Goal: Task Accomplishment & Management: Use online tool/utility

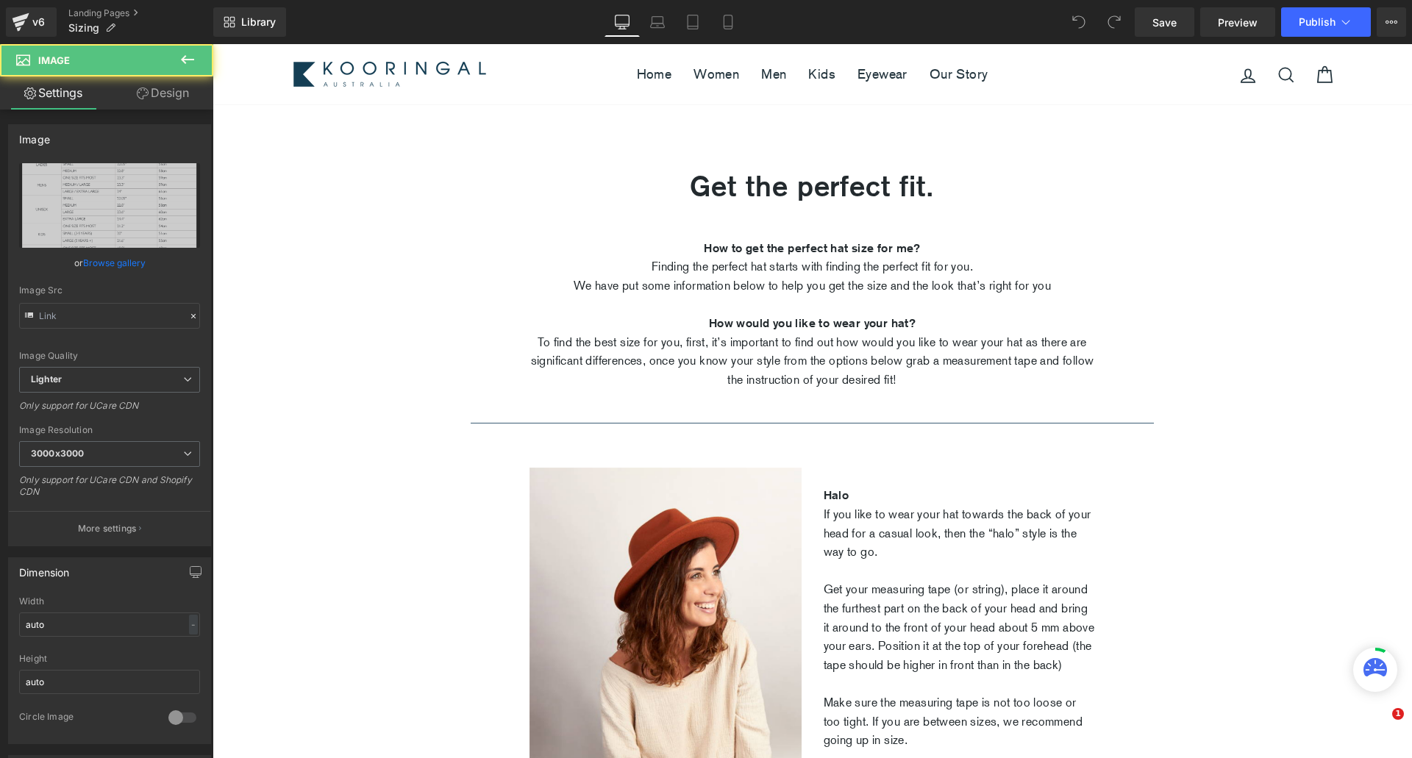
type input "[URL][DOMAIN_NAME]"
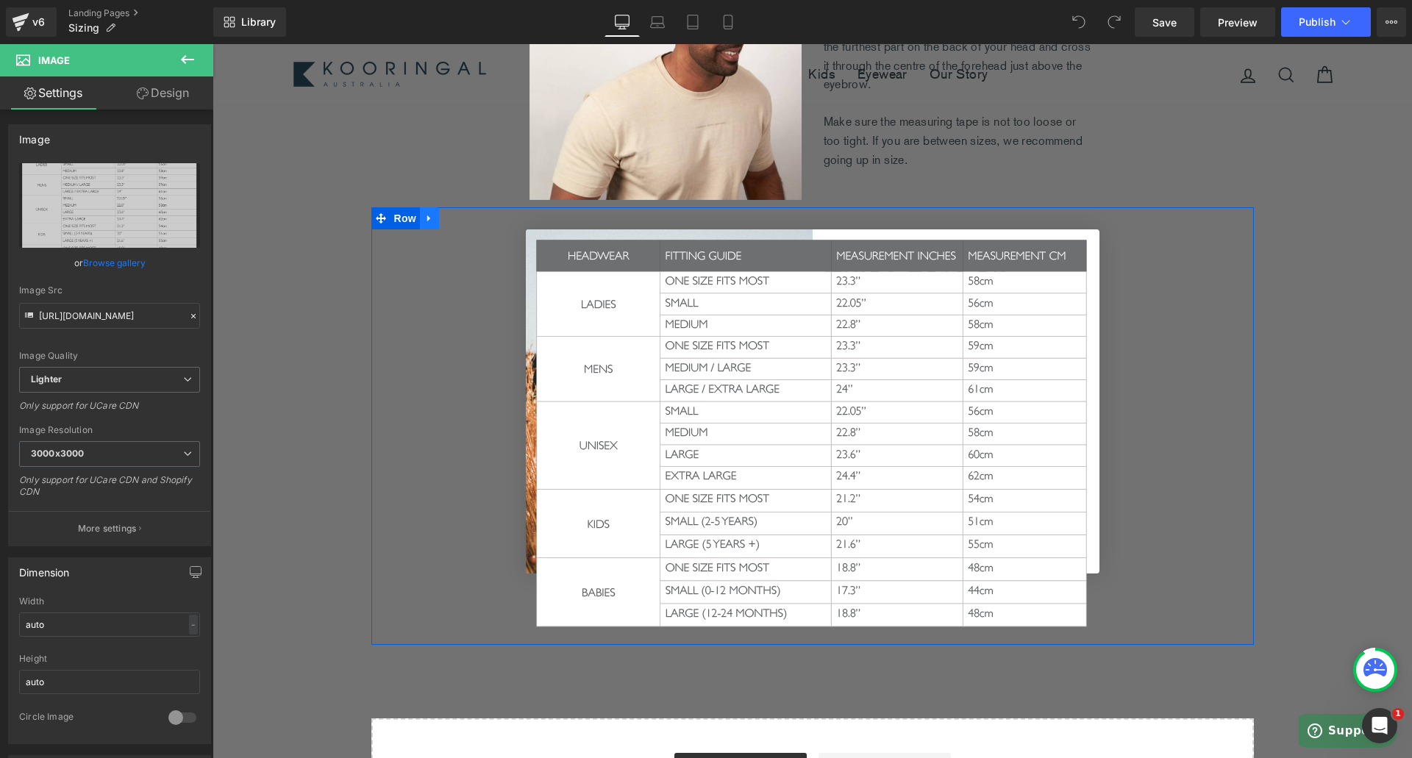
click at [424, 220] on icon at bounding box center [429, 218] width 10 height 11
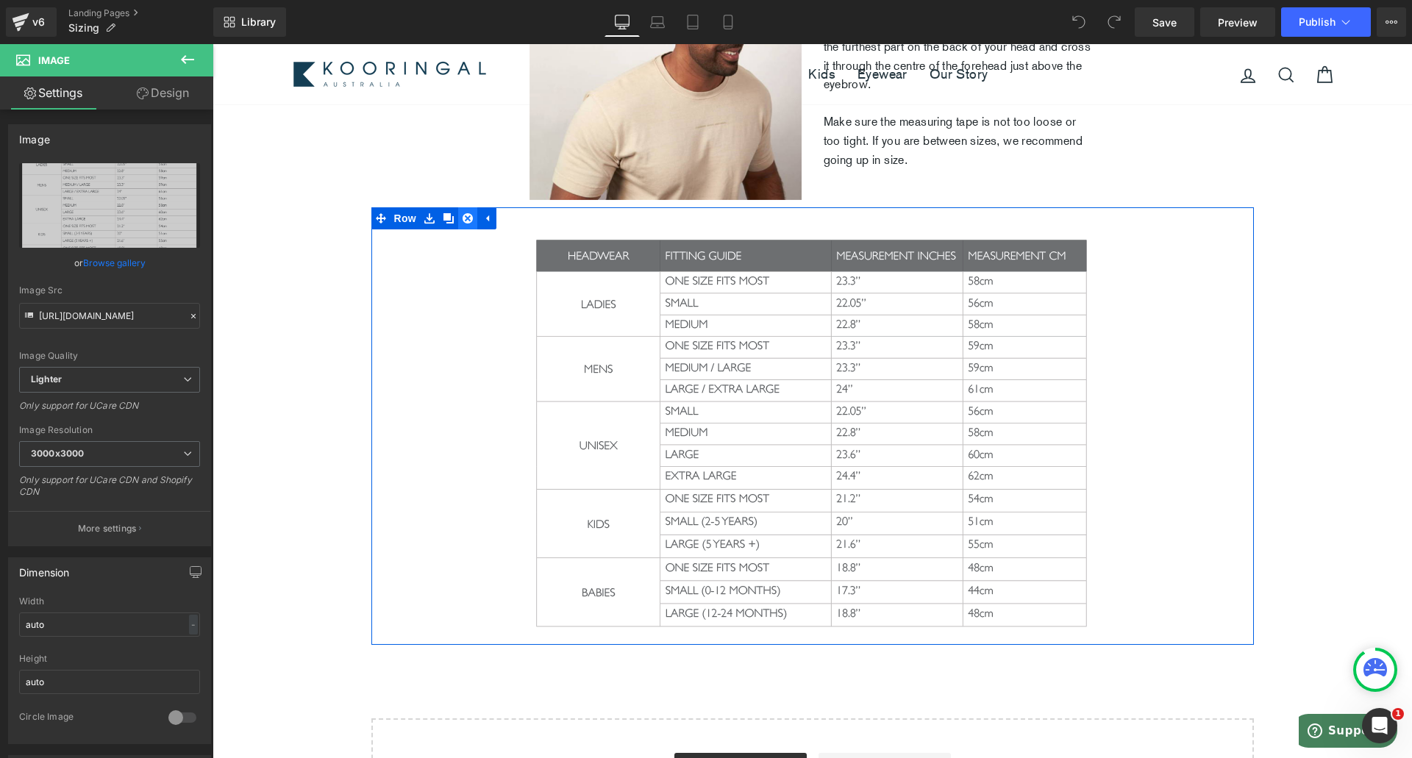
click at [463, 224] on icon at bounding box center [468, 218] width 10 height 10
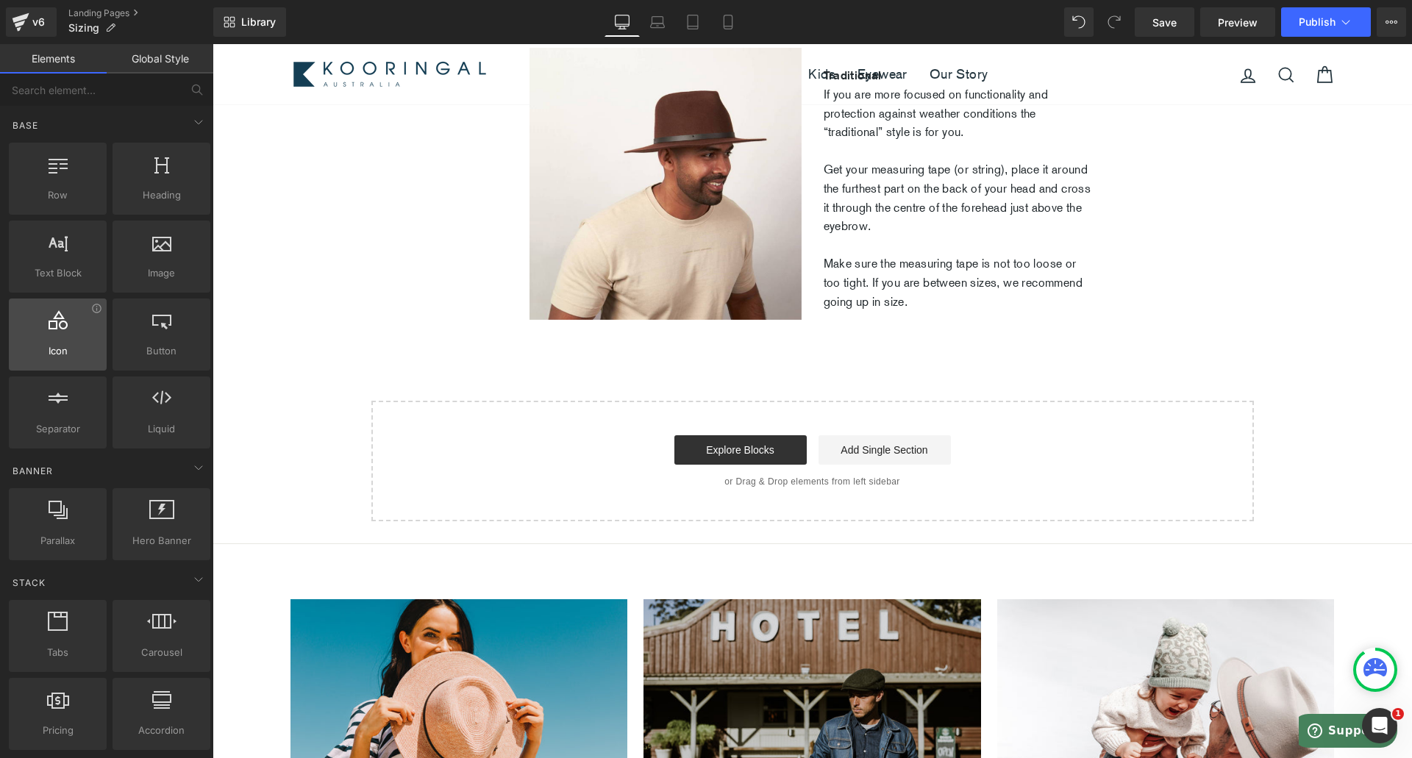
scroll to position [18, 0]
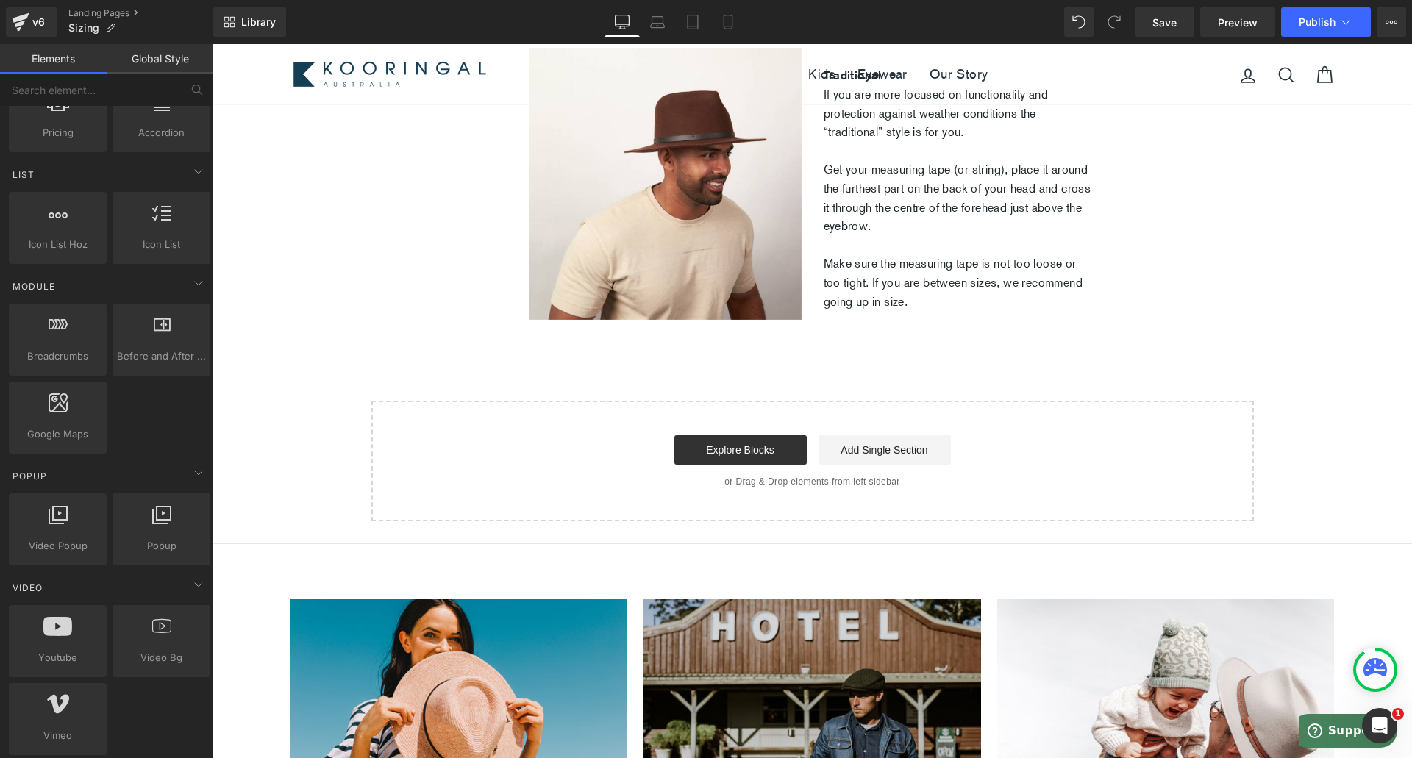
click at [68, 337] on div at bounding box center [57, 332] width 89 height 33
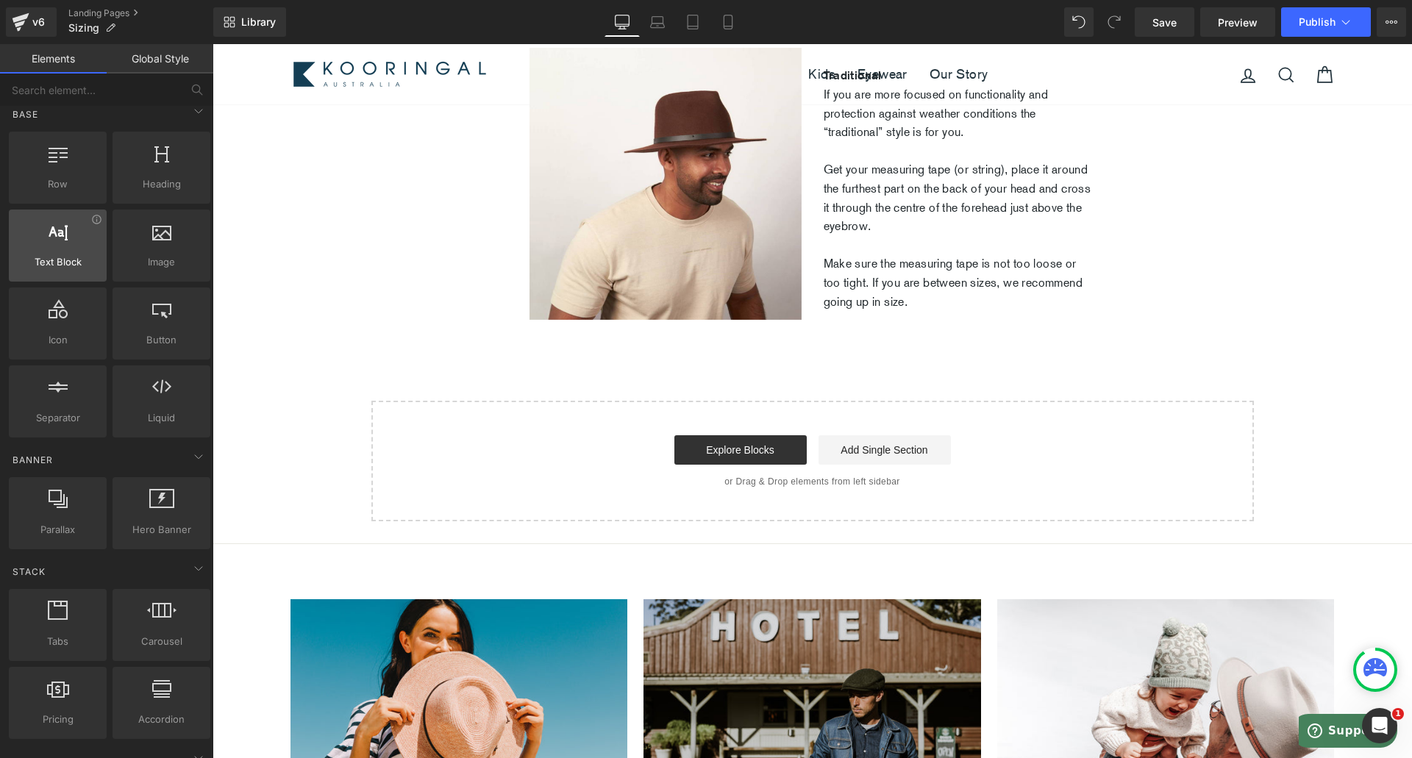
scroll to position [0, 0]
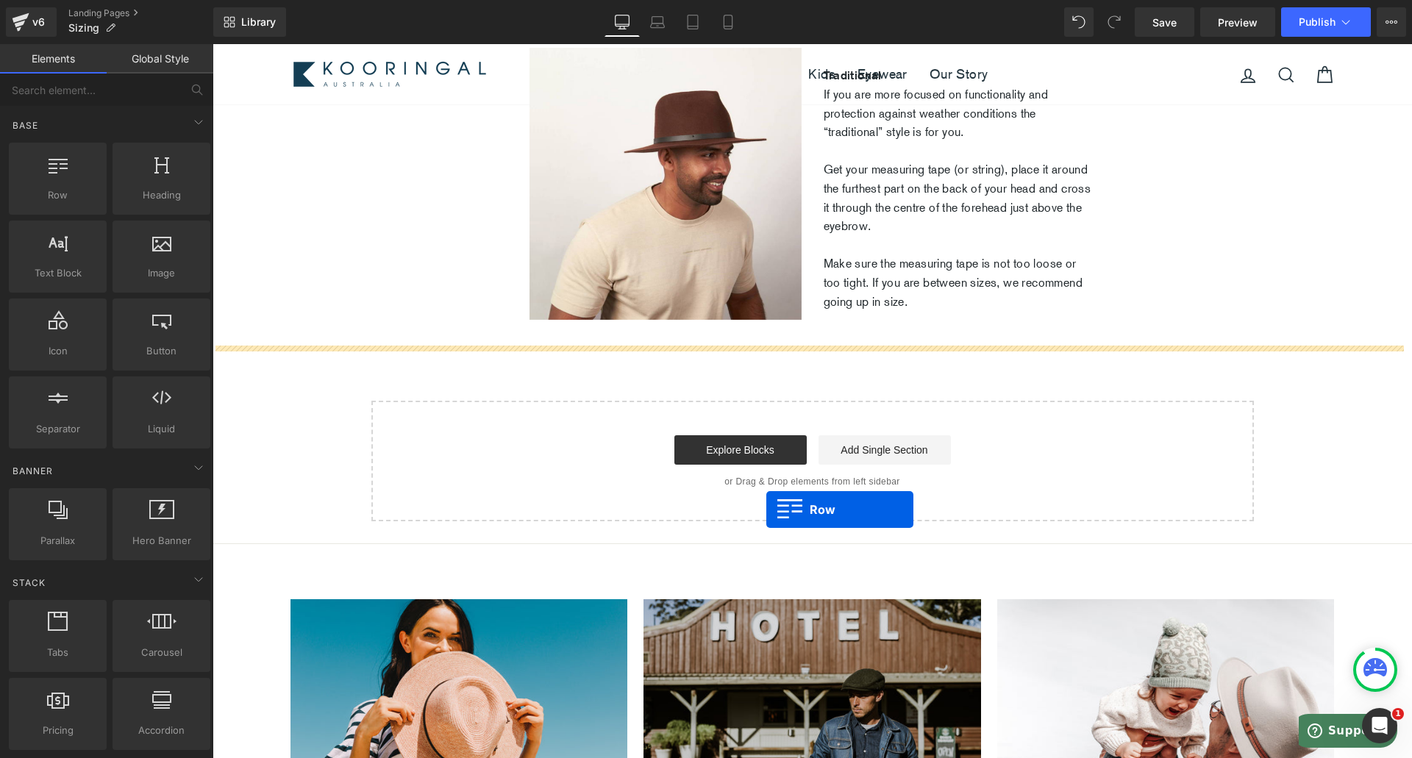
drag, startPoint x: 274, startPoint y: 222, endPoint x: 767, endPoint y: 510, distance: 570.0
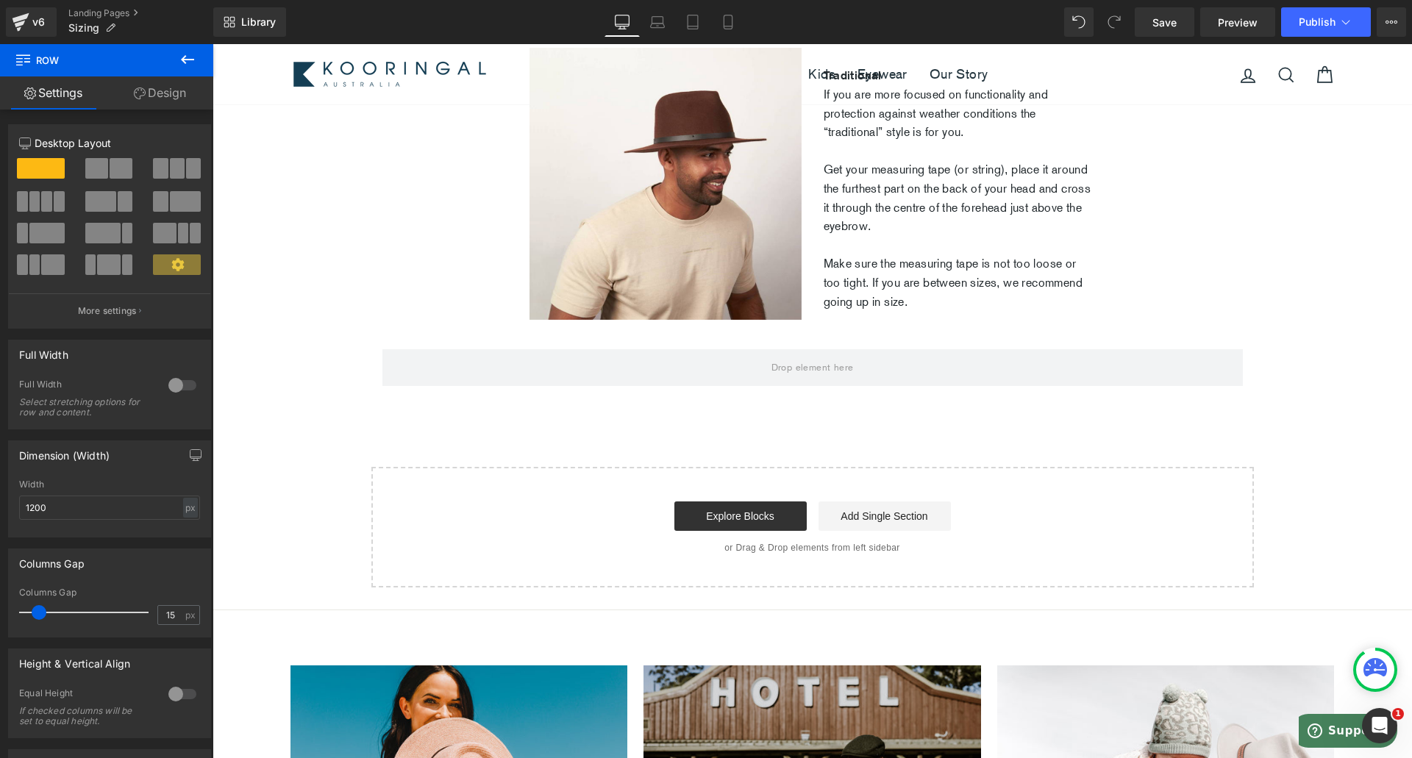
click at [180, 53] on icon at bounding box center [188, 60] width 18 height 18
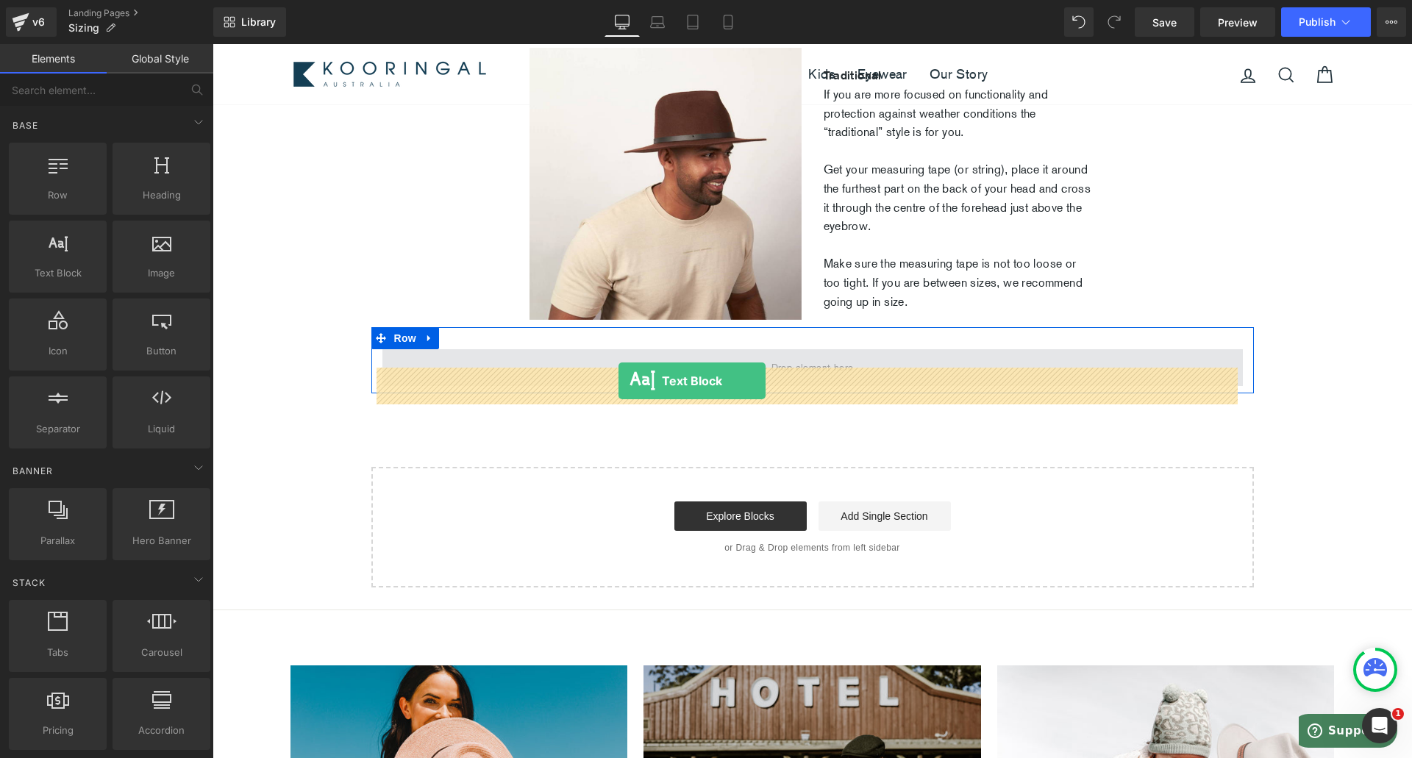
drag, startPoint x: 260, startPoint y: 322, endPoint x: 619, endPoint y: 381, distance: 363.0
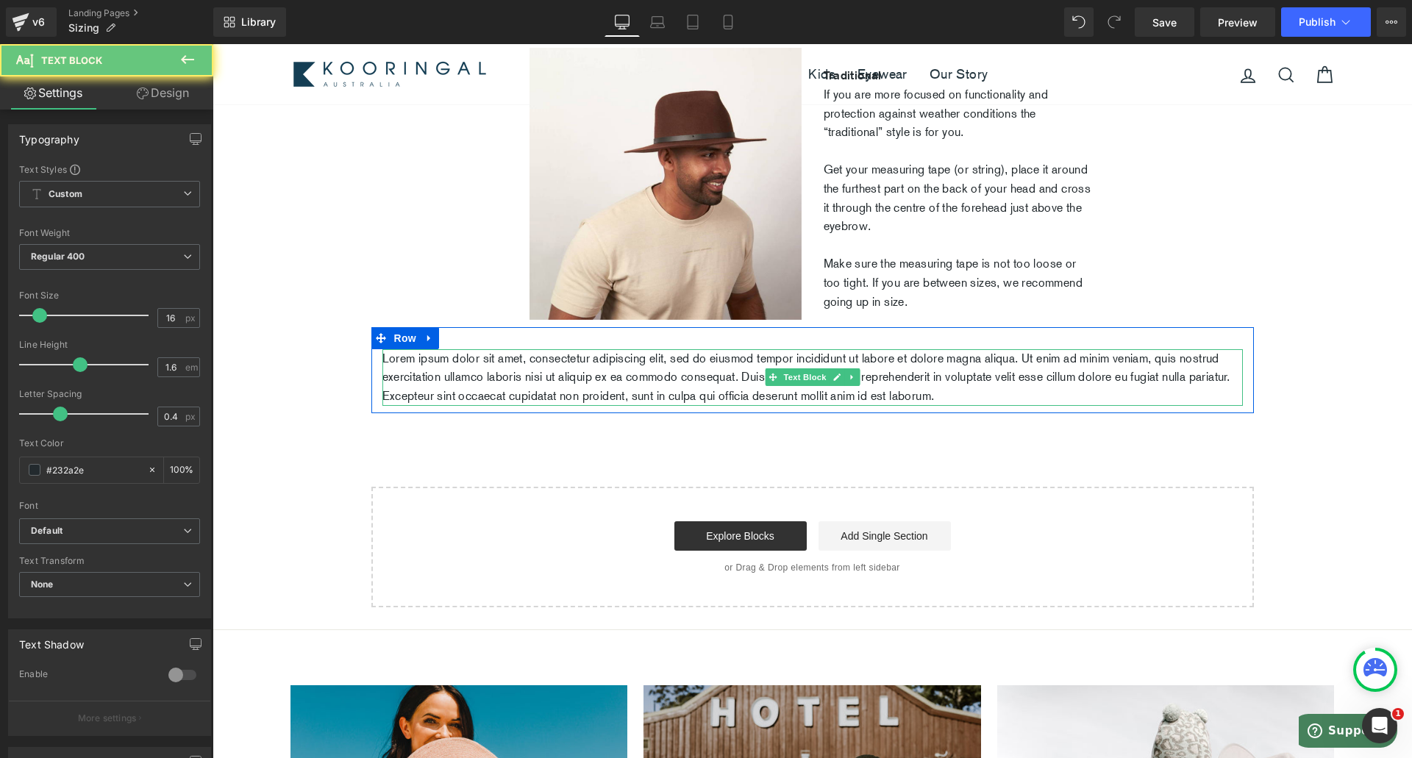
click at [617, 383] on p "Lorem ipsum dolor sit amet, consectetur adipiscing elit, sed do eiusmod tempor …" at bounding box center [813, 377] width 861 height 57
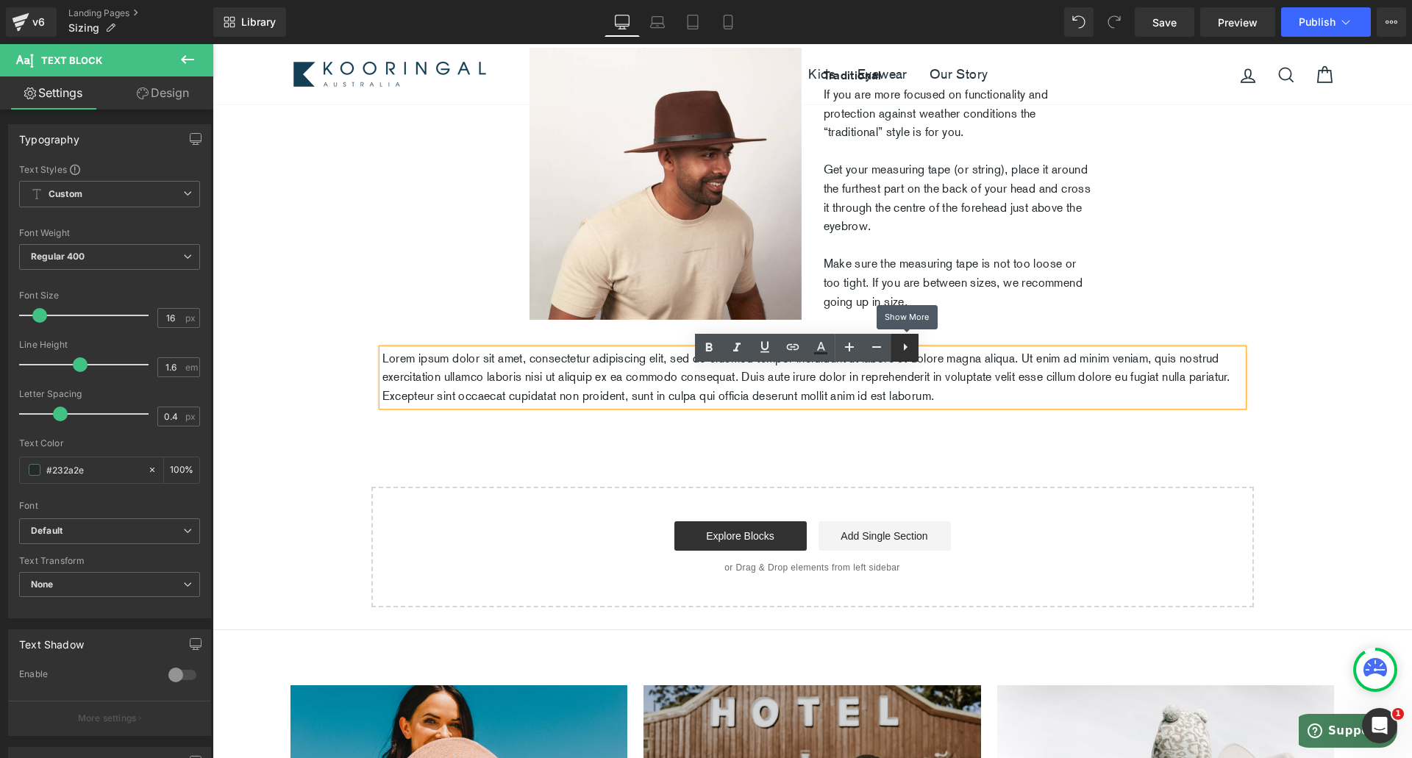
click at [897, 355] on icon at bounding box center [906, 347] width 18 height 18
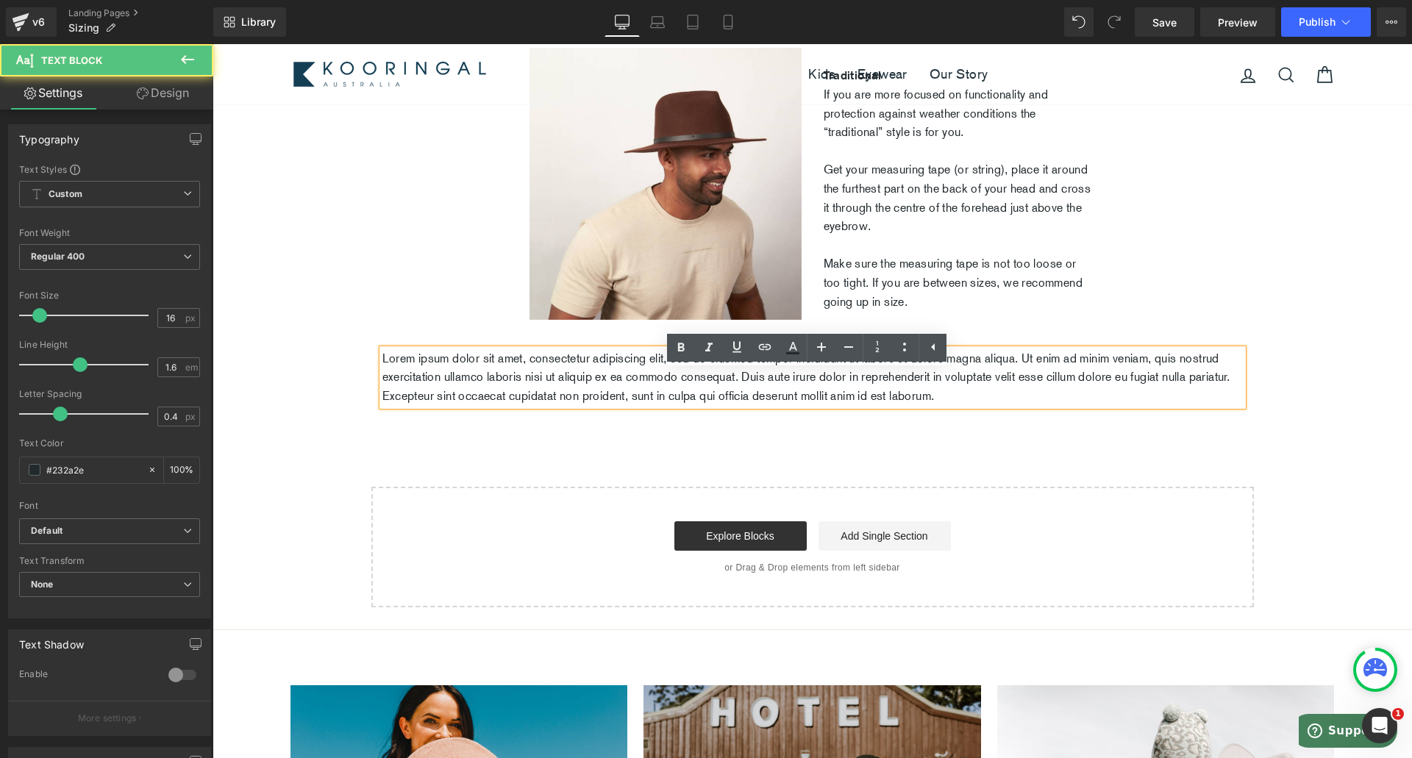
click at [944, 387] on p "Lorem ipsum dolor sit amet, consectetur adipiscing elit, sed do eiusmod tempor …" at bounding box center [813, 377] width 861 height 57
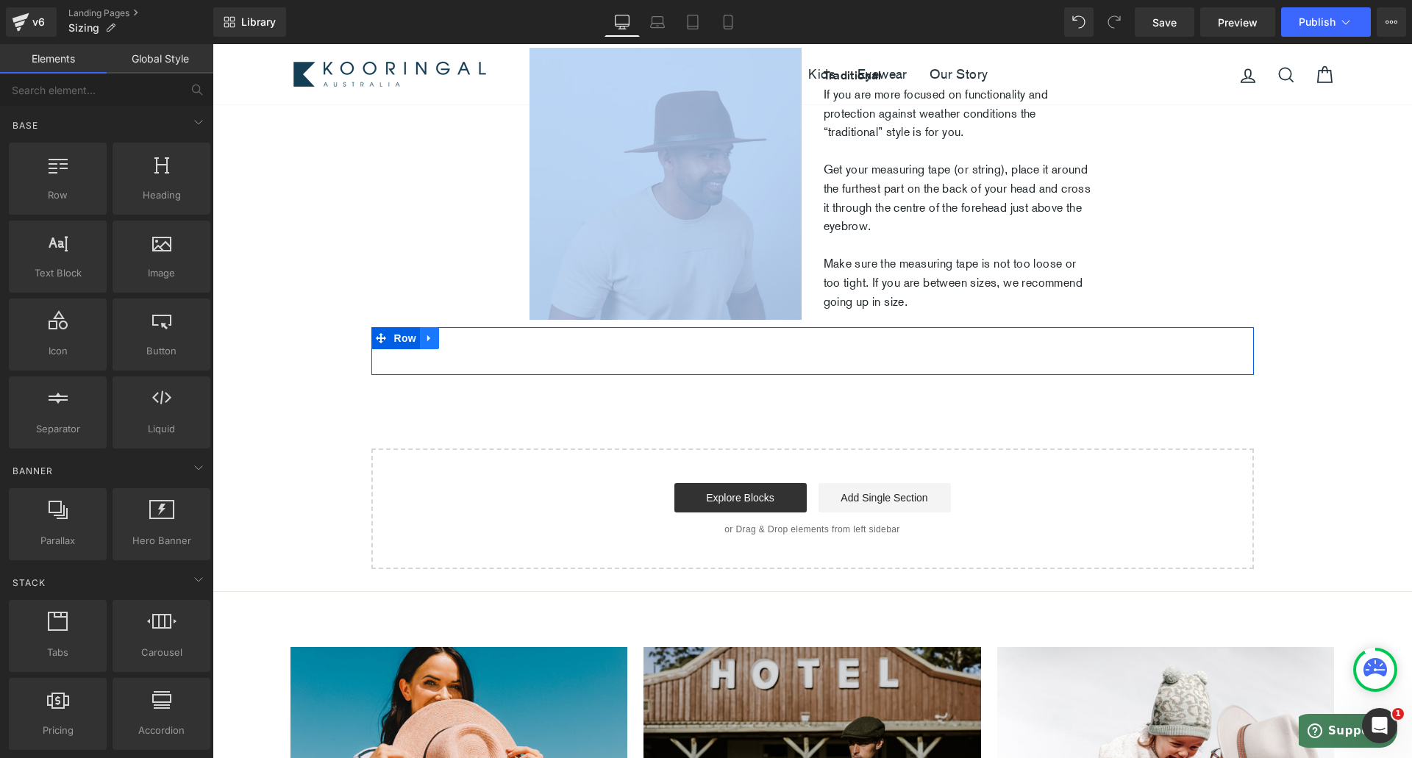
click at [424, 344] on icon at bounding box center [429, 337] width 10 height 11
click at [463, 344] on icon at bounding box center [468, 338] width 10 height 10
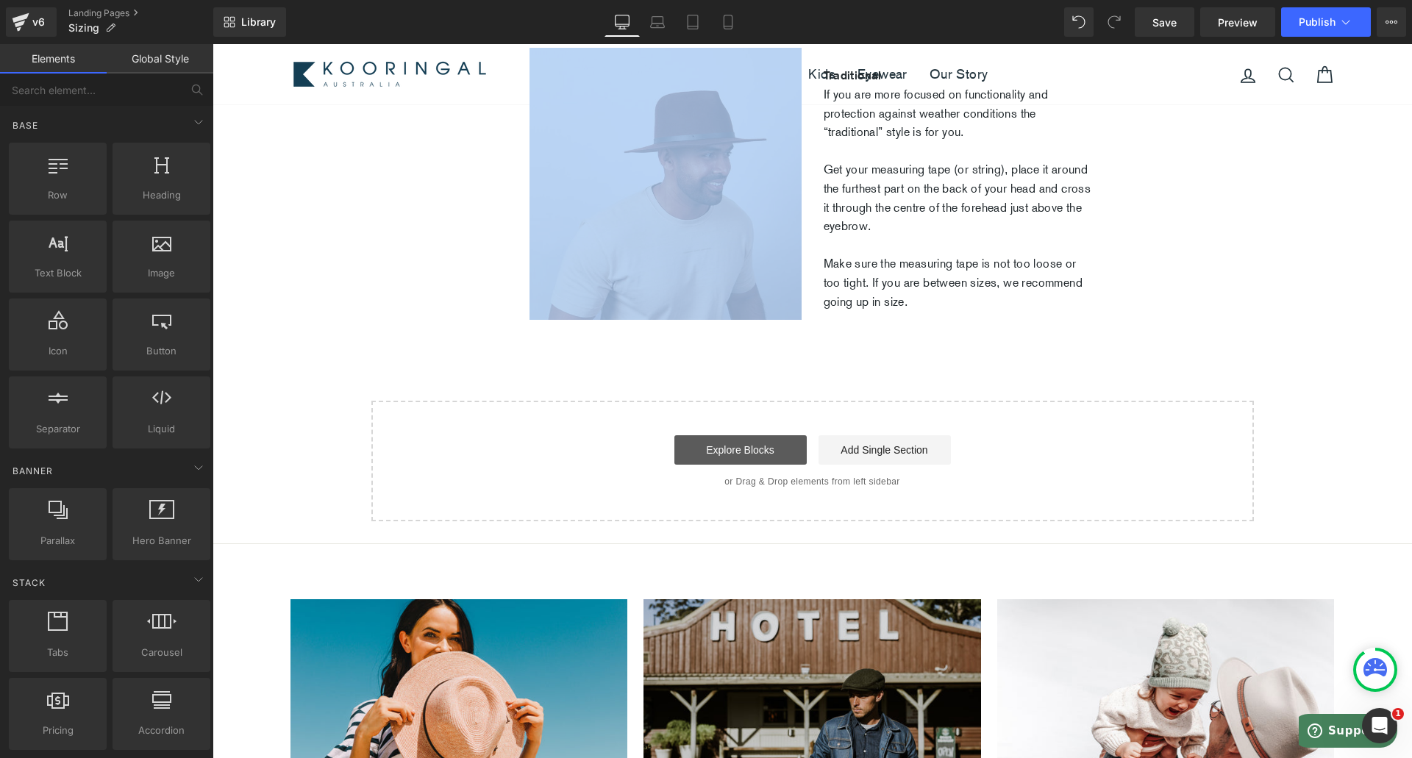
click at [708, 465] on link "Explore Blocks" at bounding box center [741, 449] width 132 height 29
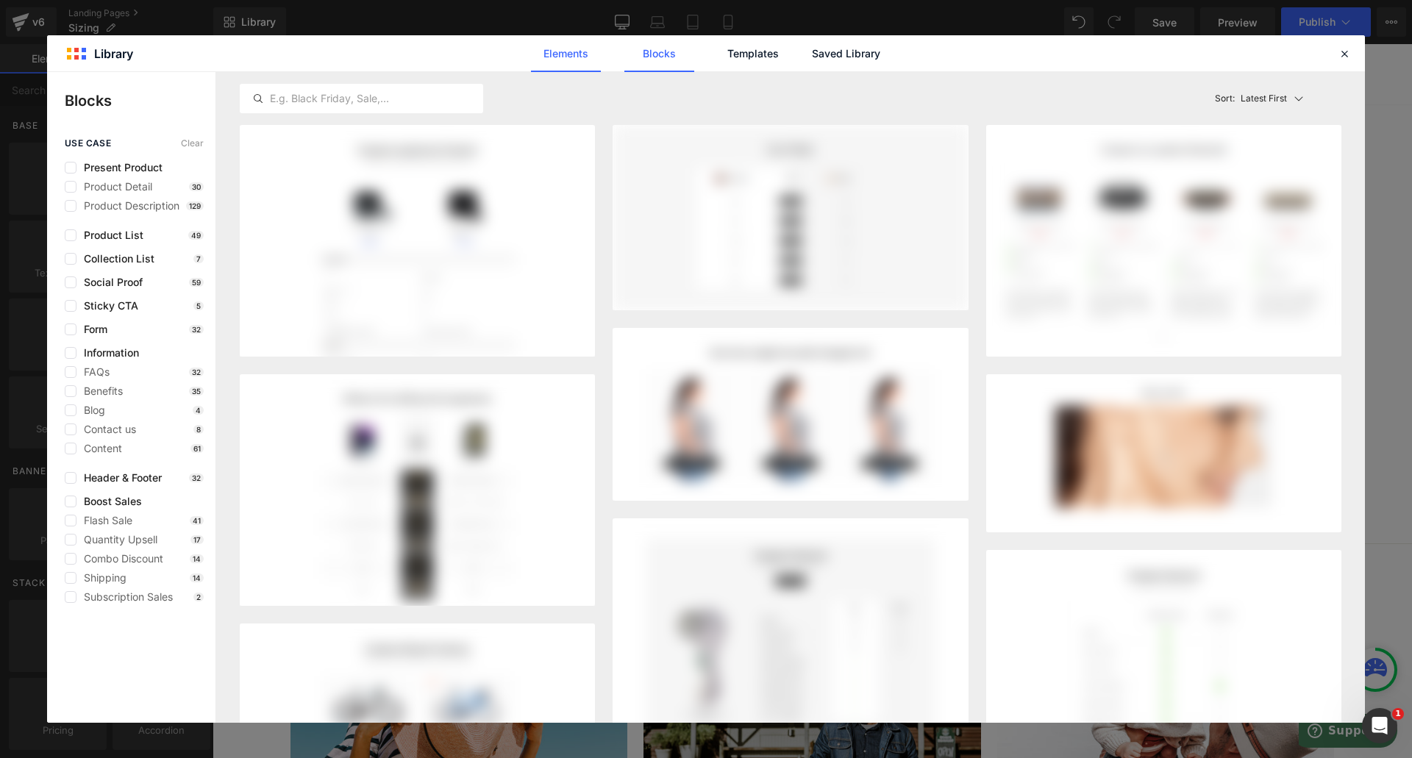
click at [718, 57] on link "Elements" at bounding box center [753, 53] width 70 height 37
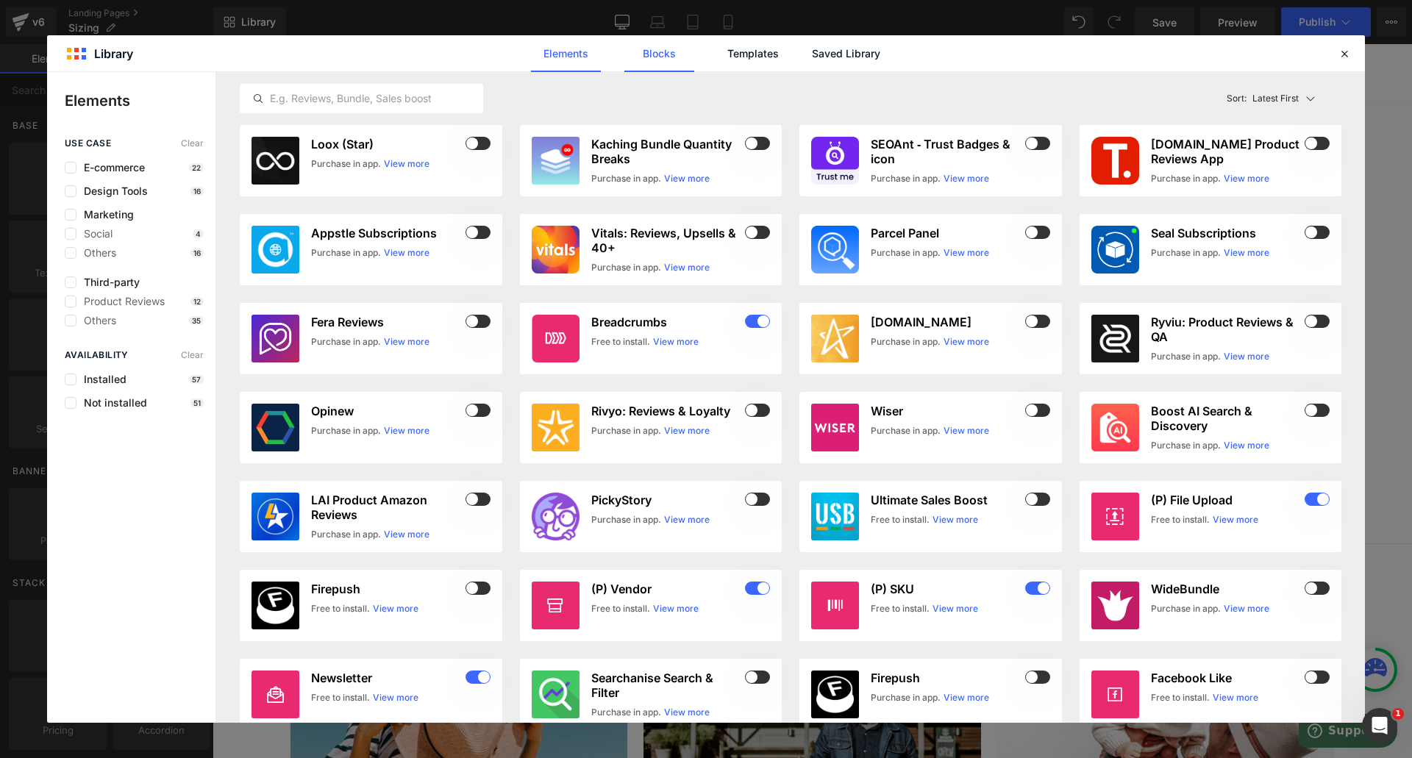
click at [811, 60] on link "Blocks" at bounding box center [846, 53] width 70 height 37
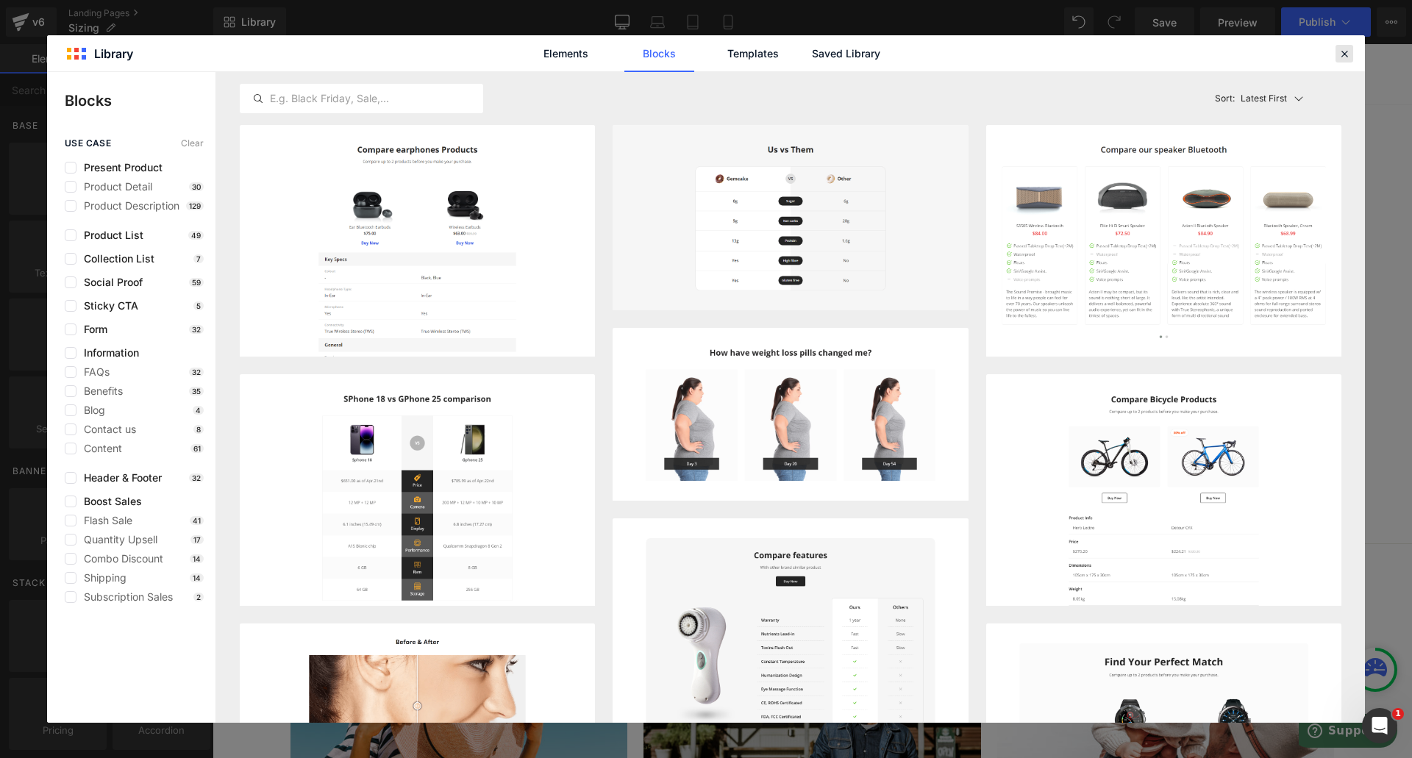
click at [1343, 59] on icon at bounding box center [1344, 53] width 13 height 13
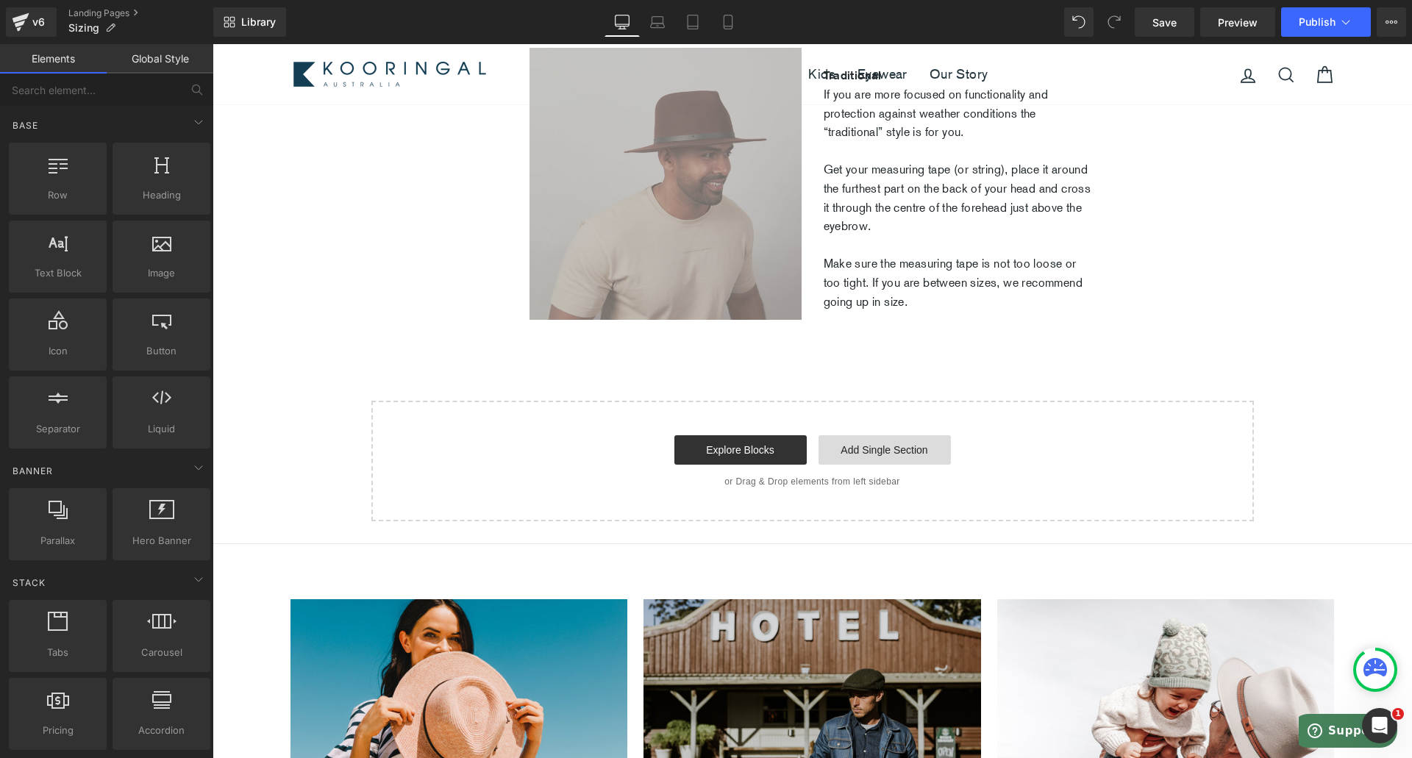
click at [903, 465] on link "Add Single Section" at bounding box center [885, 449] width 132 height 29
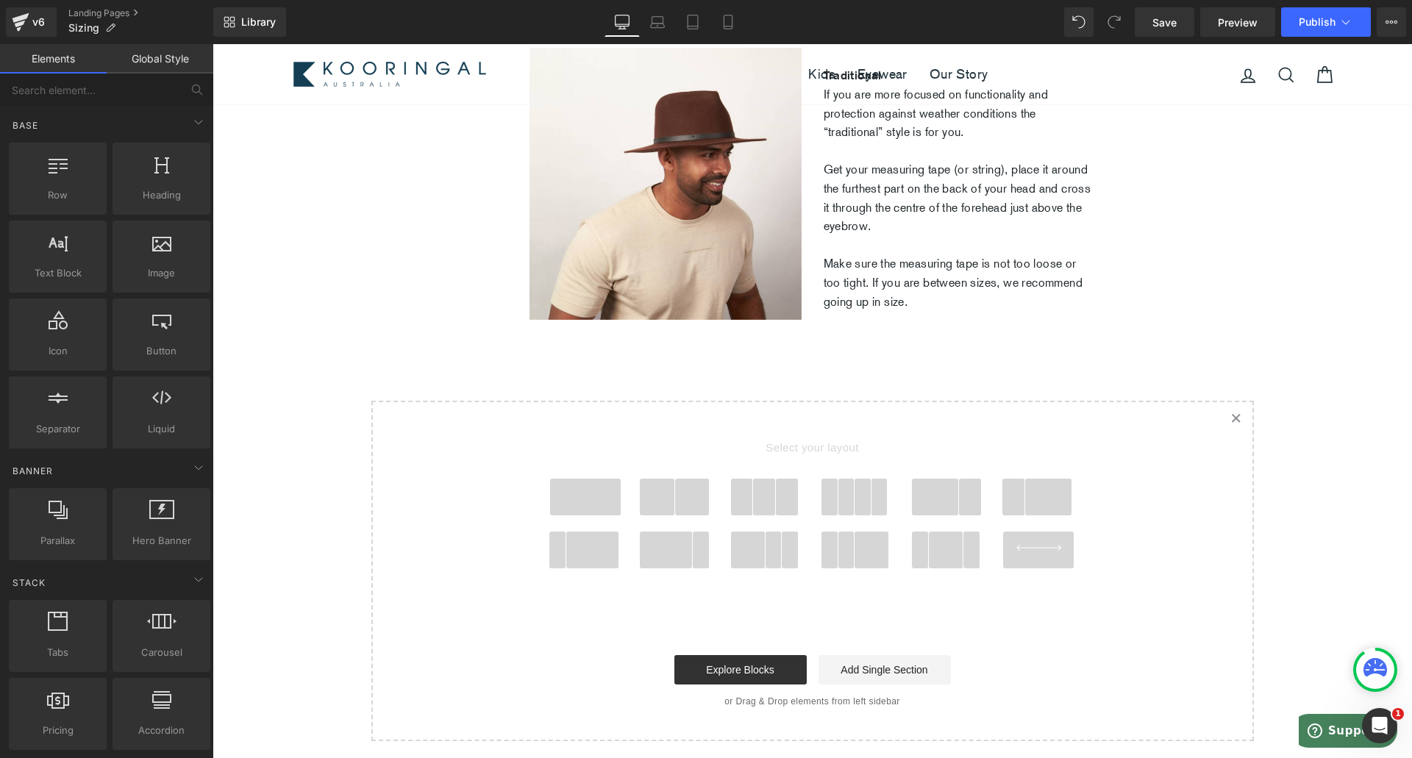
click at [608, 516] on span at bounding box center [585, 497] width 71 height 37
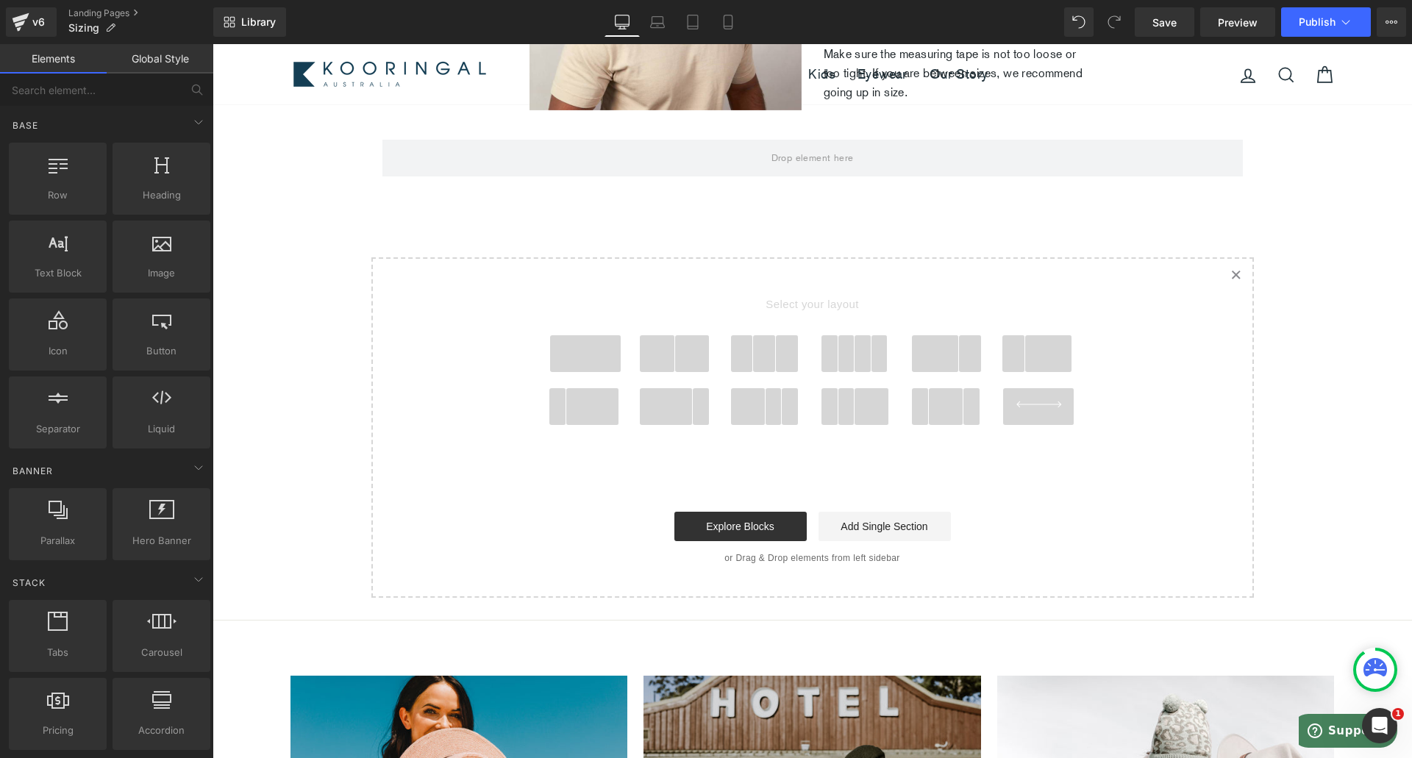
scroll to position [977, 0]
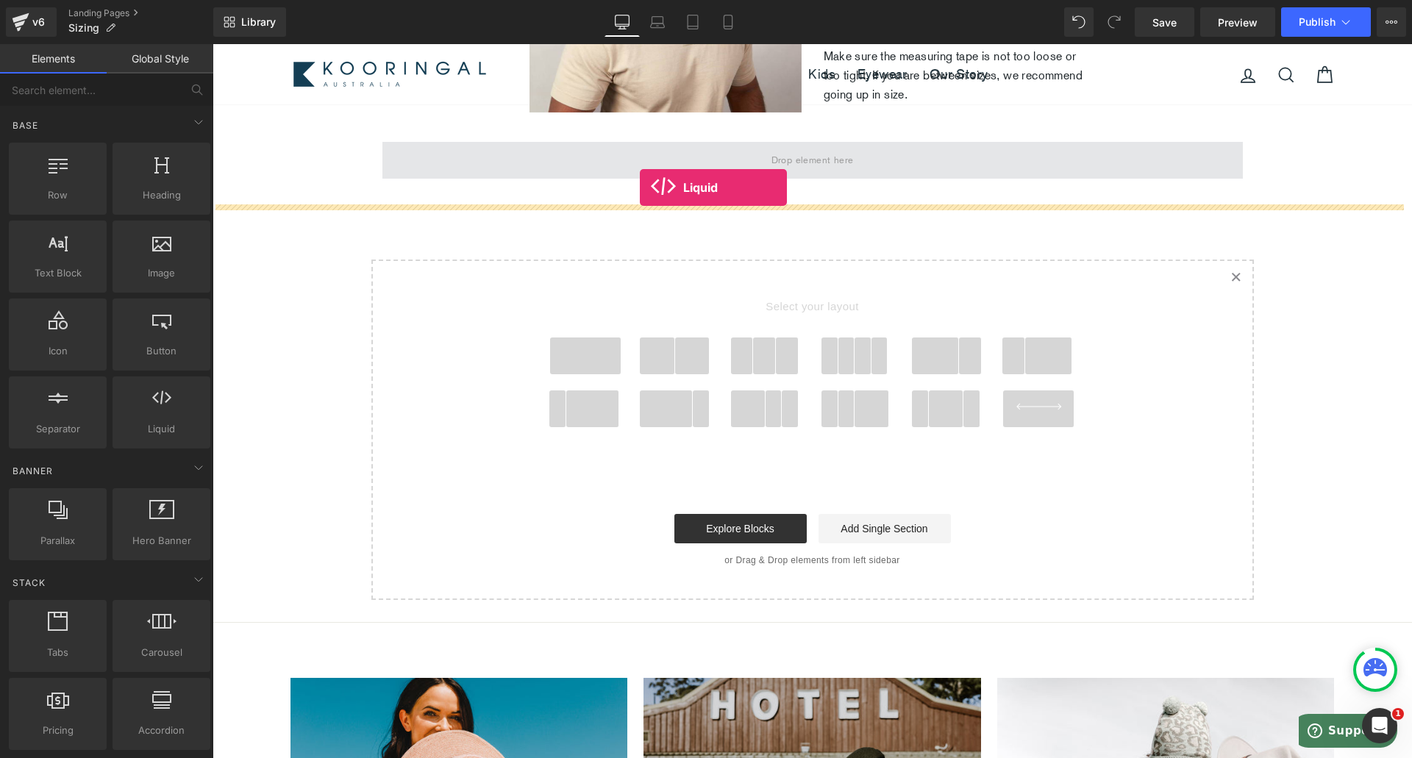
drag, startPoint x: 387, startPoint y: 450, endPoint x: 640, endPoint y: 188, distance: 364.7
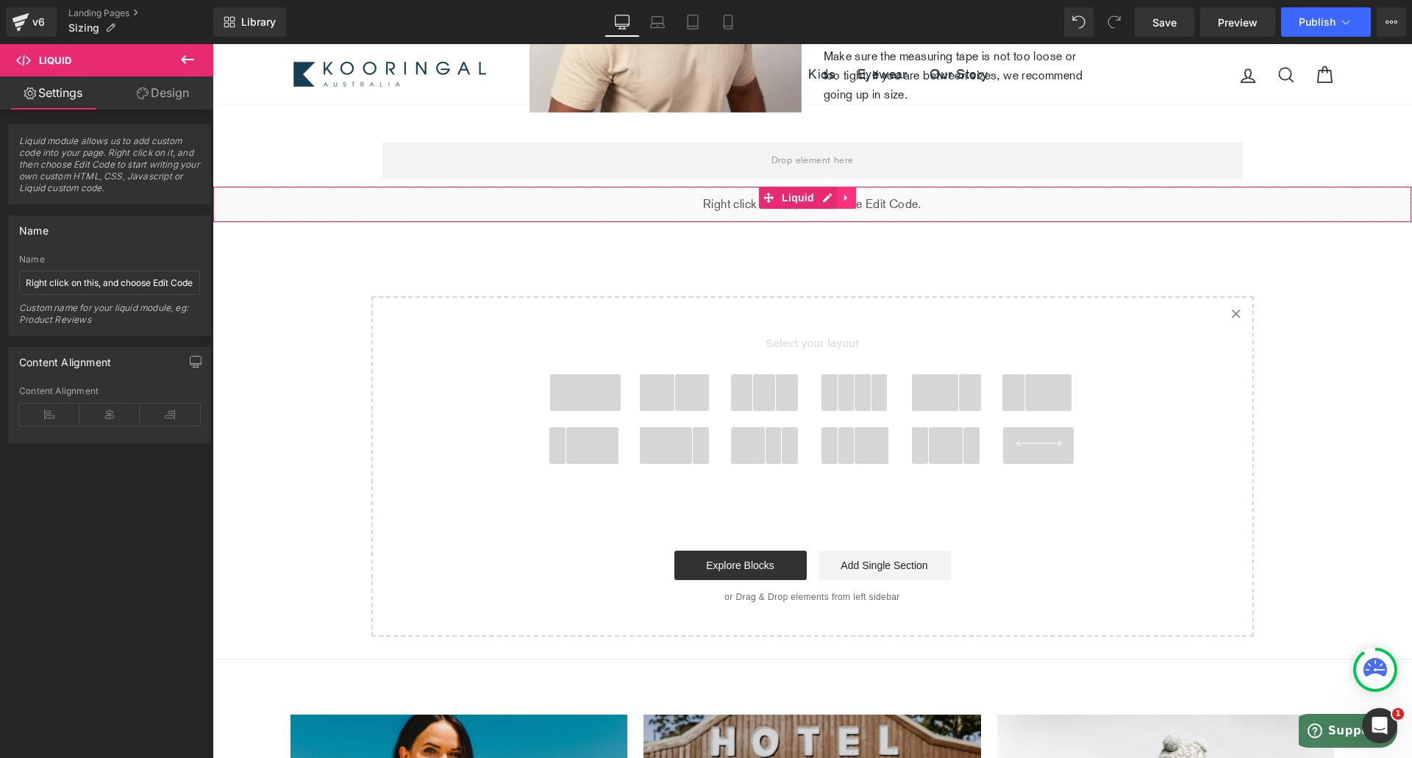
click at [848, 203] on icon at bounding box center [847, 197] width 10 height 11
click at [858, 203] on icon at bounding box center [856, 198] width 10 height 10
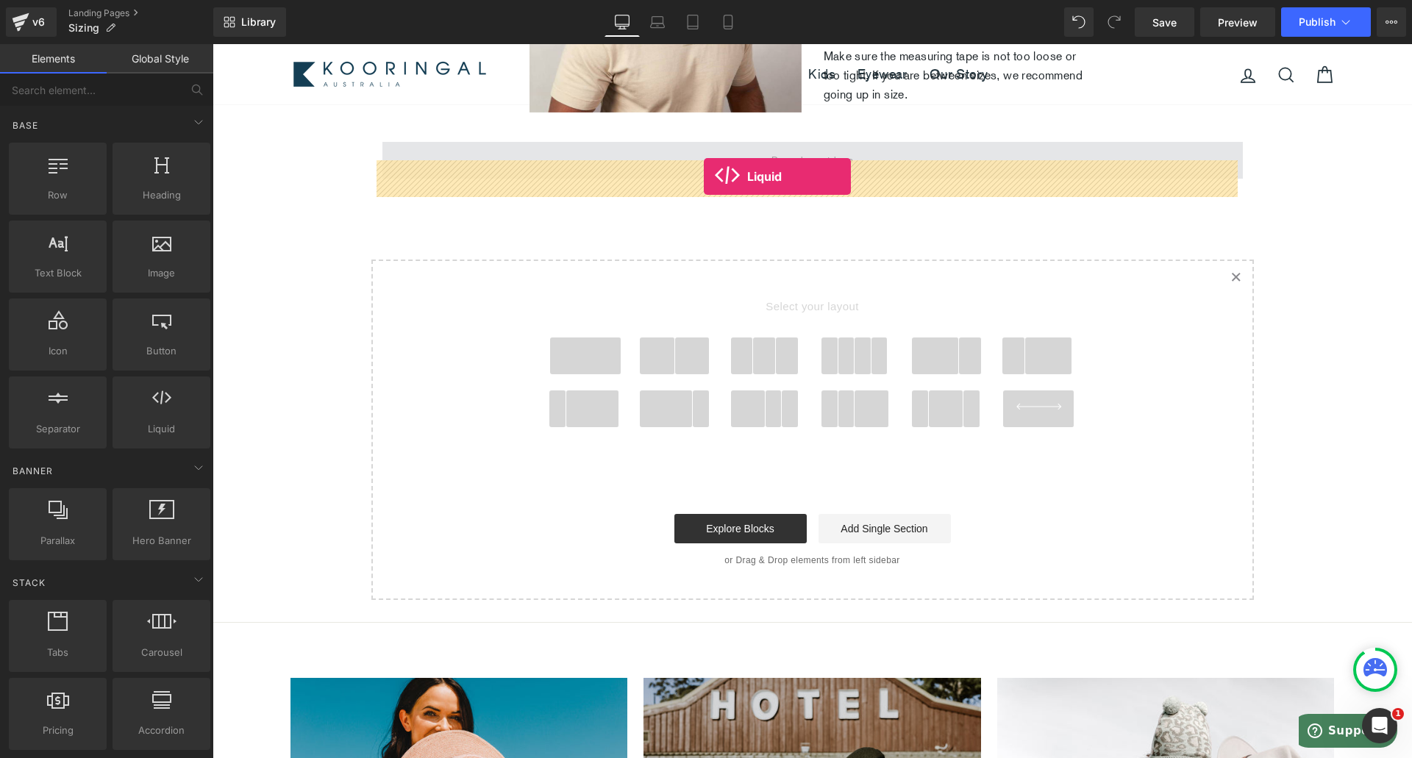
drag, startPoint x: 386, startPoint y: 444, endPoint x: 704, endPoint y: 177, distance: 415.6
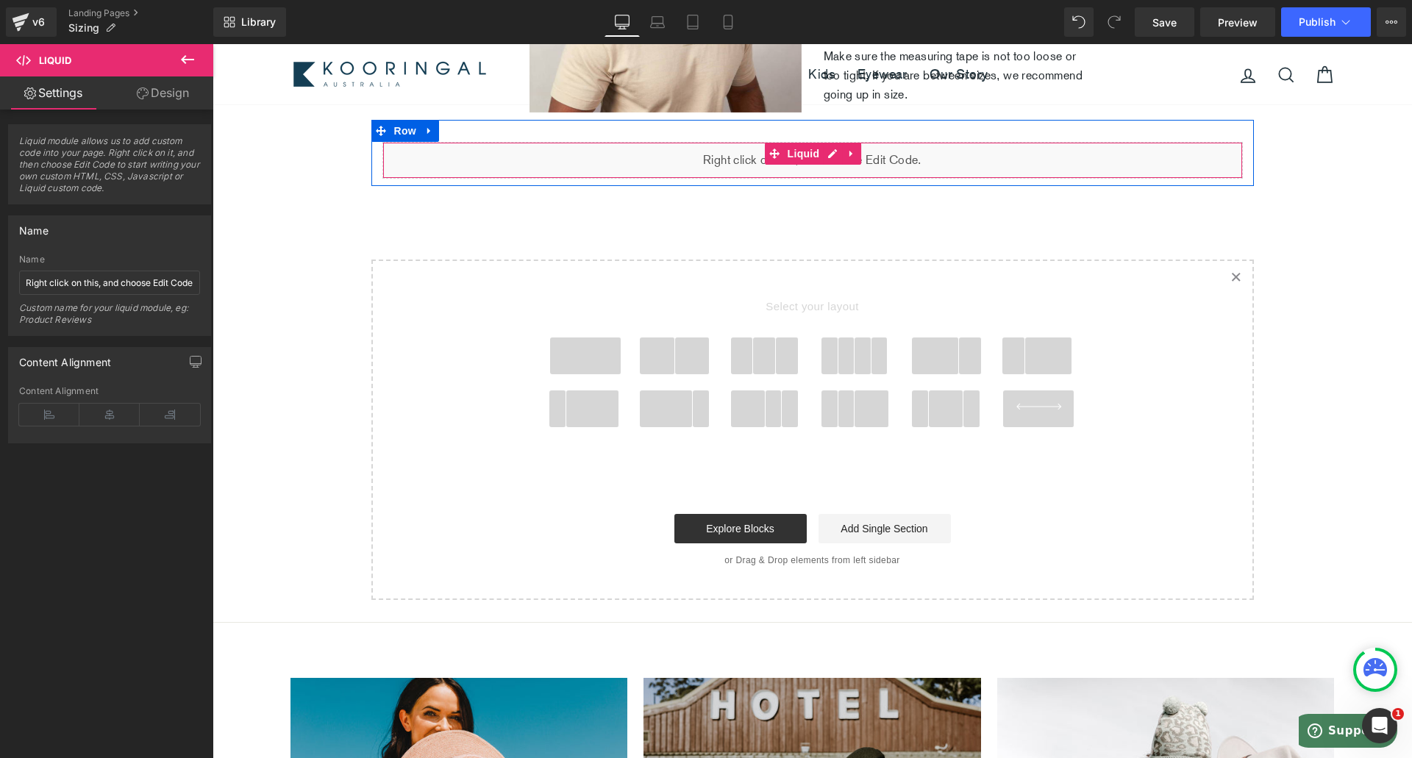
click at [803, 179] on div "Liquid" at bounding box center [813, 160] width 861 height 37
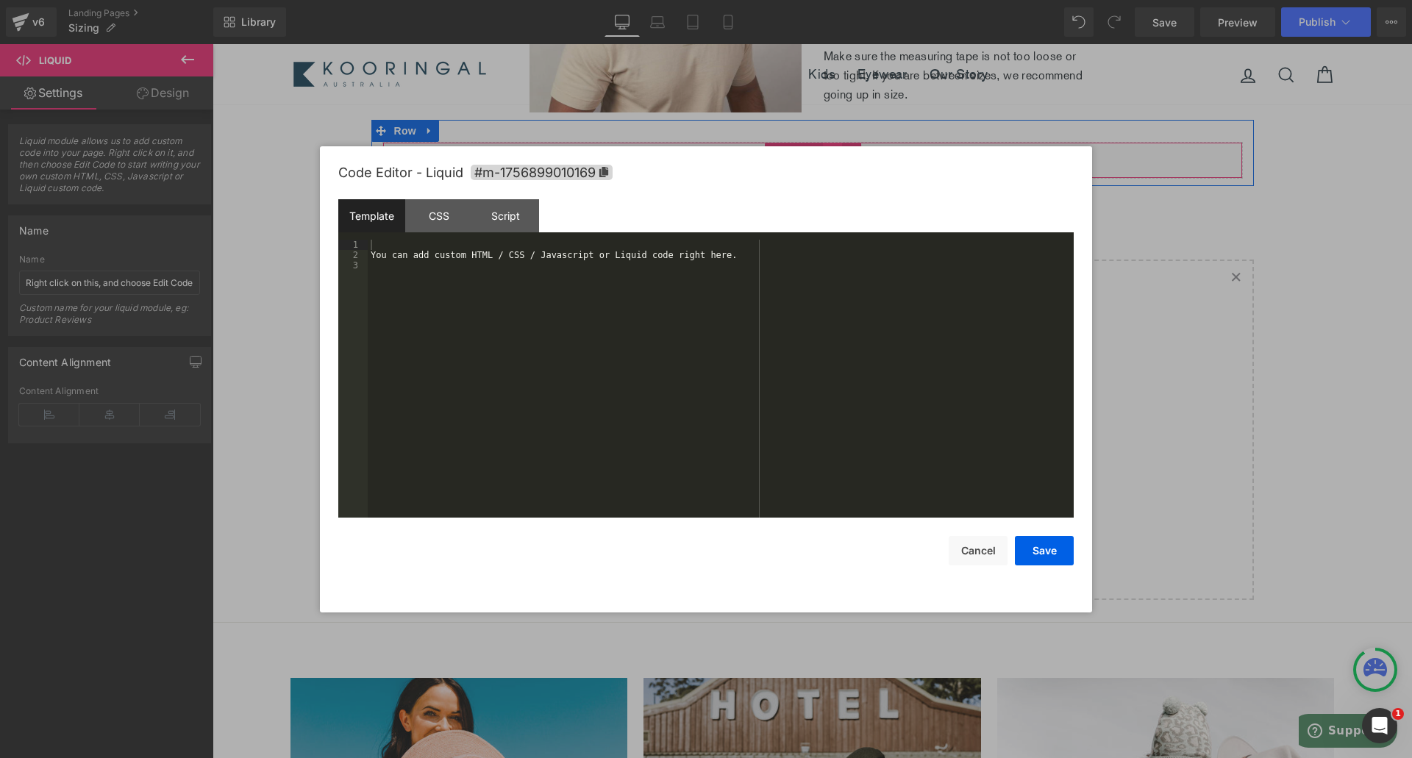
click at [828, 169] on div "Liquid" at bounding box center [813, 160] width 861 height 37
click at [641, 346] on div "You can add custom HTML / CSS / Javascript or Liquid code right here." at bounding box center [721, 389] width 706 height 299
click at [433, 346] on div "You can add custom HTML / CSS / Javascript or Liquid code right here." at bounding box center [721, 389] width 706 height 299
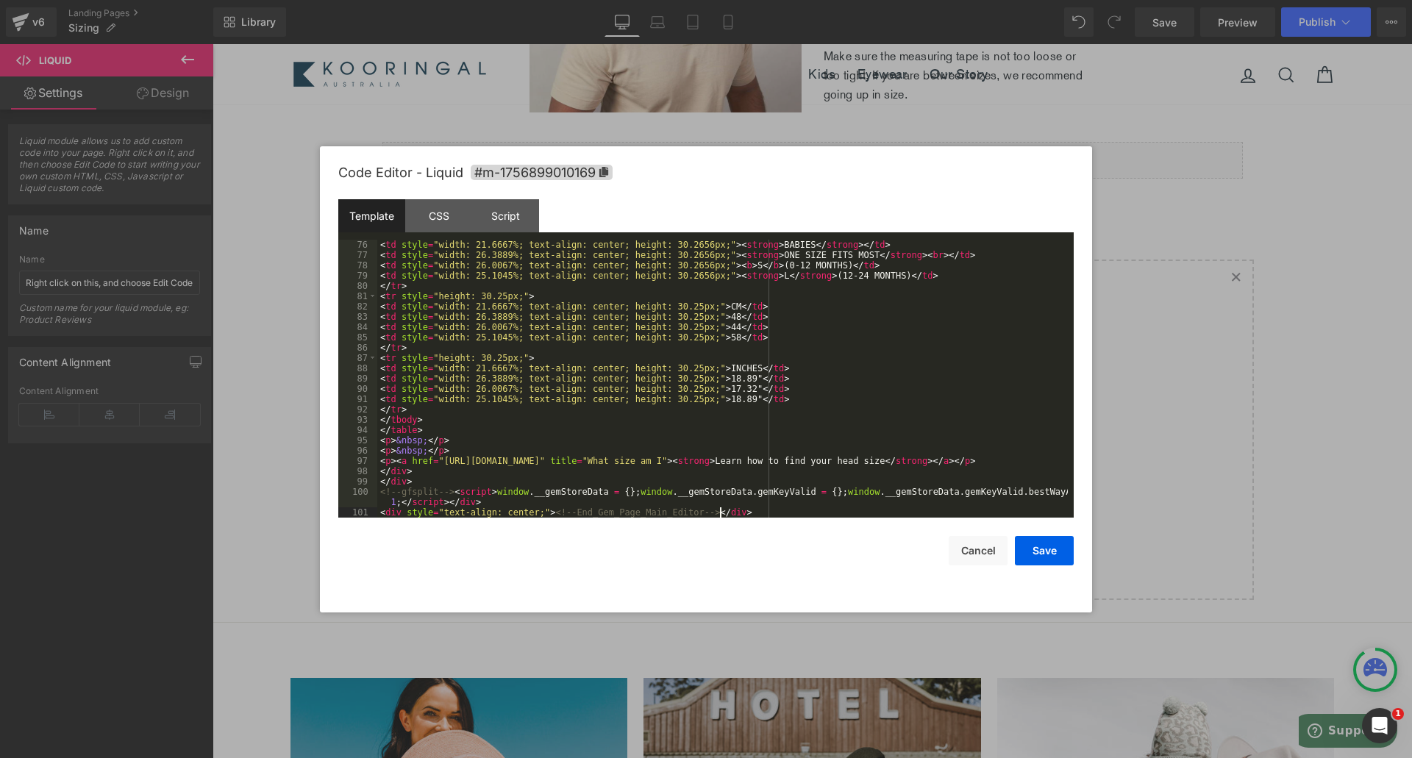
scroll to position [772, 0]
click at [1016, 556] on button "Save" at bounding box center [1044, 550] width 59 height 29
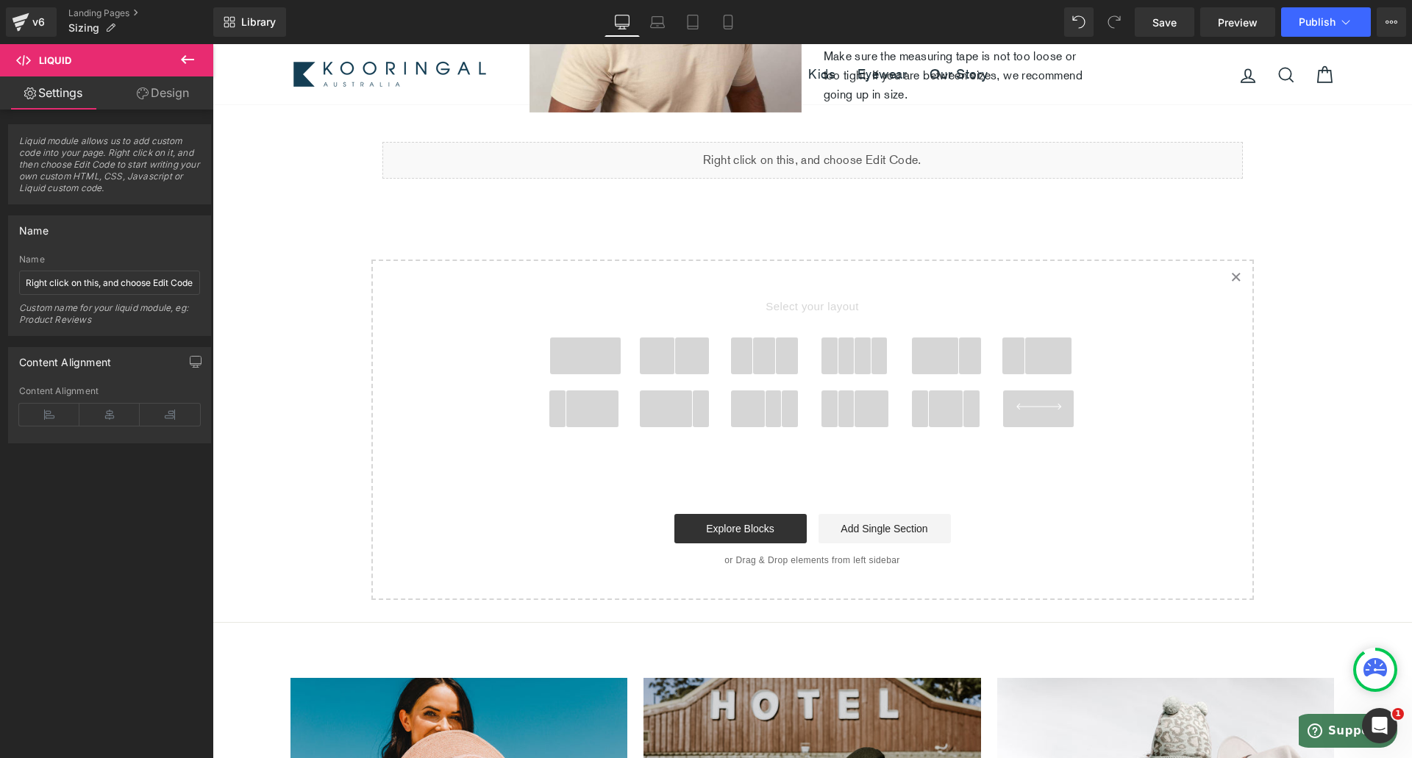
scroll to position [811, 0]
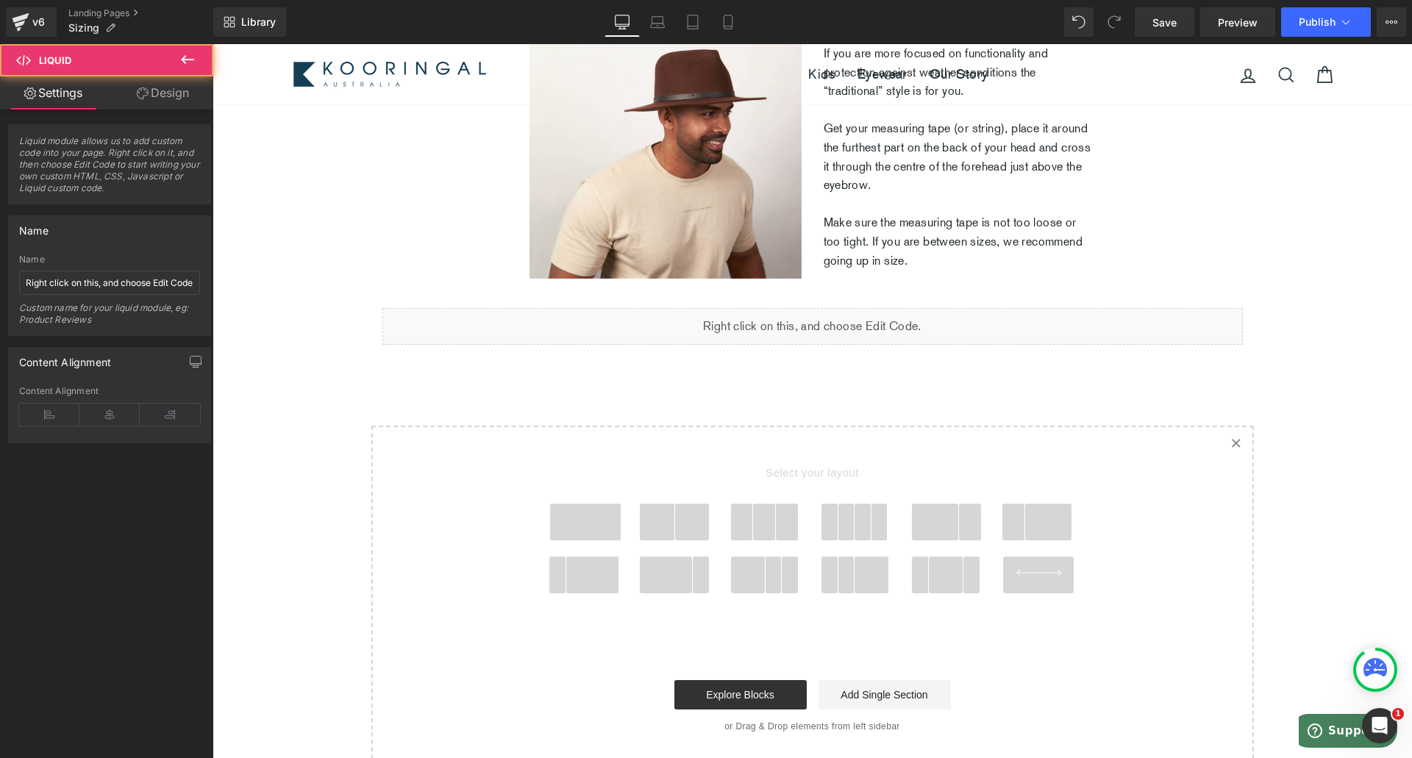
click at [808, 340] on div "Liquid" at bounding box center [813, 326] width 861 height 37
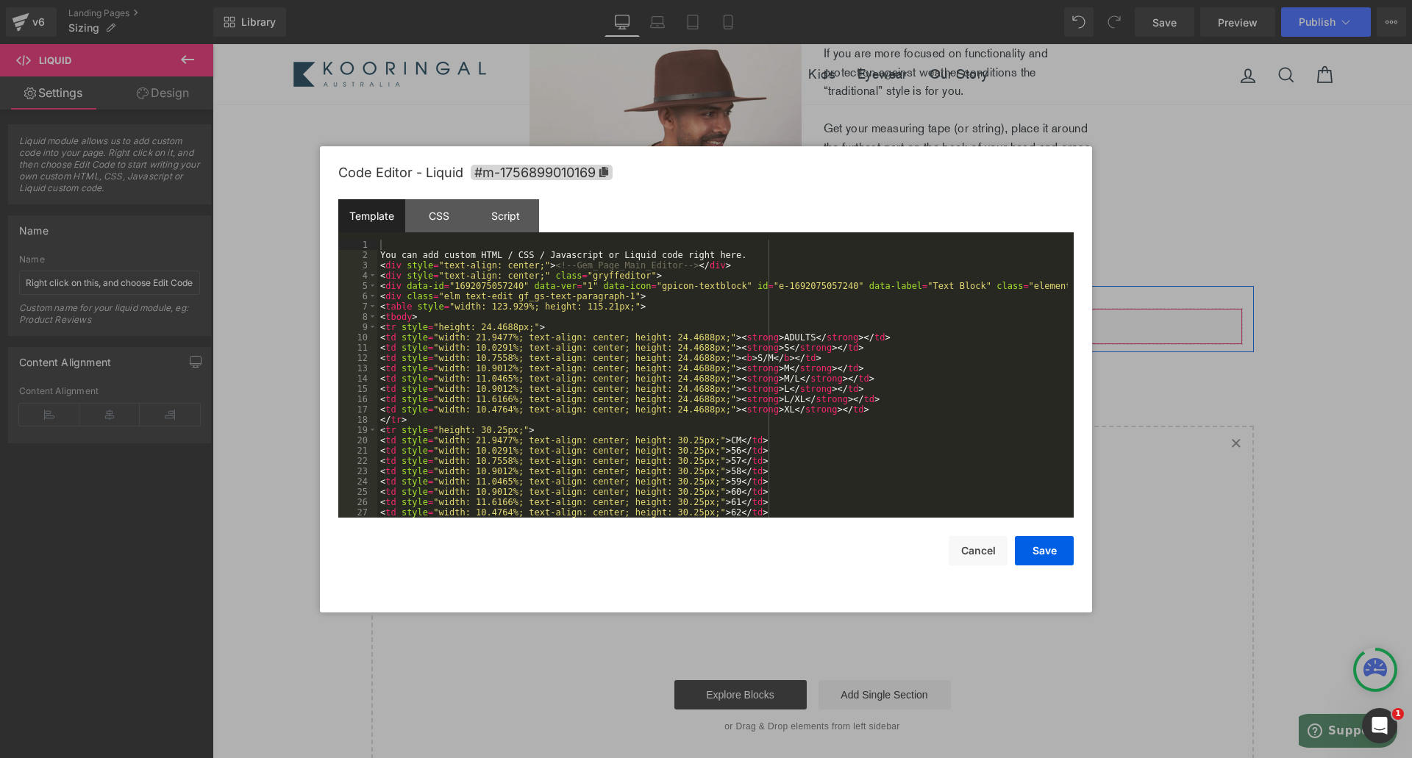
click at [822, 344] on div "Liquid" at bounding box center [813, 326] width 861 height 37
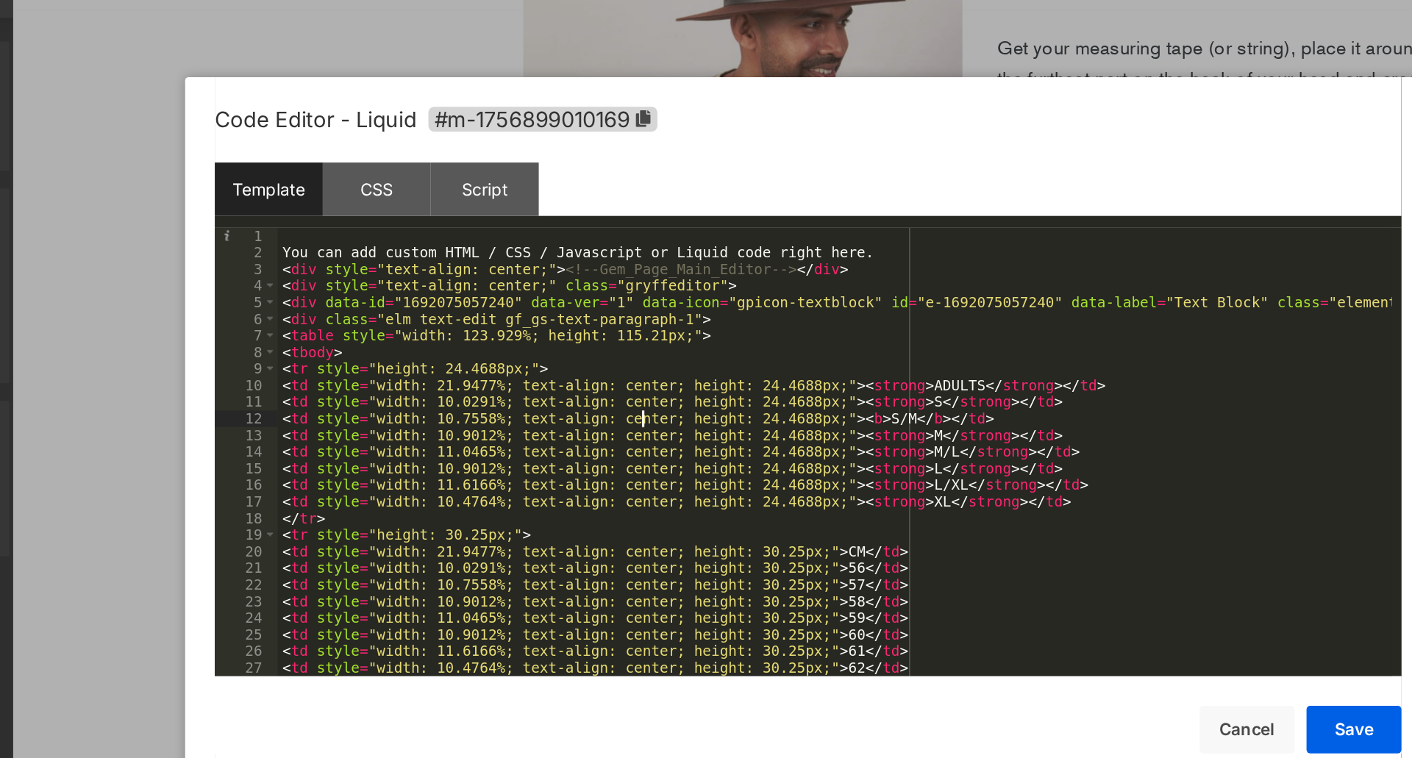
click at [603, 362] on div "You can add custom HTML / CSS / Javascript or Liquid code right here. < div sty…" at bounding box center [722, 389] width 691 height 299
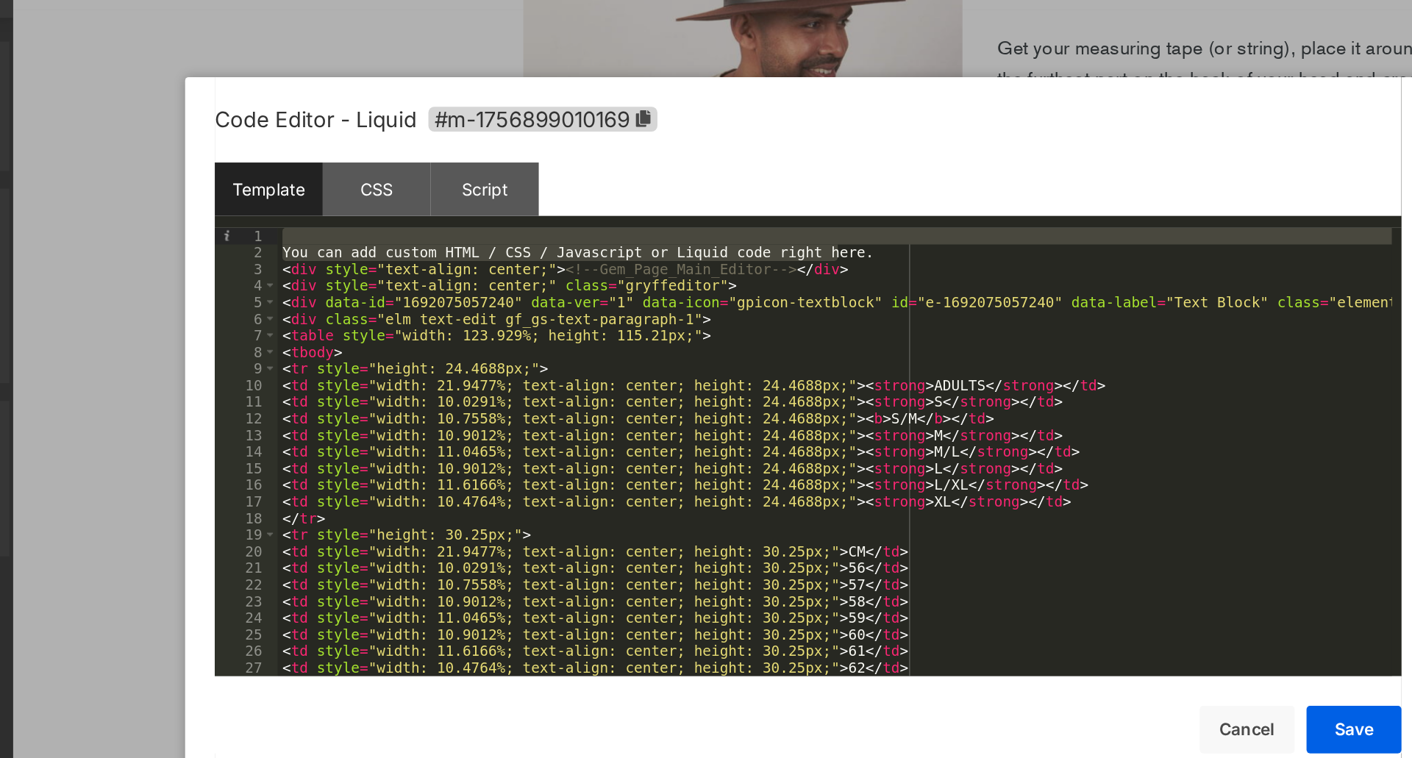
drag, startPoint x: 753, startPoint y: 253, endPoint x: 358, endPoint y: 235, distance: 395.4
click at [358, 235] on div "Template CSS Script Data 1 2 3 4 5 6 7 8 9 10 11 12 13 14 15 16 17 18 19 20 21 …" at bounding box center [706, 358] width 736 height 319
click at [358, 235] on div "Template CSS Script Data" at bounding box center [706, 219] width 736 height 40
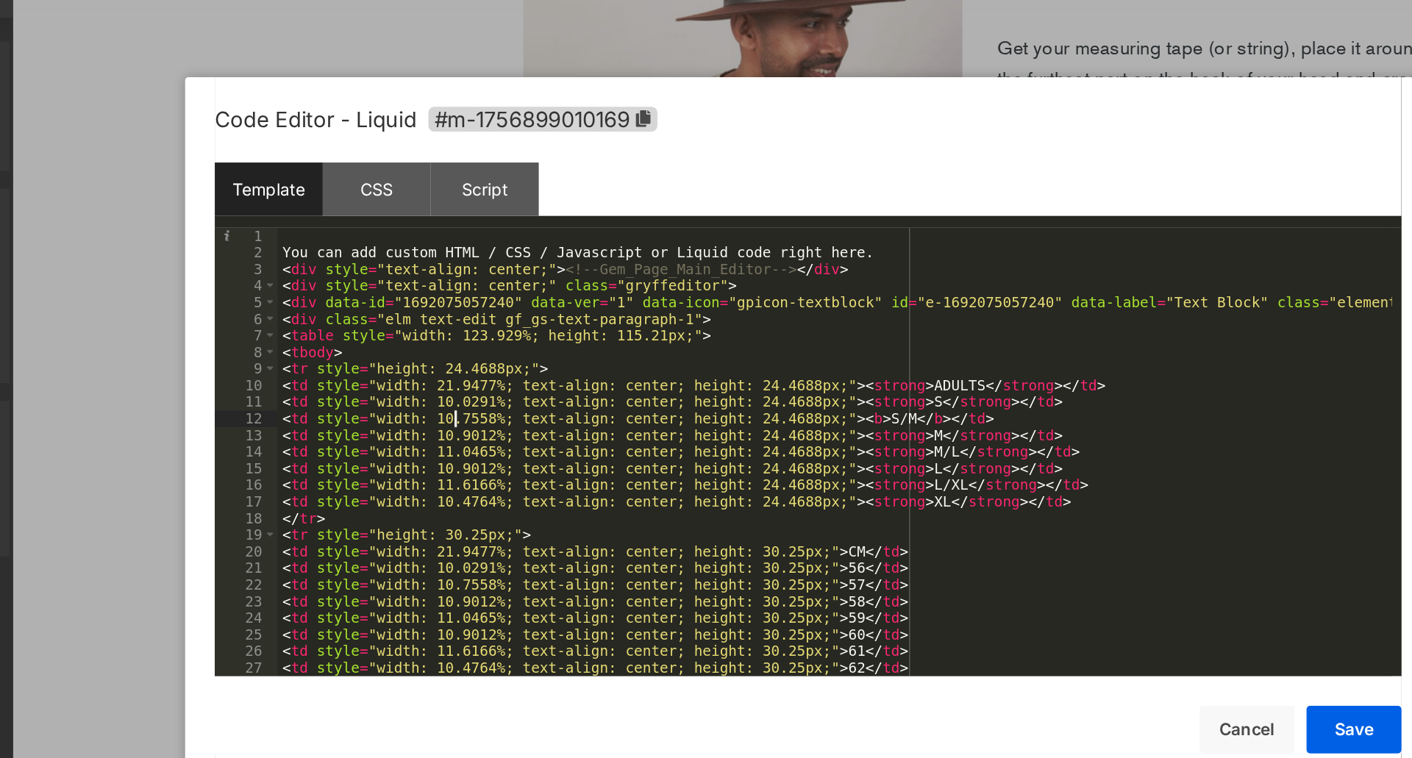
click at [488, 362] on div "You can add custom HTML / CSS / Javascript or Liquid code right here. < div sty…" at bounding box center [722, 389] width 691 height 299
click at [975, 554] on button "Cancel" at bounding box center [978, 550] width 59 height 29
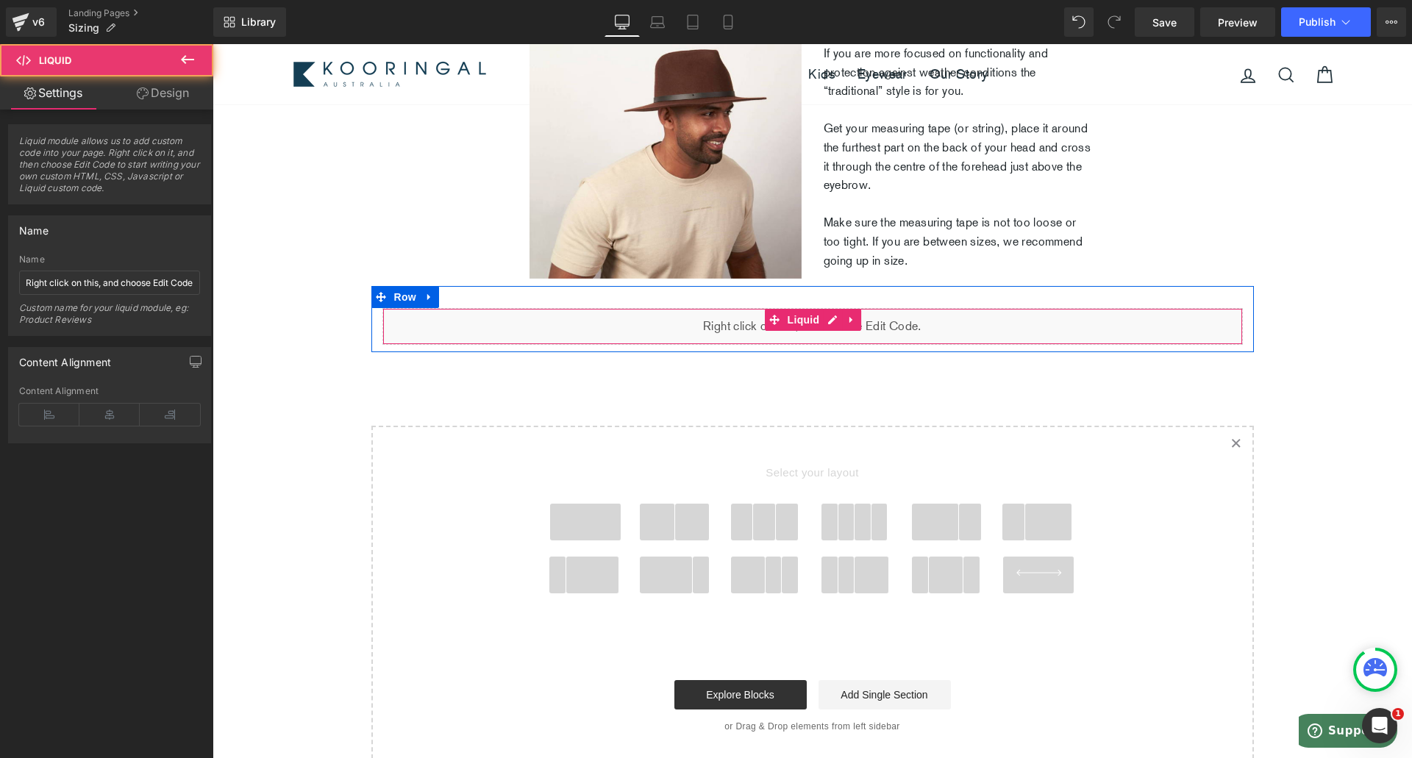
click at [686, 343] on div "Liquid" at bounding box center [813, 326] width 861 height 37
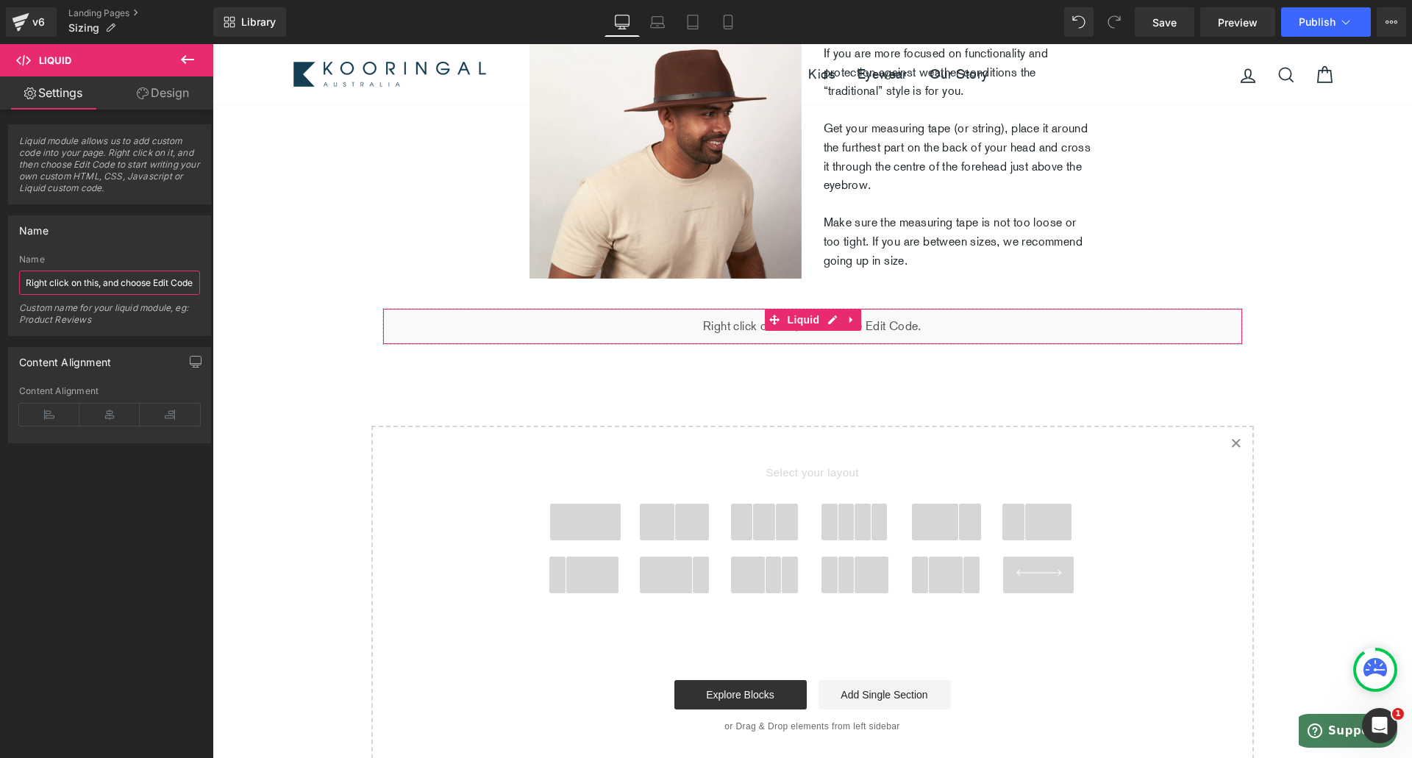
drag, startPoint x: 121, startPoint y: 291, endPoint x: 98, endPoint y: 282, distance: 24.7
click at [98, 282] on input "Right click on this, and choose Edit Code." at bounding box center [109, 283] width 181 height 24
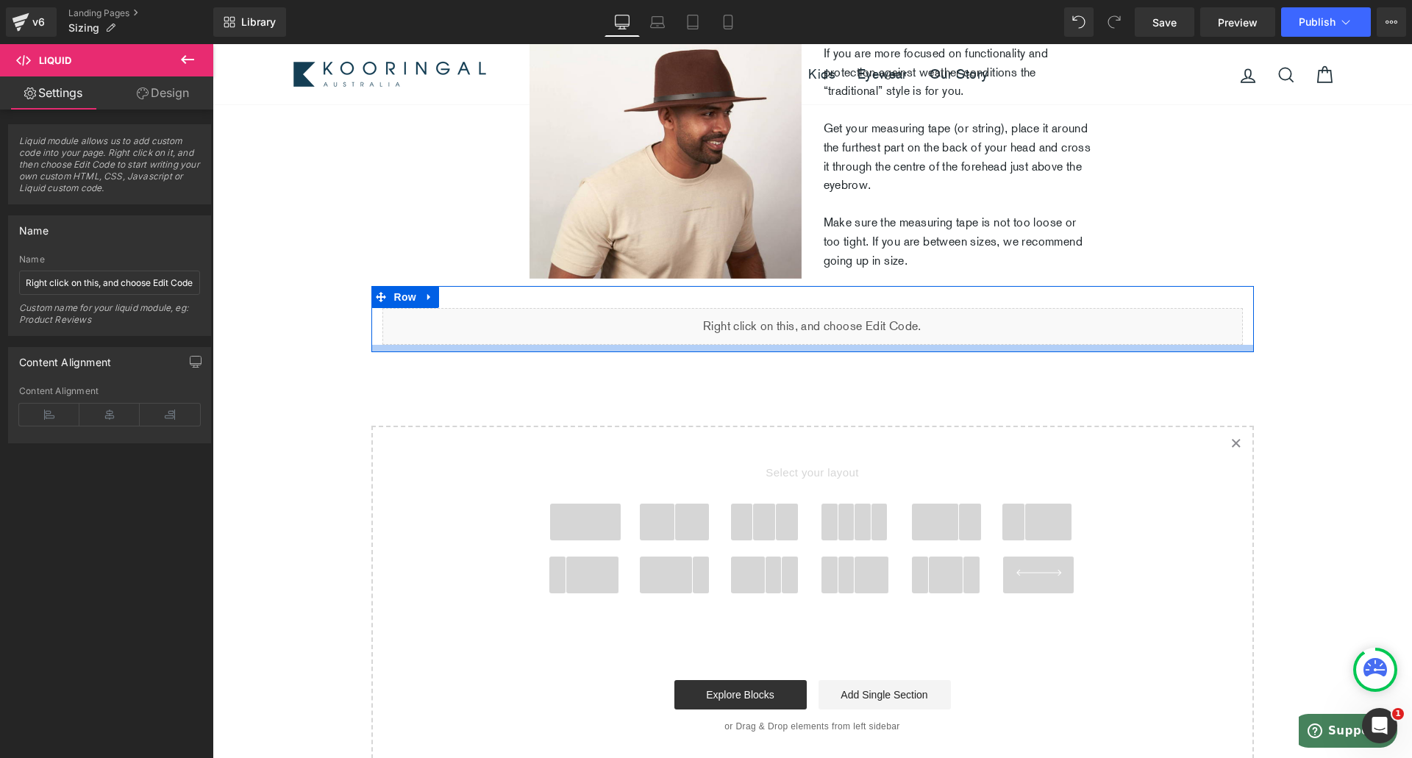
click at [753, 352] on div at bounding box center [812, 348] width 883 height 7
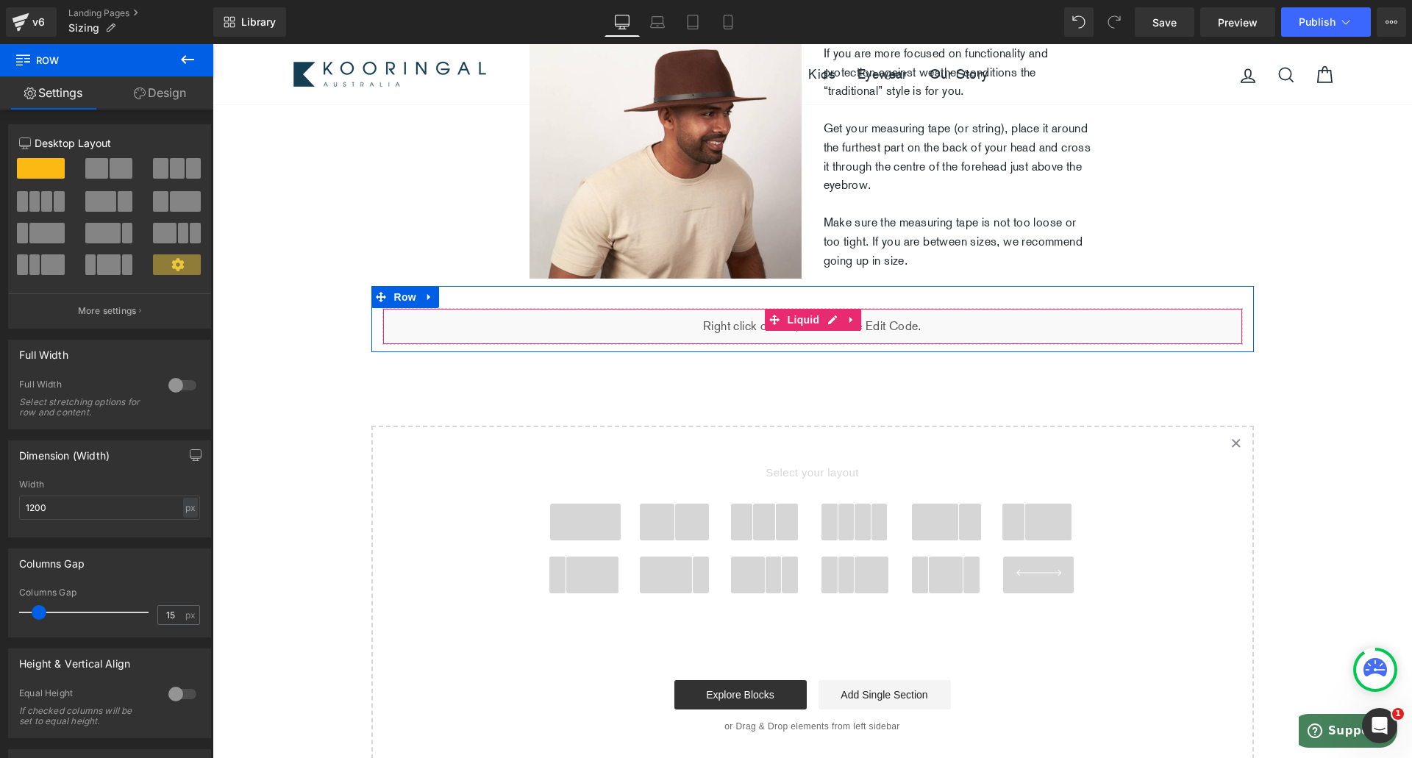
click at [876, 345] on div "Liquid" at bounding box center [813, 326] width 861 height 37
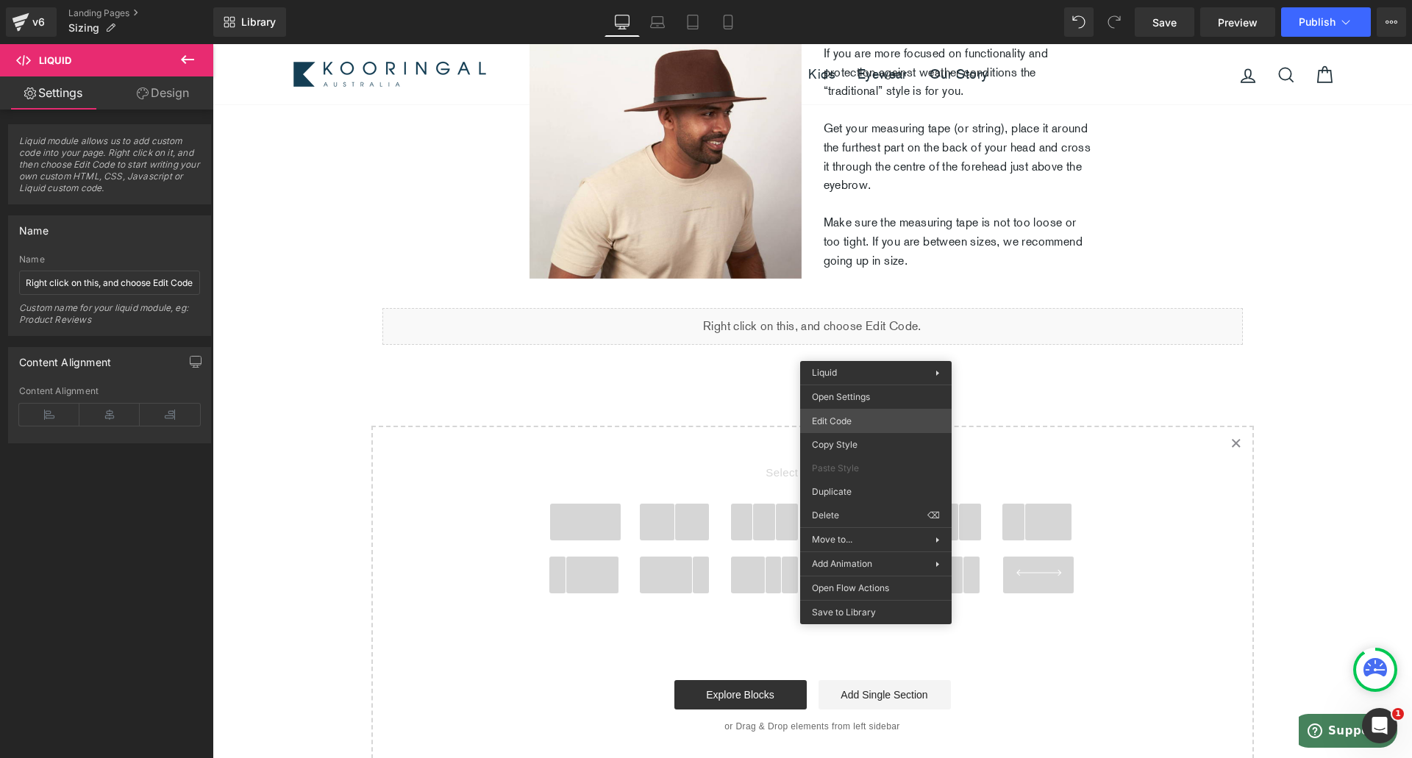
click at [875, 0] on div "Liquid You are previewing how the will restyle your page. You can not edit Elem…" at bounding box center [706, 0] width 1412 height 0
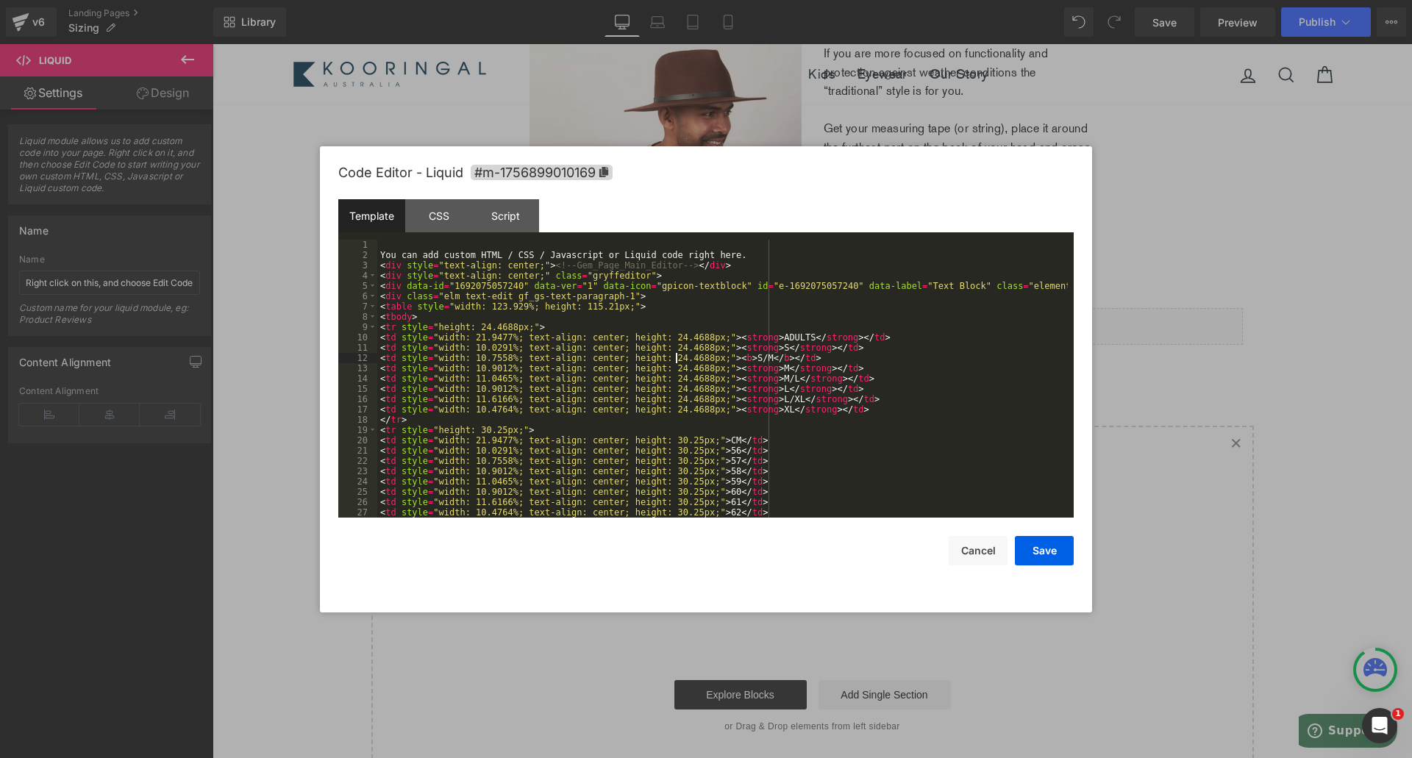
click at [675, 358] on div "You can add custom HTML / CSS / Javascript or Liquid code right here. < div sty…" at bounding box center [722, 389] width 691 height 299
click at [573, 360] on div "You can add custom HTML / CSS / Javascript or Liquid code right here. < div sty…" at bounding box center [722, 389] width 691 height 299
click at [425, 223] on div "CSS" at bounding box center [438, 215] width 67 height 33
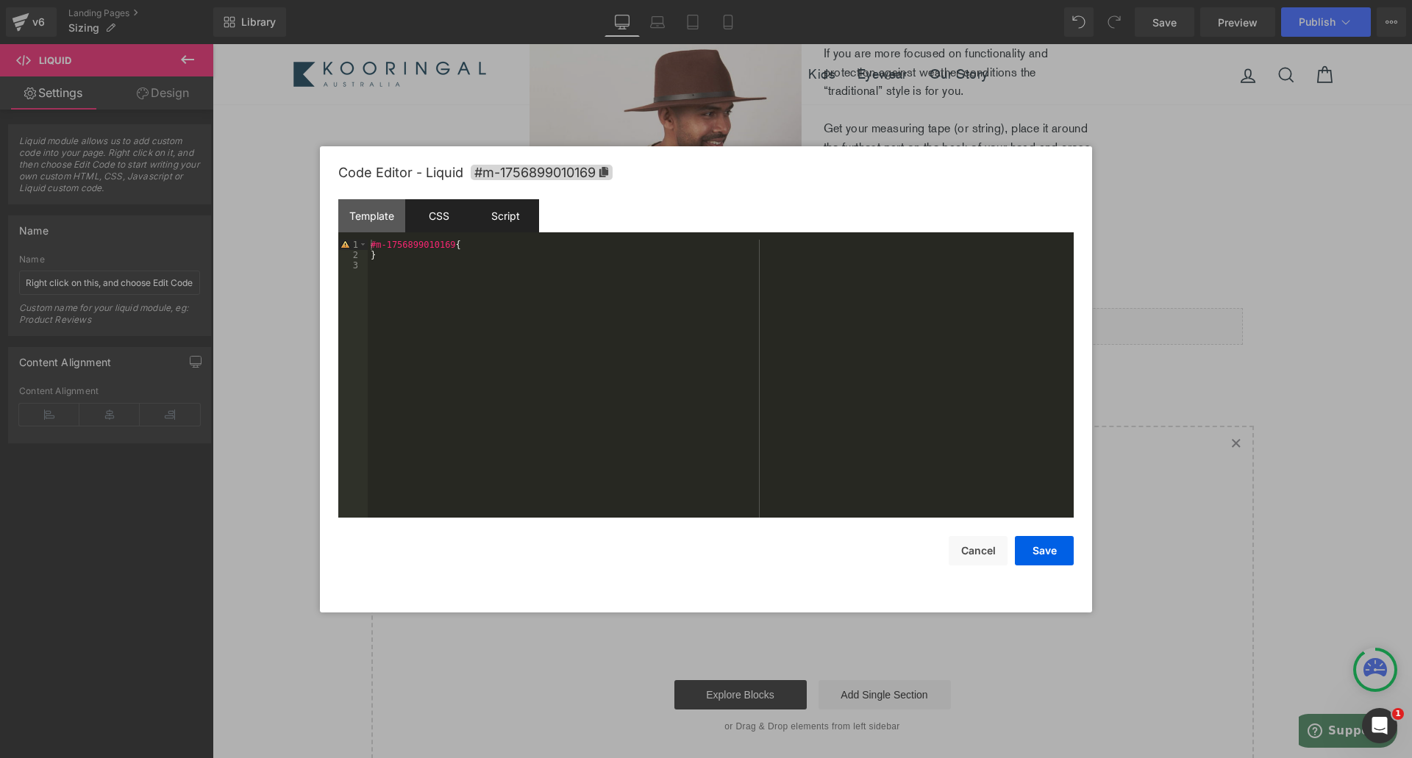
click at [477, 210] on div "Script" at bounding box center [505, 215] width 67 height 33
click at [365, 212] on div "Template" at bounding box center [371, 215] width 67 height 33
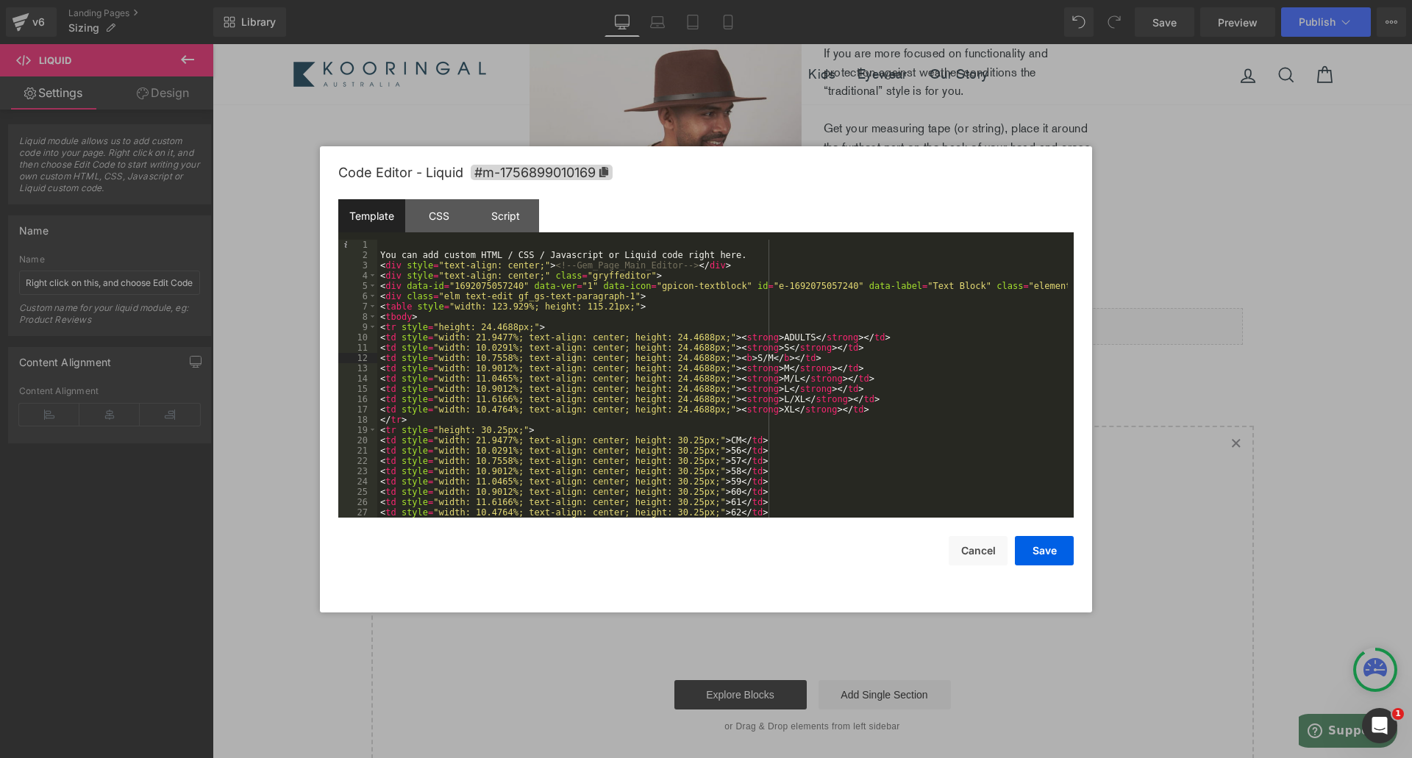
click at [529, 313] on div "You can add custom HTML / CSS / Javascript or Liquid code right here. < div sty…" at bounding box center [722, 389] width 691 height 299
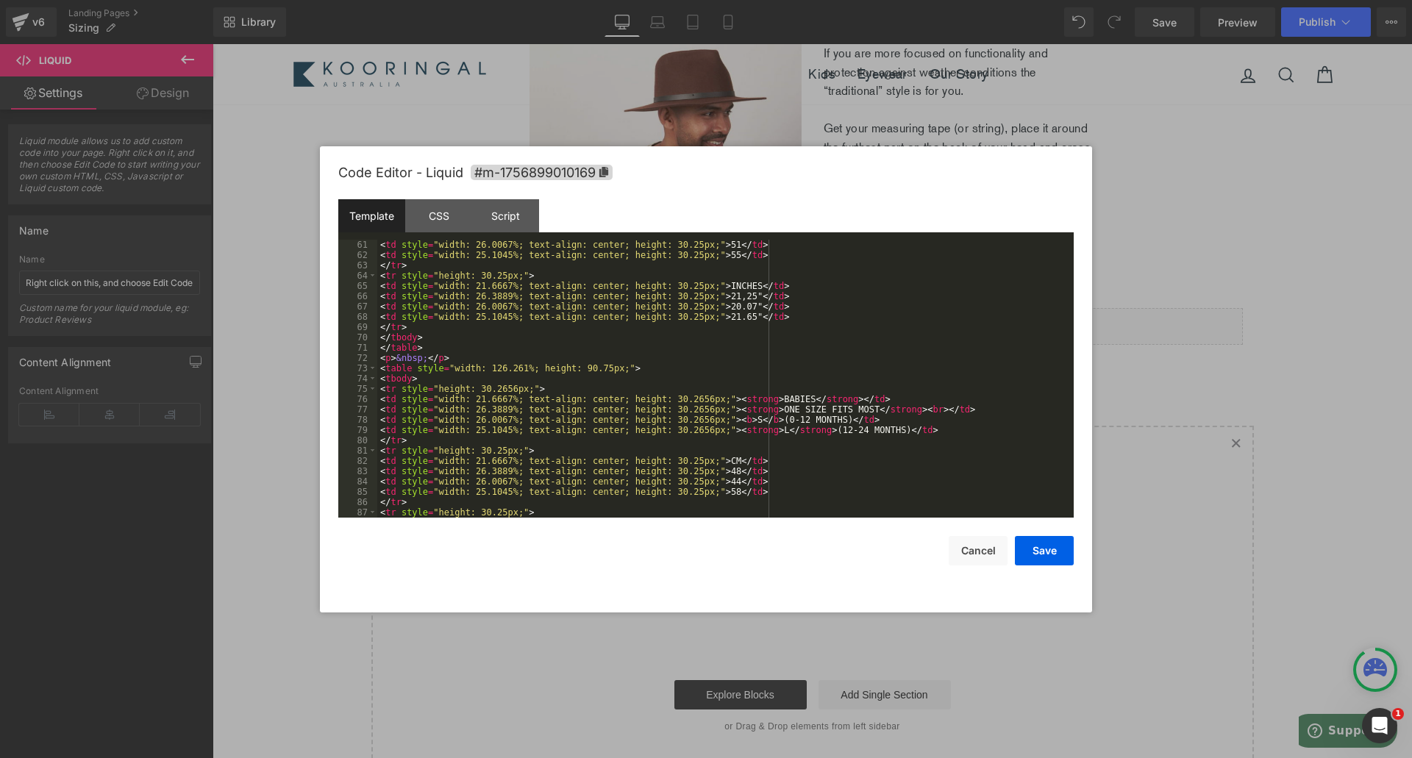
scroll to position [772, 0]
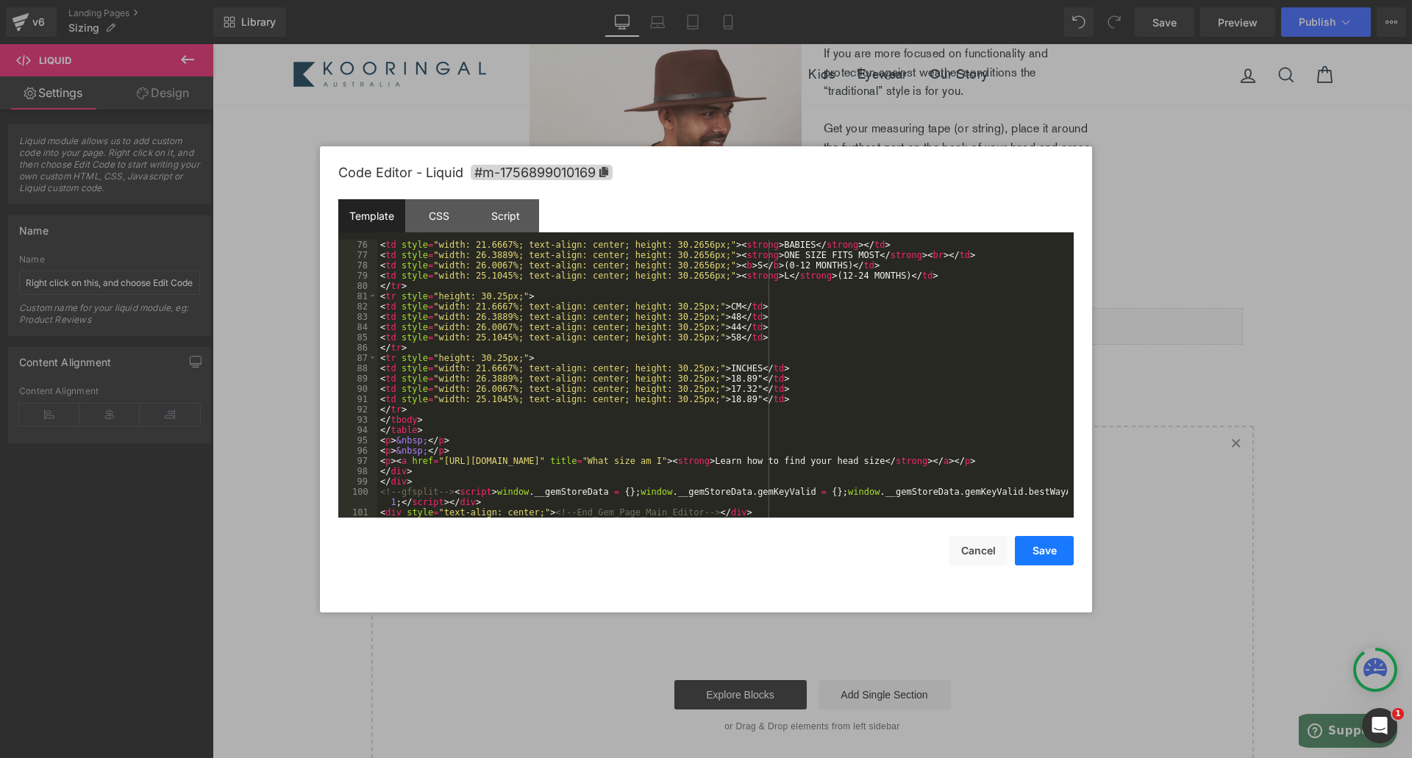
click at [1036, 547] on button "Save" at bounding box center [1044, 550] width 59 height 29
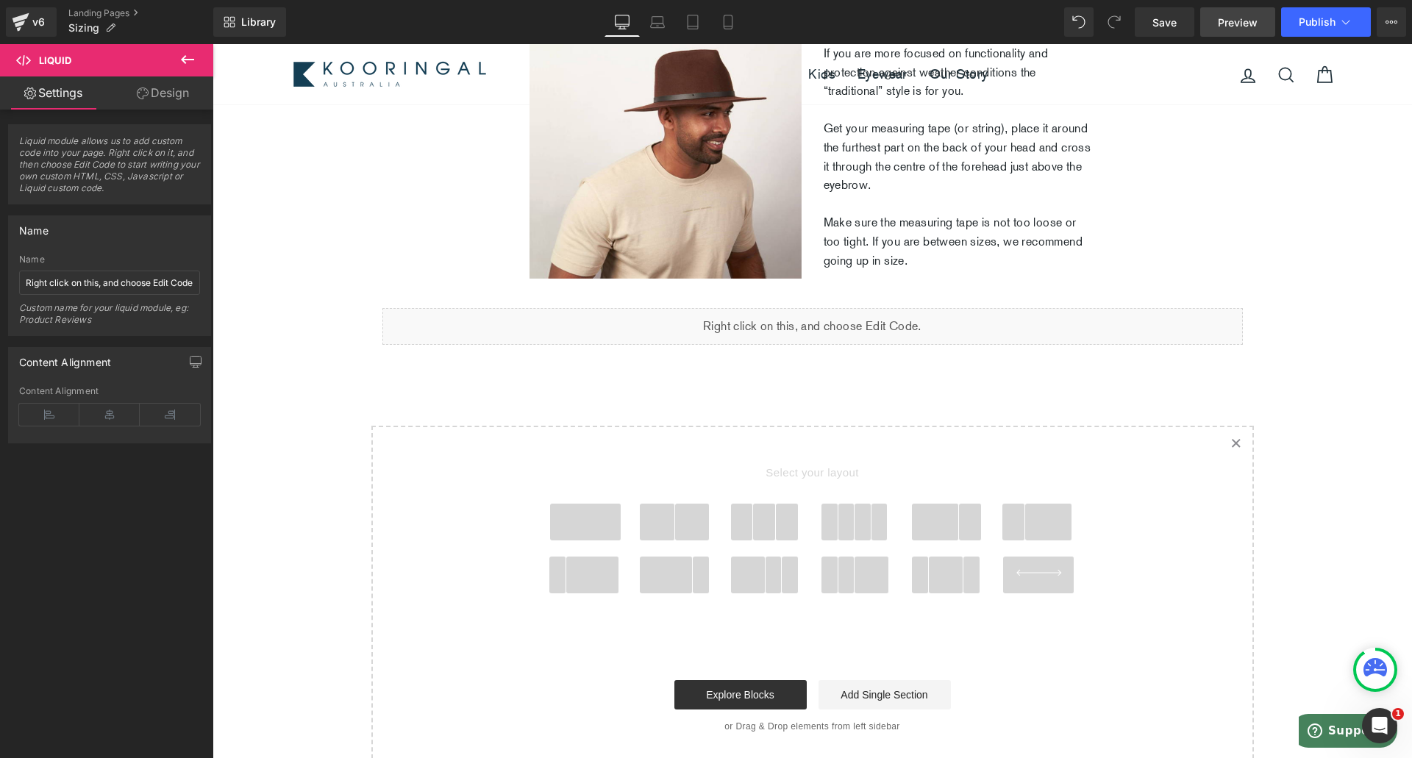
click at [1248, 18] on span "Preview" at bounding box center [1238, 22] width 40 height 15
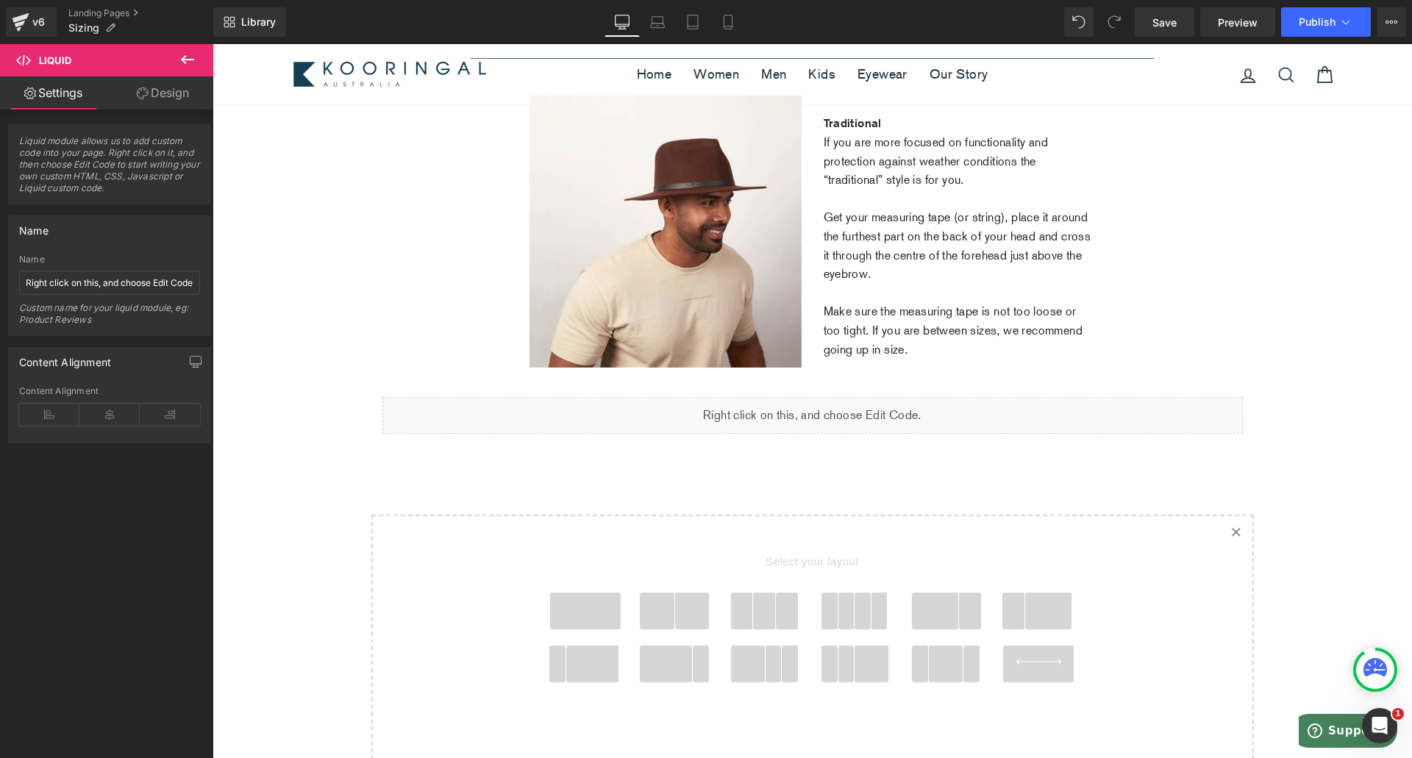
scroll to position [722, 0]
click at [779, 253] on button "›" at bounding box center [780, 231] width 44 height 44
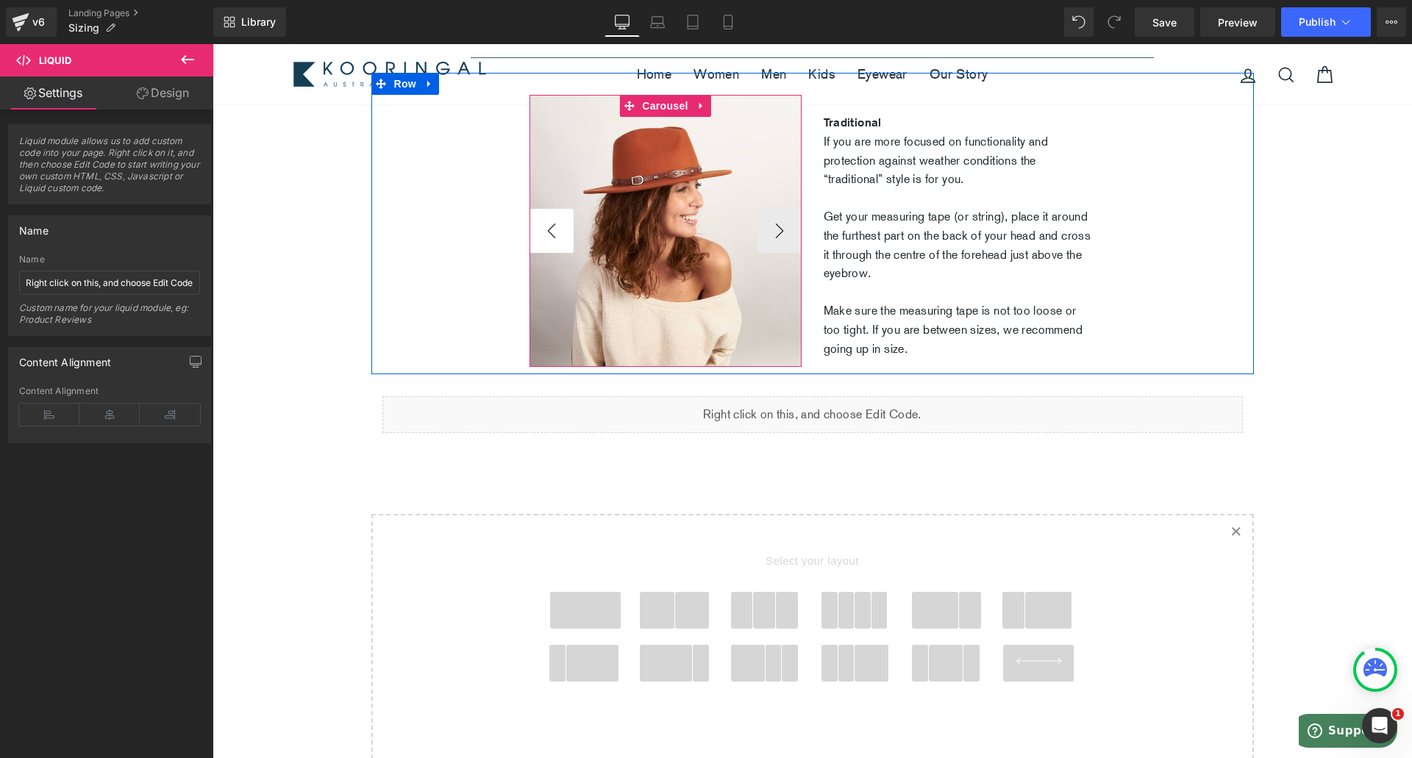
click at [545, 253] on button "‹" at bounding box center [552, 231] width 44 height 44
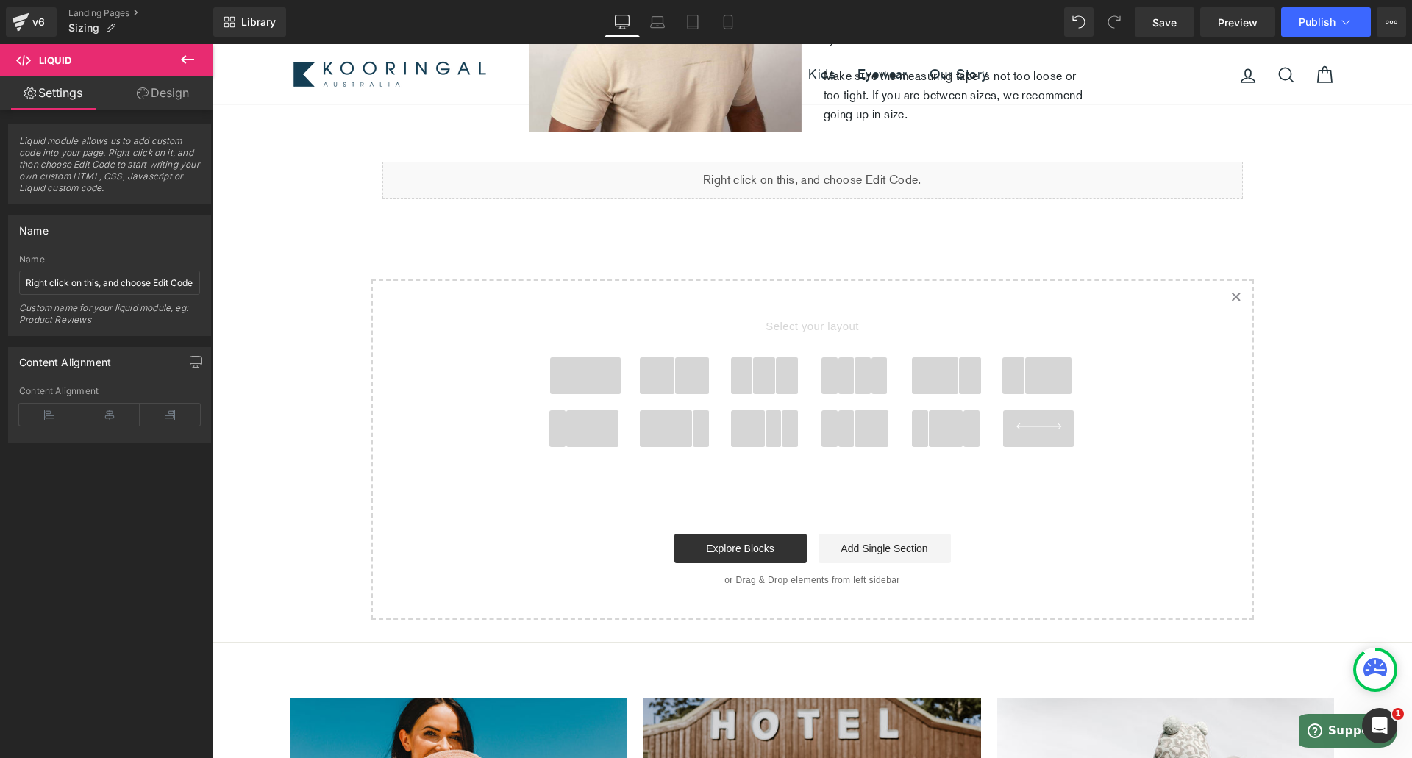
scroll to position [958, 0]
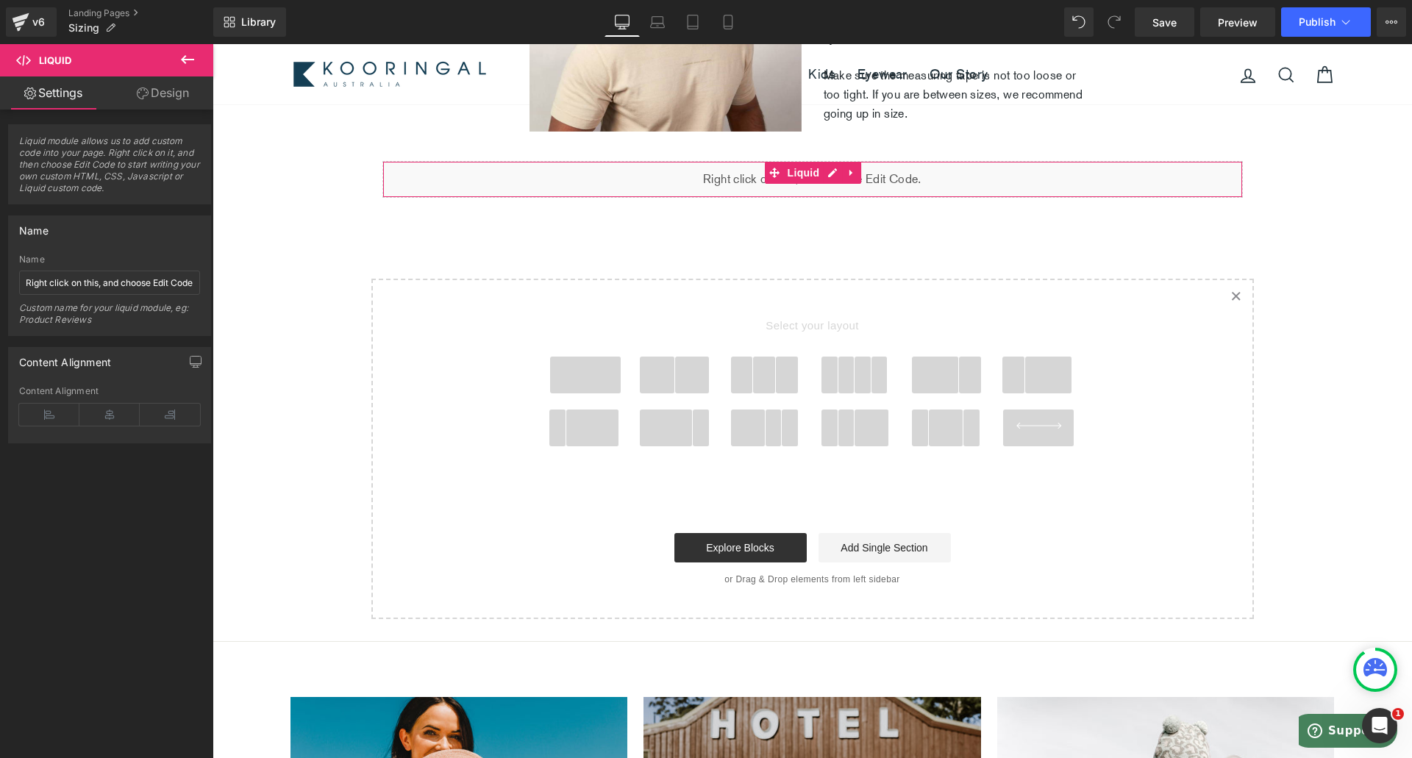
click at [179, 88] on link "Design" at bounding box center [163, 93] width 107 height 33
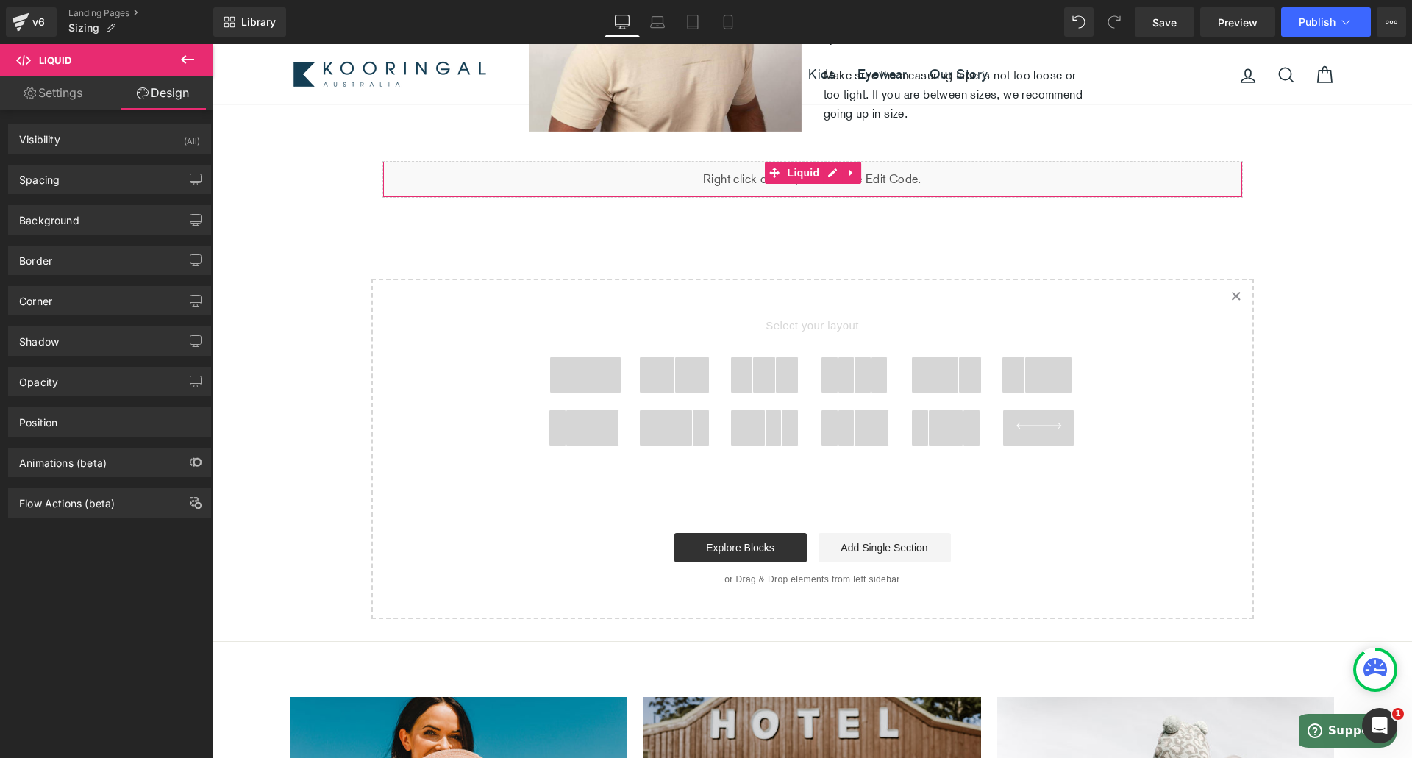
click at [60, 93] on link "Settings" at bounding box center [53, 93] width 107 height 33
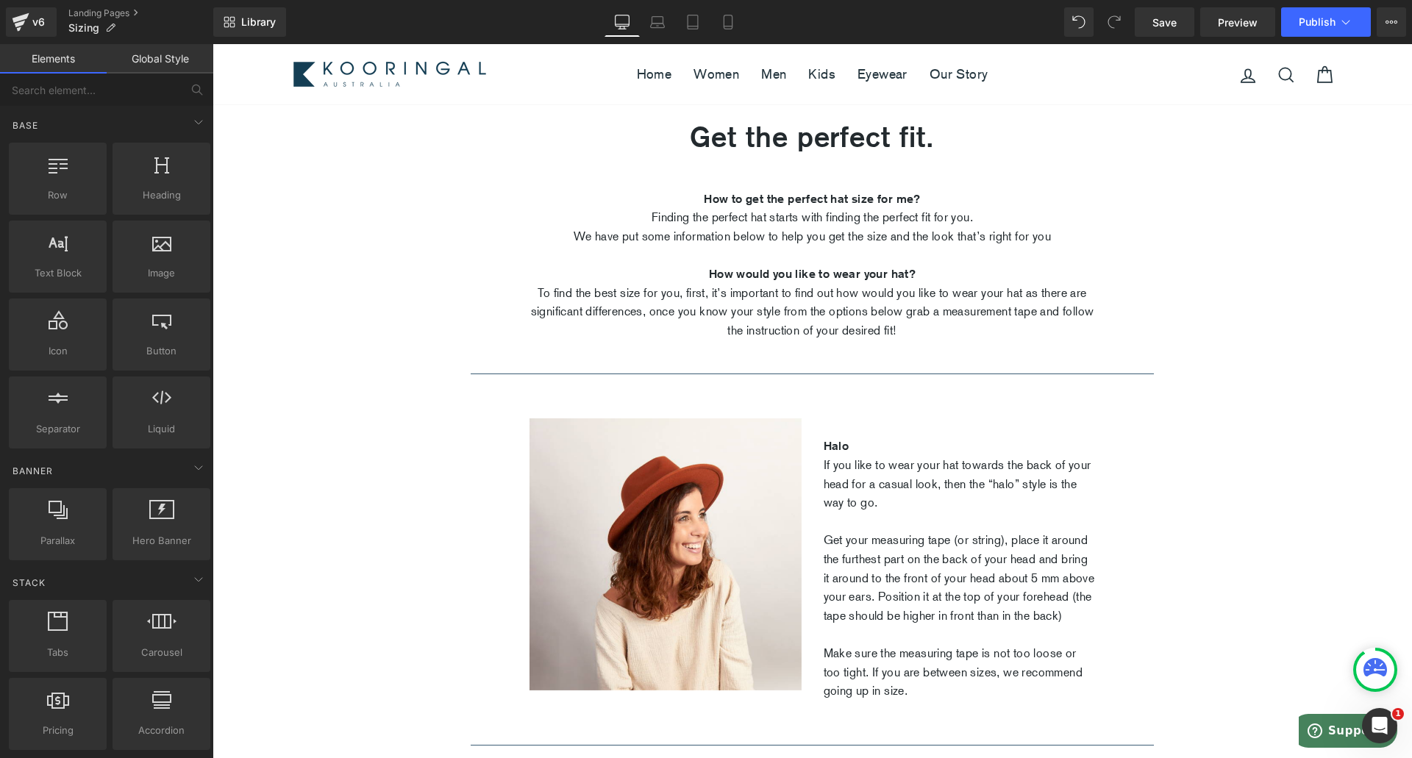
scroll to position [0, 0]
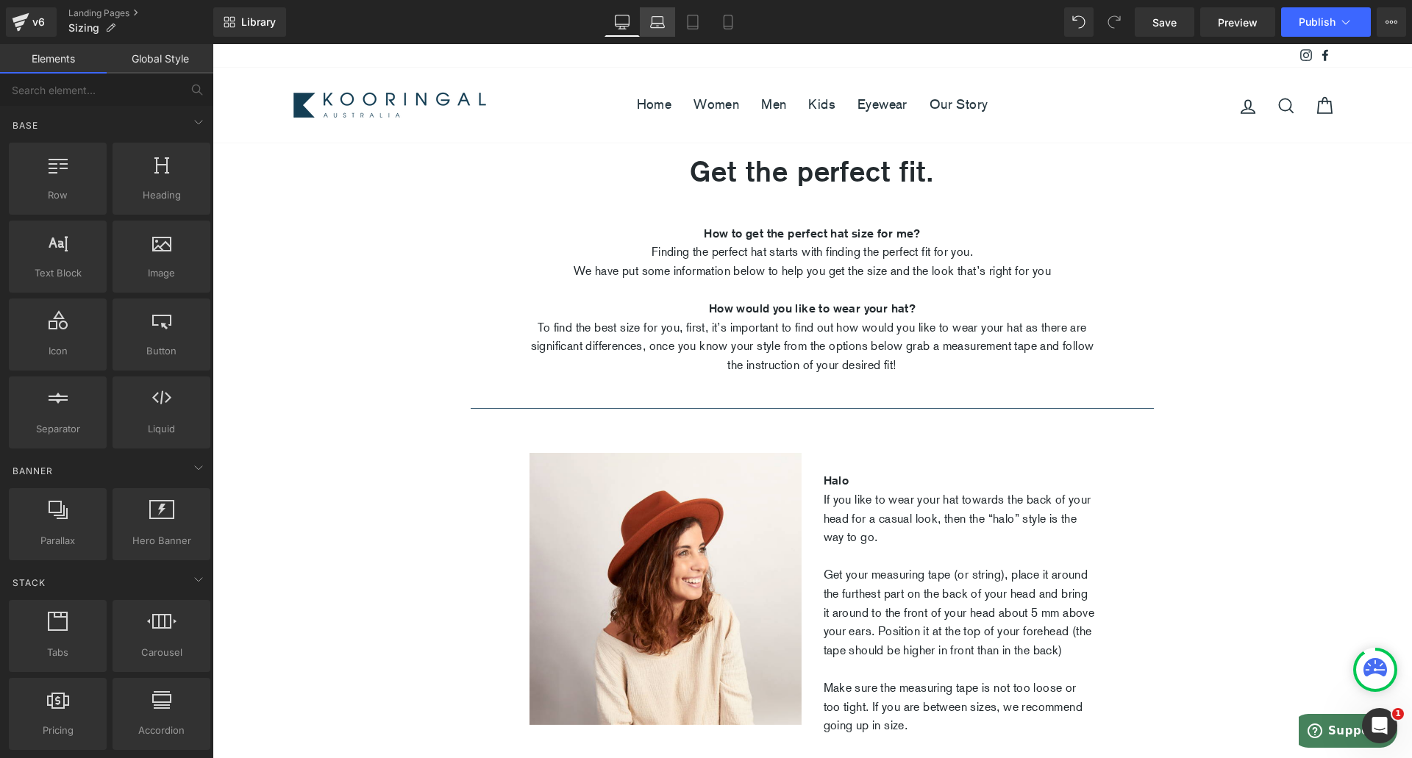
click at [660, 10] on link "Laptop" at bounding box center [657, 21] width 35 height 29
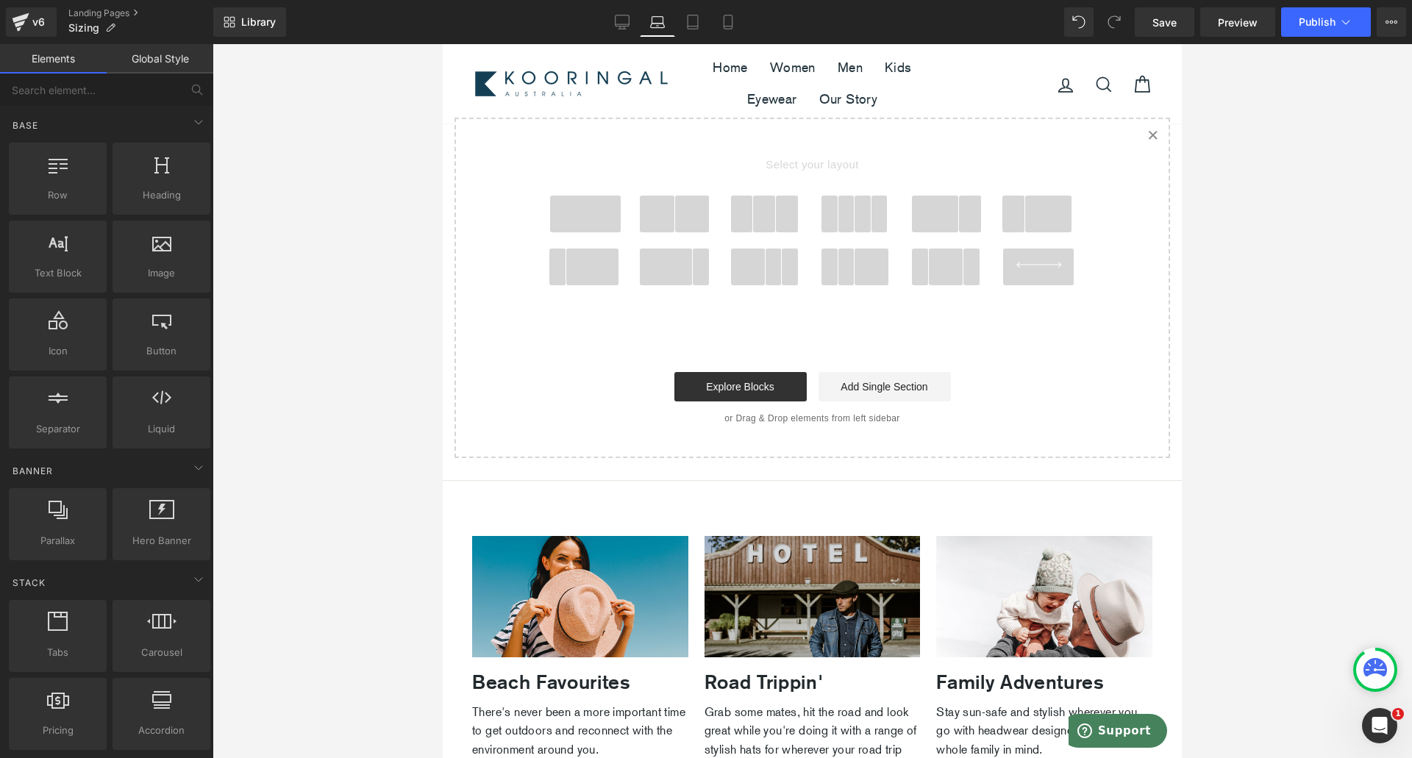
scroll to position [1168, 0]
click at [695, 15] on icon at bounding box center [693, 22] width 15 height 15
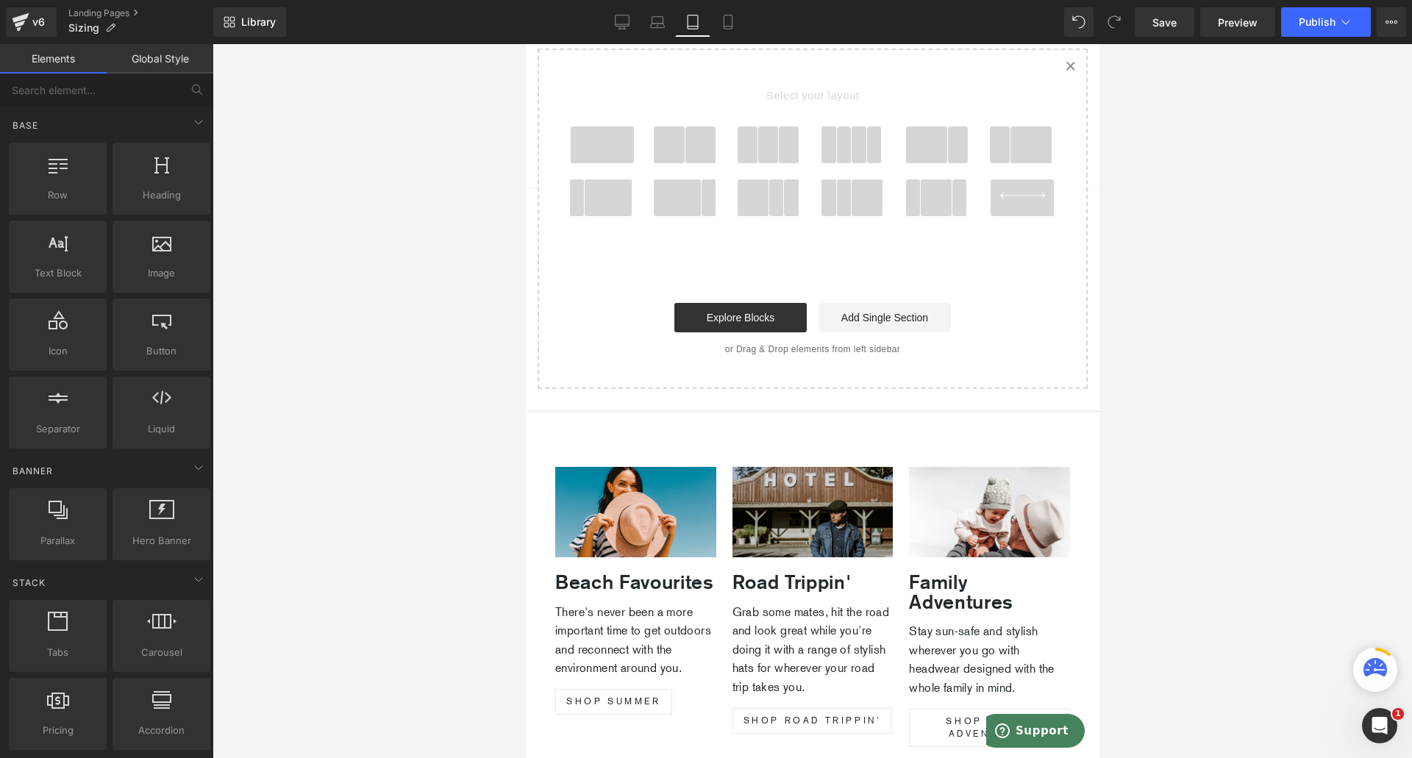
scroll to position [1212, 0]
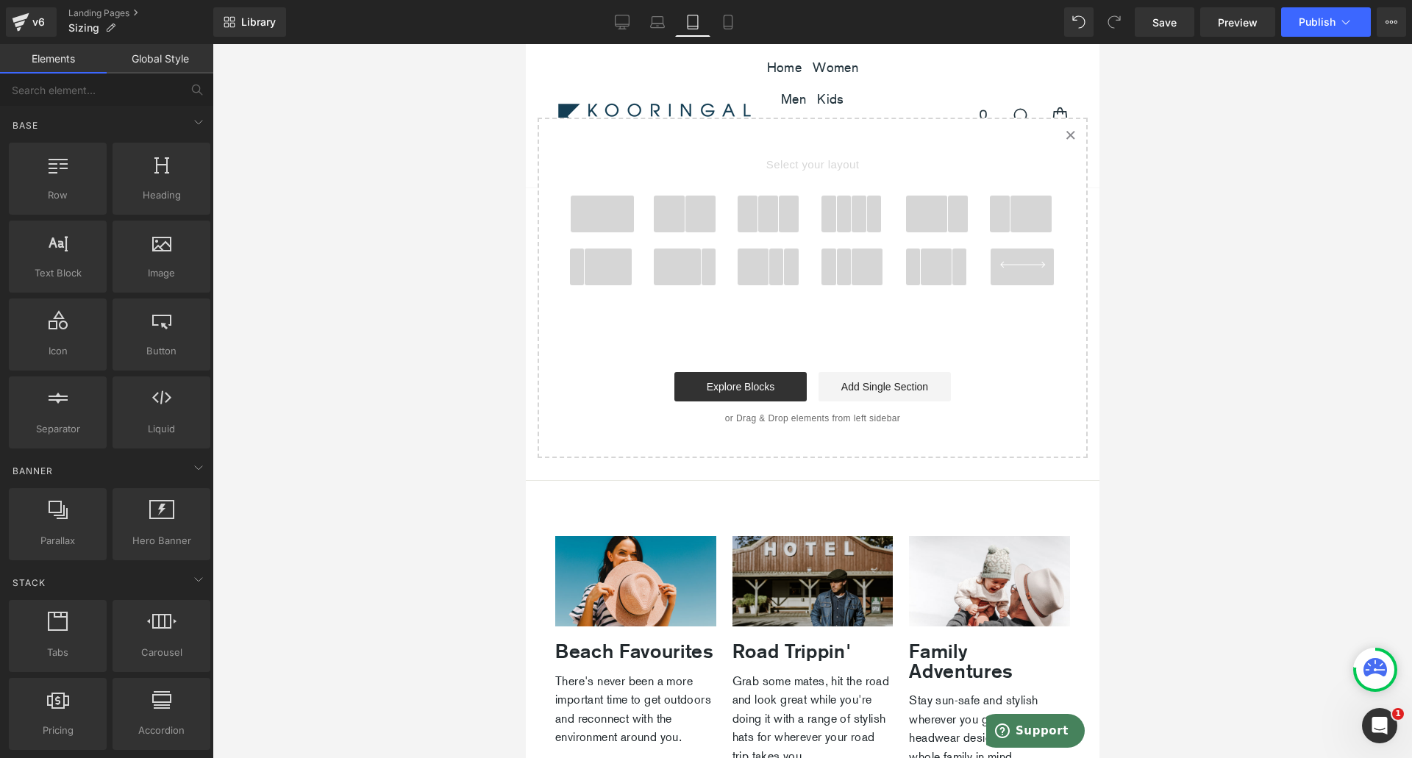
click at [753, 21] on div "Library Tablet Desktop Laptop Tablet Mobile Save Preview Publish Scheduled View…" at bounding box center [812, 21] width 1199 height 29
click at [745, 21] on link "Mobile" at bounding box center [728, 21] width 35 height 29
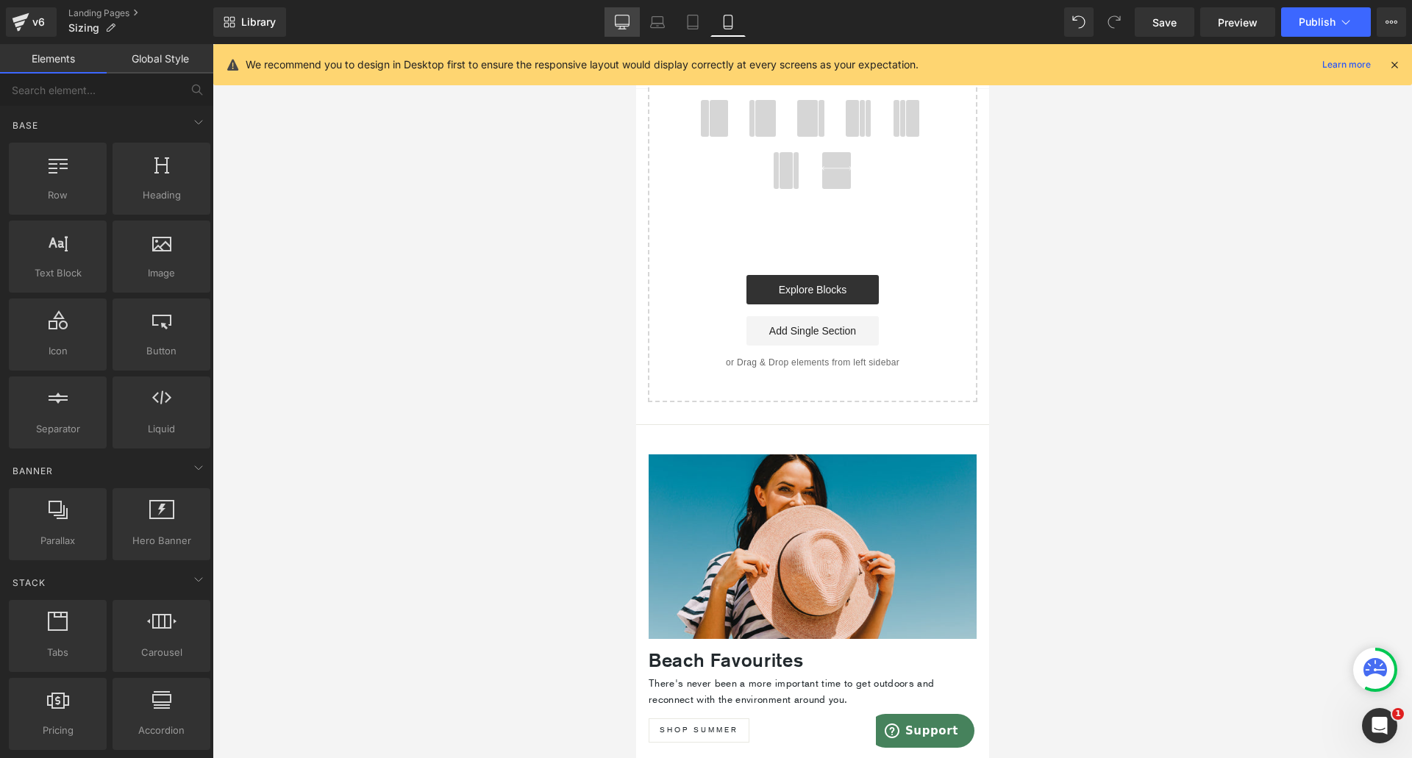
click at [631, 25] on link "Desktop" at bounding box center [622, 21] width 35 height 29
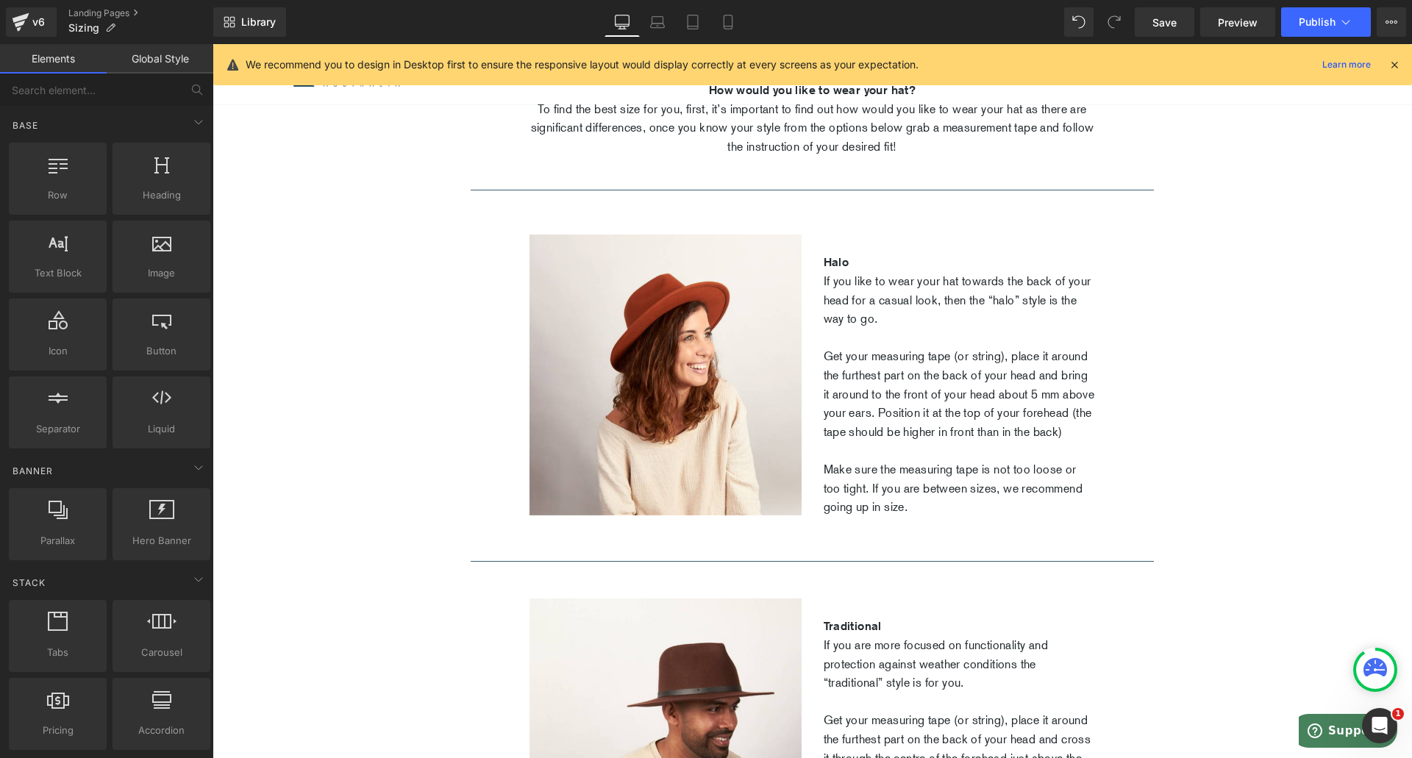
scroll to position [218, 0]
drag, startPoint x: 1188, startPoint y: 15, endPoint x: 964, endPoint y: 222, distance: 305.6
click at [1188, 15] on link "Save" at bounding box center [1165, 21] width 60 height 29
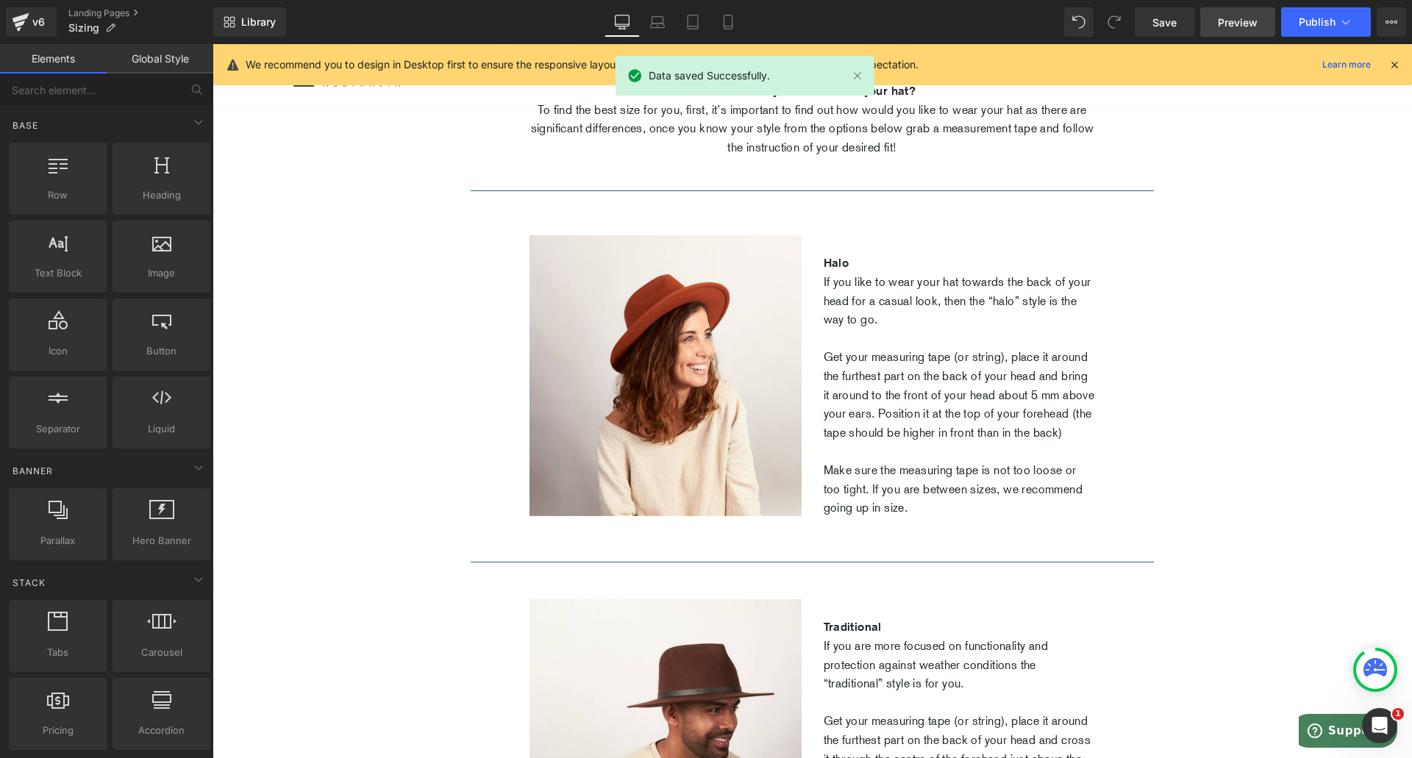
click at [1231, 26] on span "Preview" at bounding box center [1238, 22] width 40 height 15
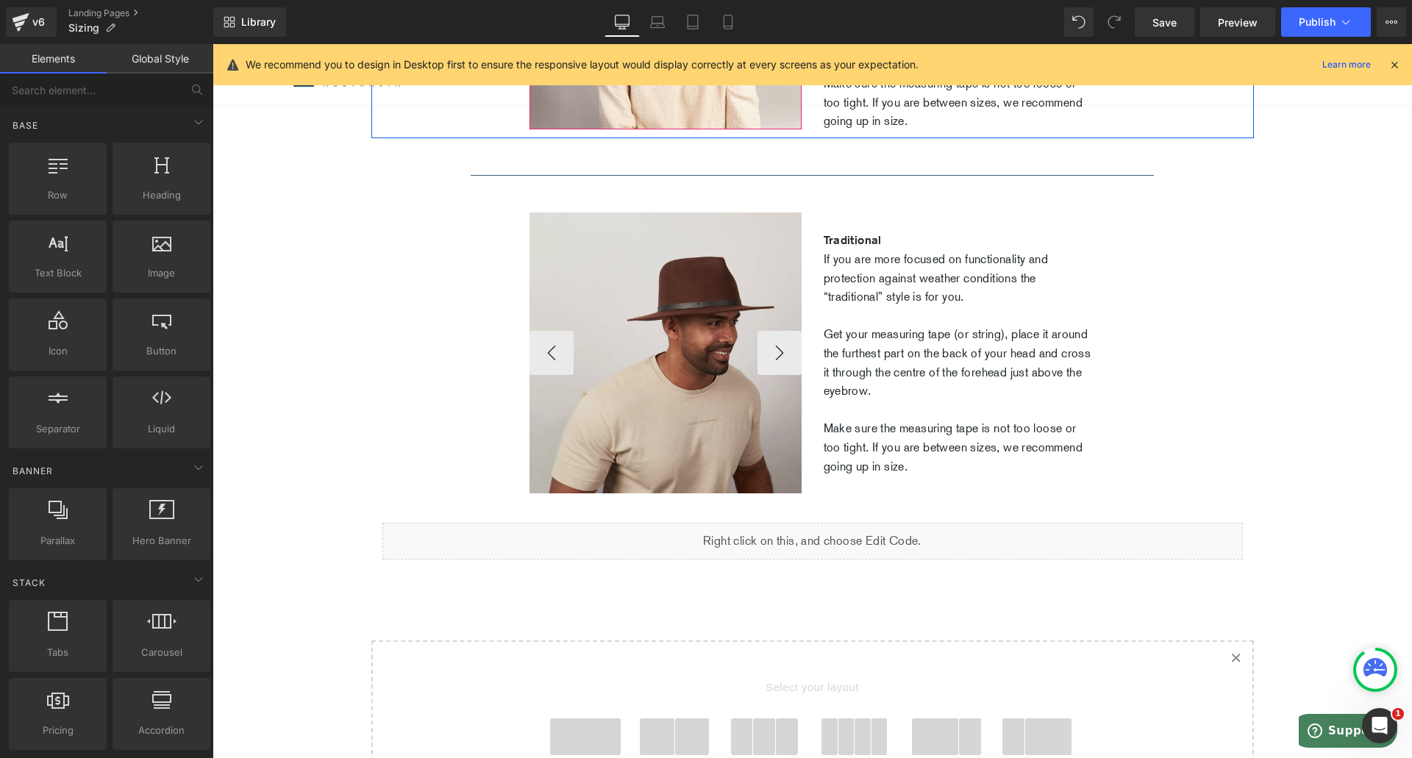
scroll to position [627, 0]
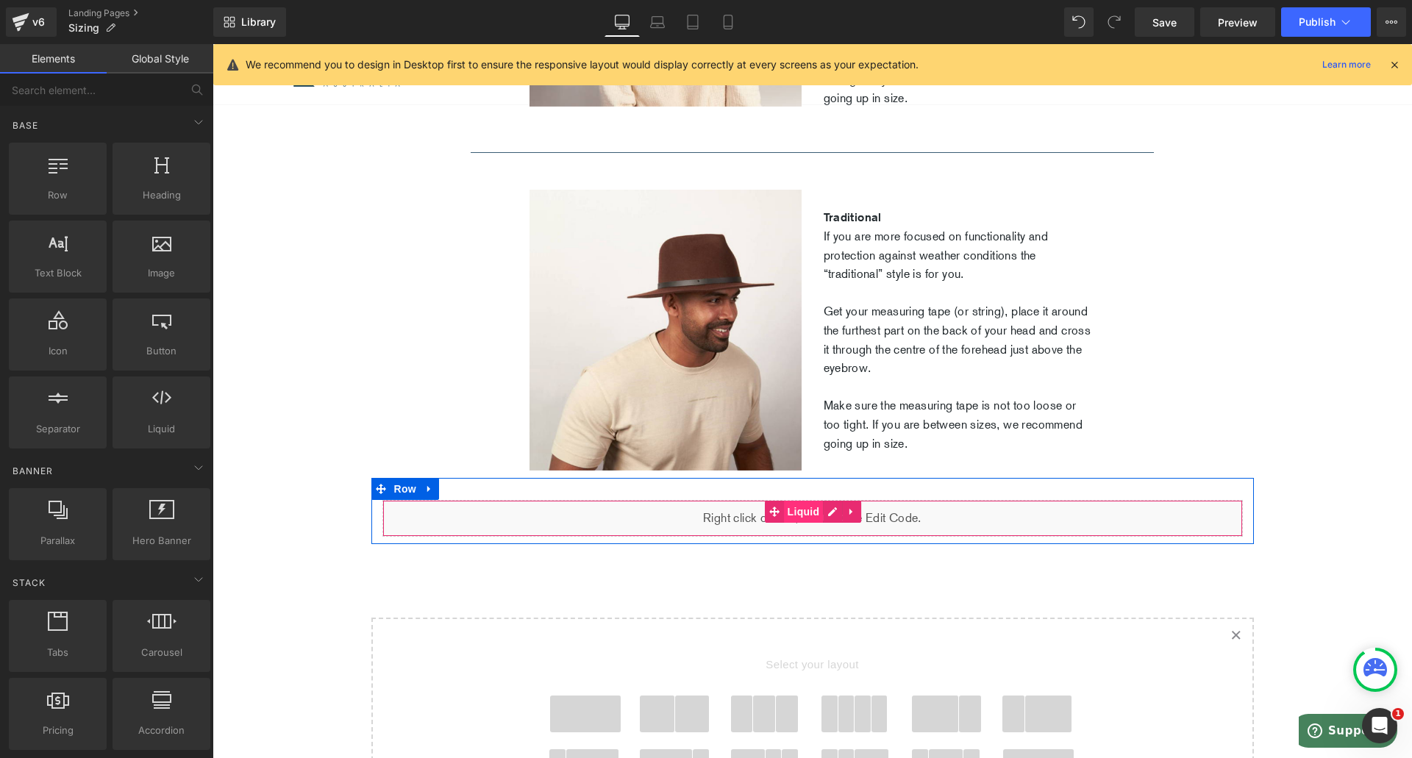
click at [797, 523] on span "Liquid" at bounding box center [804, 512] width 40 height 22
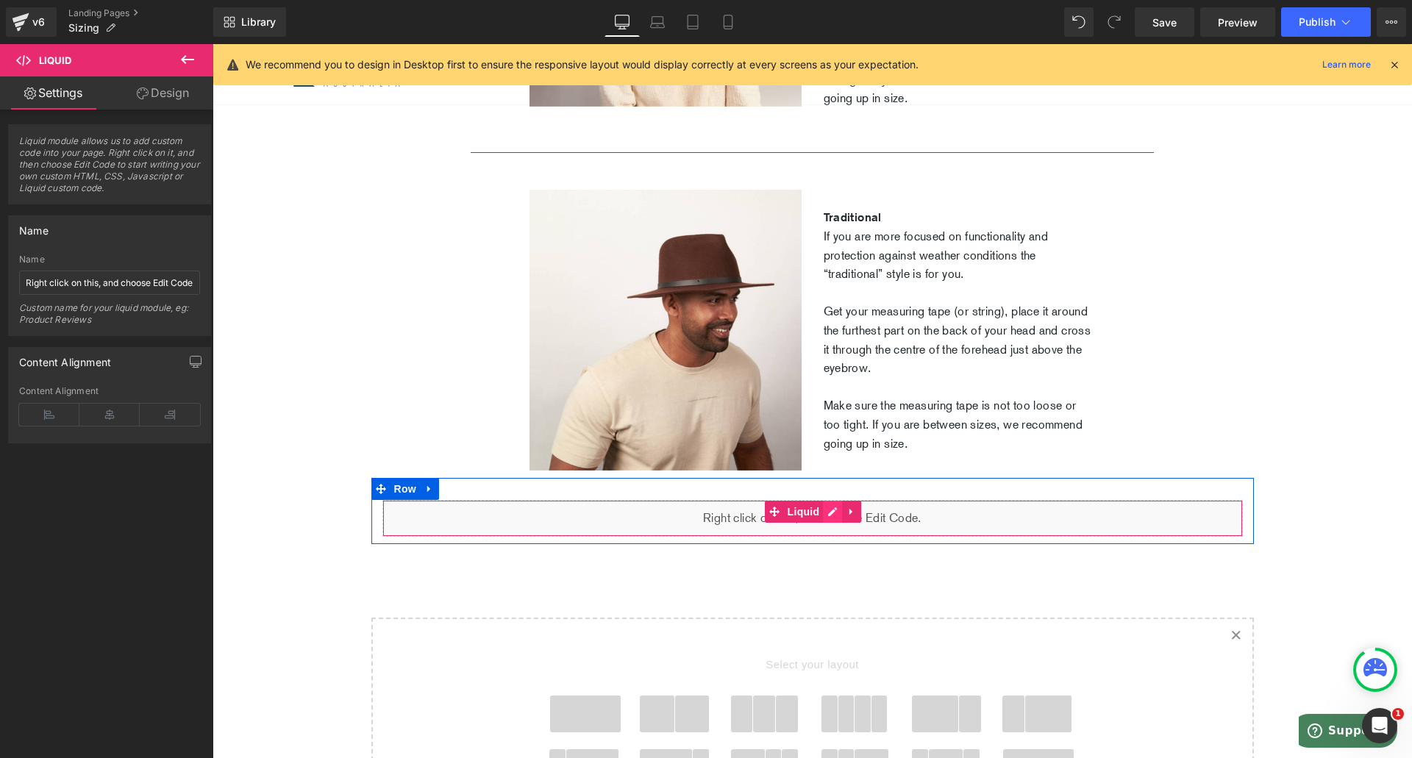
drag, startPoint x: 840, startPoint y: 534, endPoint x: 826, endPoint y: 537, distance: 14.3
click at [826, 523] on ul "Liquid" at bounding box center [813, 512] width 97 height 22
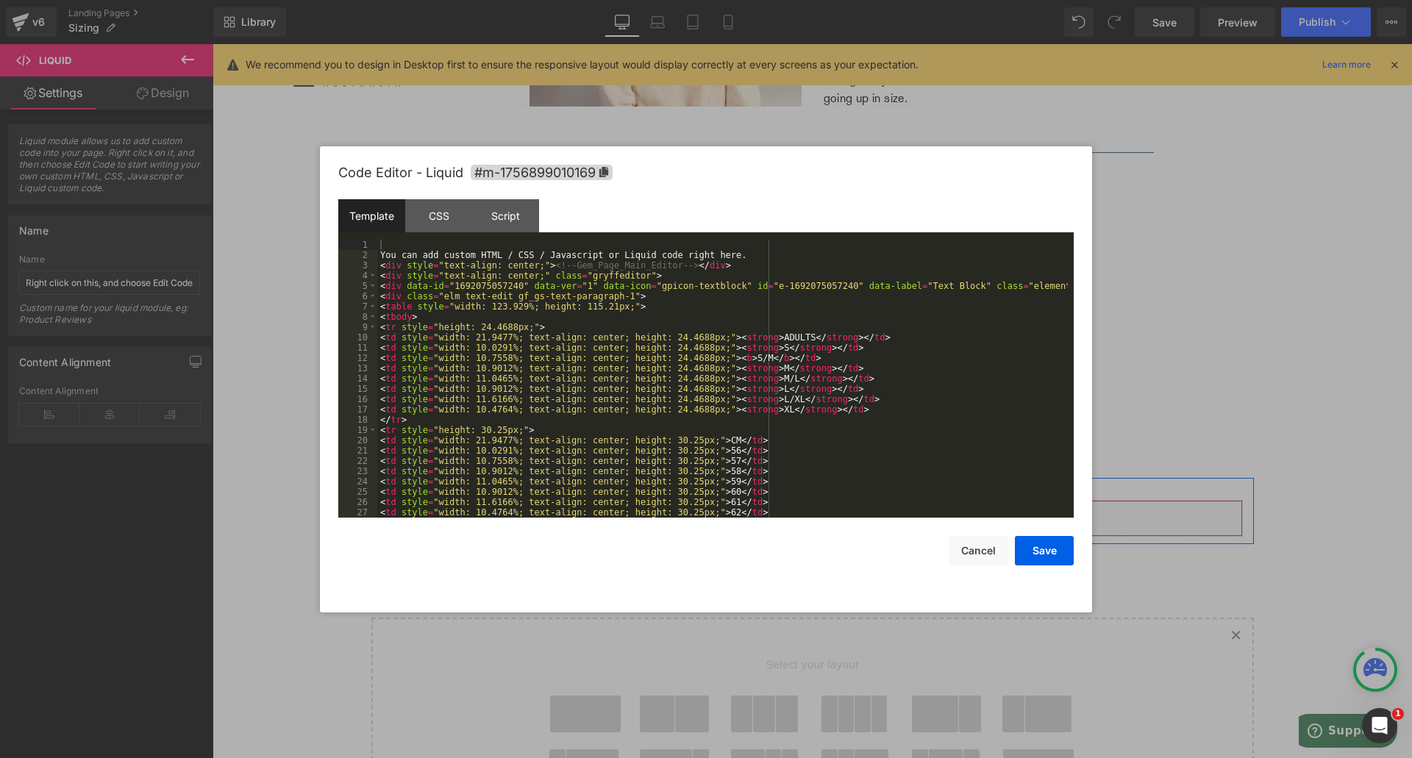
click at [826, 537] on div "Liquid" at bounding box center [813, 518] width 861 height 37
click at [522, 249] on div "You can add custom HTML / CSS / Javascript or Liquid code right here. < div sty…" at bounding box center [722, 389] width 691 height 299
drag, startPoint x: 738, startPoint y: 255, endPoint x: 438, endPoint y: 249, distance: 300.2
click at [438, 249] on div "You can add custom HTML / CSS / Javascript or Liquid code right here. < div sty…" at bounding box center [722, 389] width 691 height 299
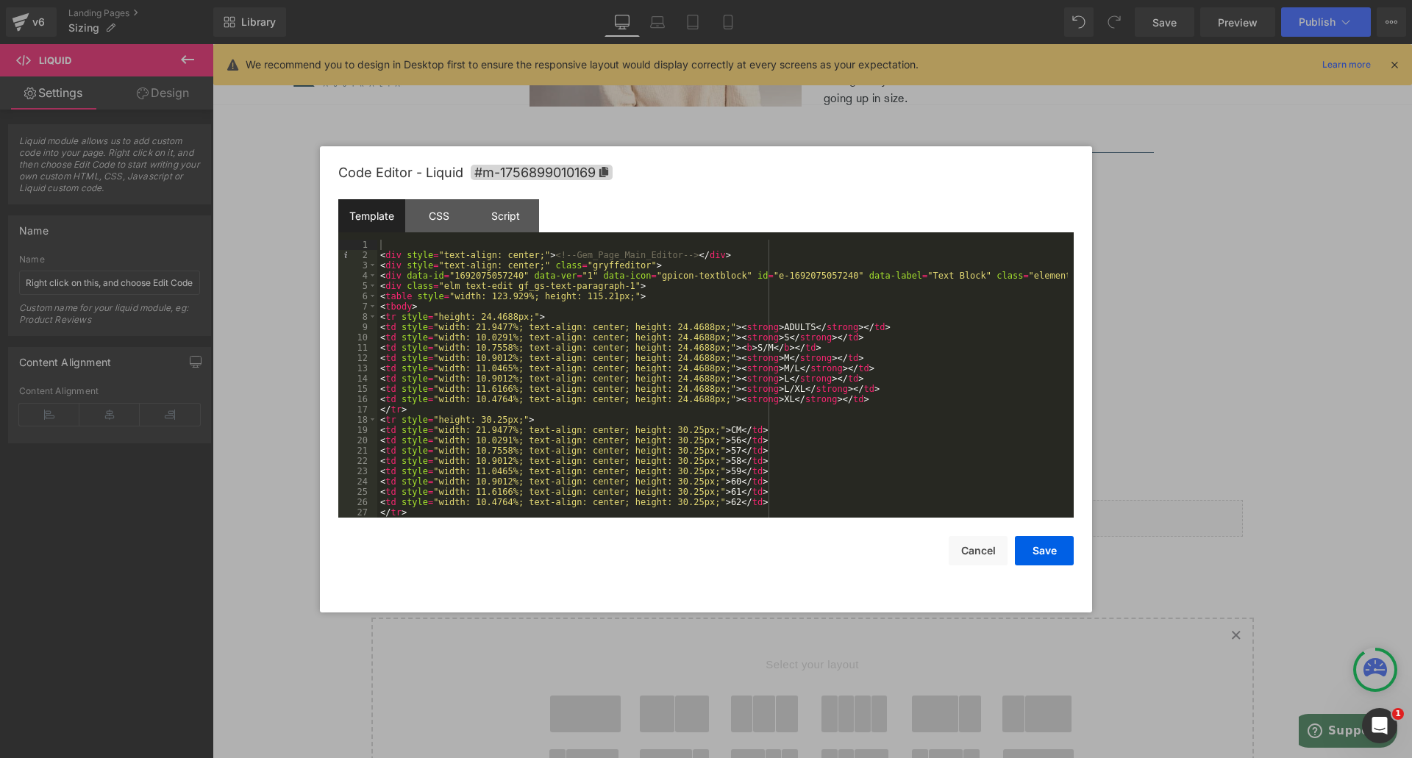
click at [1063, 566] on div "Code Editor - Liquid #m-1756899010169 Template CSS Script Data 1 2 3 4 5 6 7 8 …" at bounding box center [706, 379] width 736 height 466
click at [1061, 562] on button "Save" at bounding box center [1044, 550] width 59 height 29
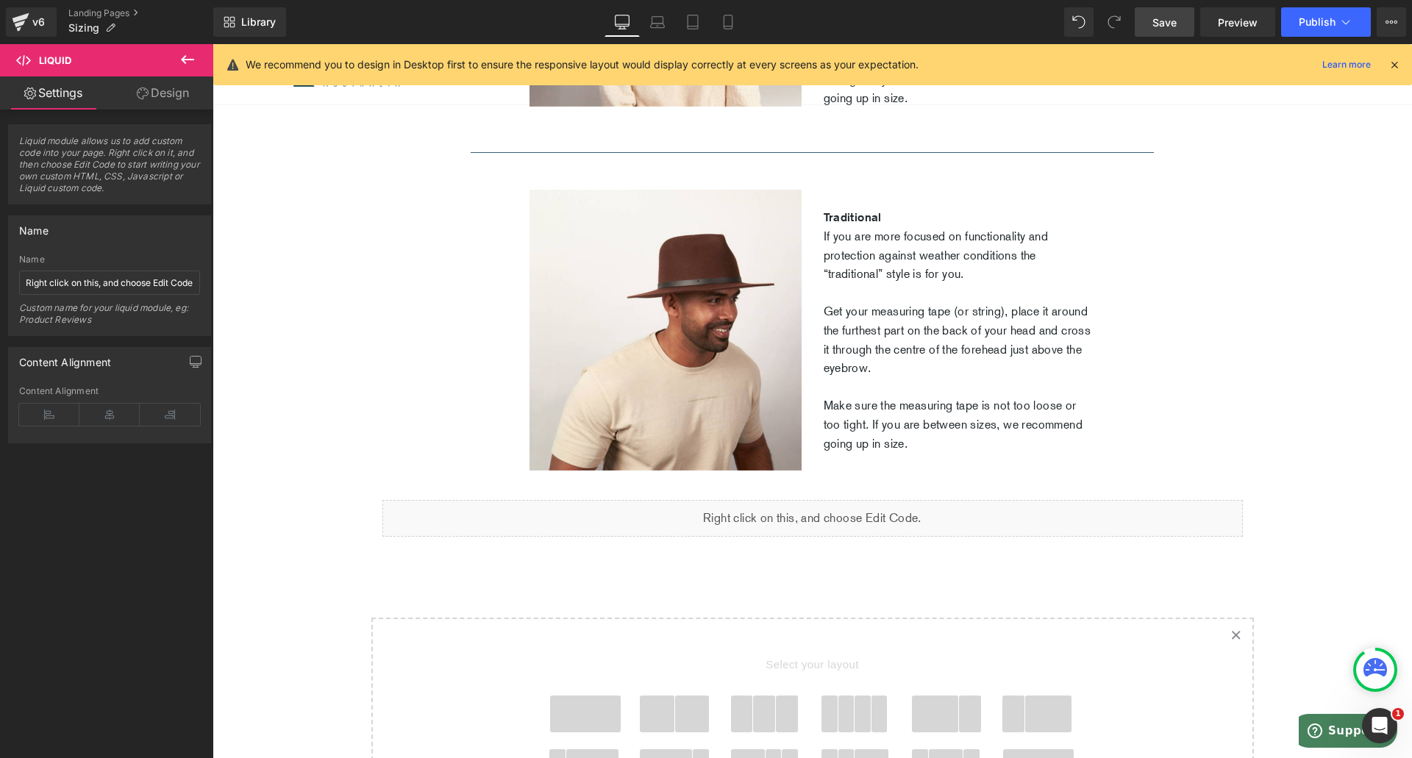
click at [1167, 18] on span "Save" at bounding box center [1165, 22] width 24 height 15
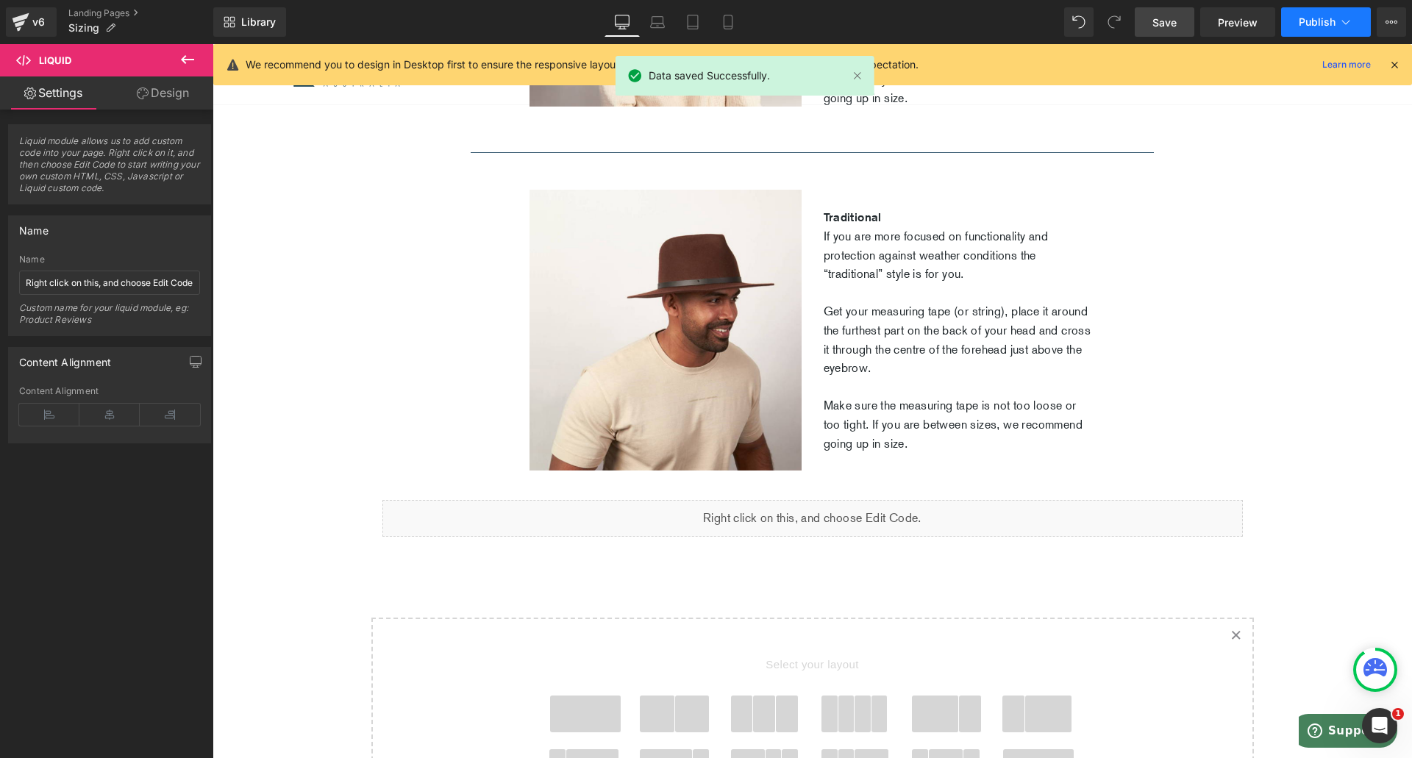
click at [1314, 30] on button "Publish" at bounding box center [1326, 21] width 90 height 29
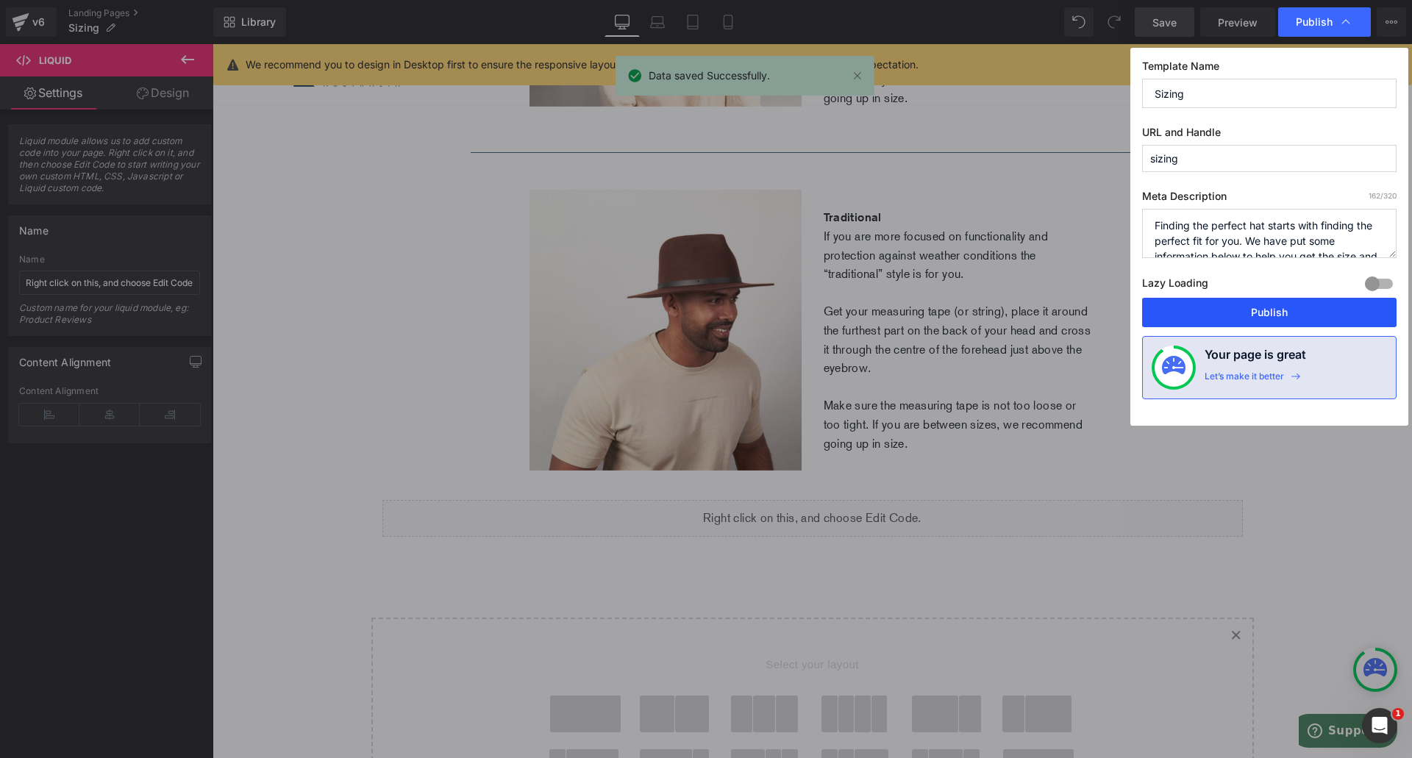
click at [1259, 307] on button "Publish" at bounding box center [1269, 312] width 255 height 29
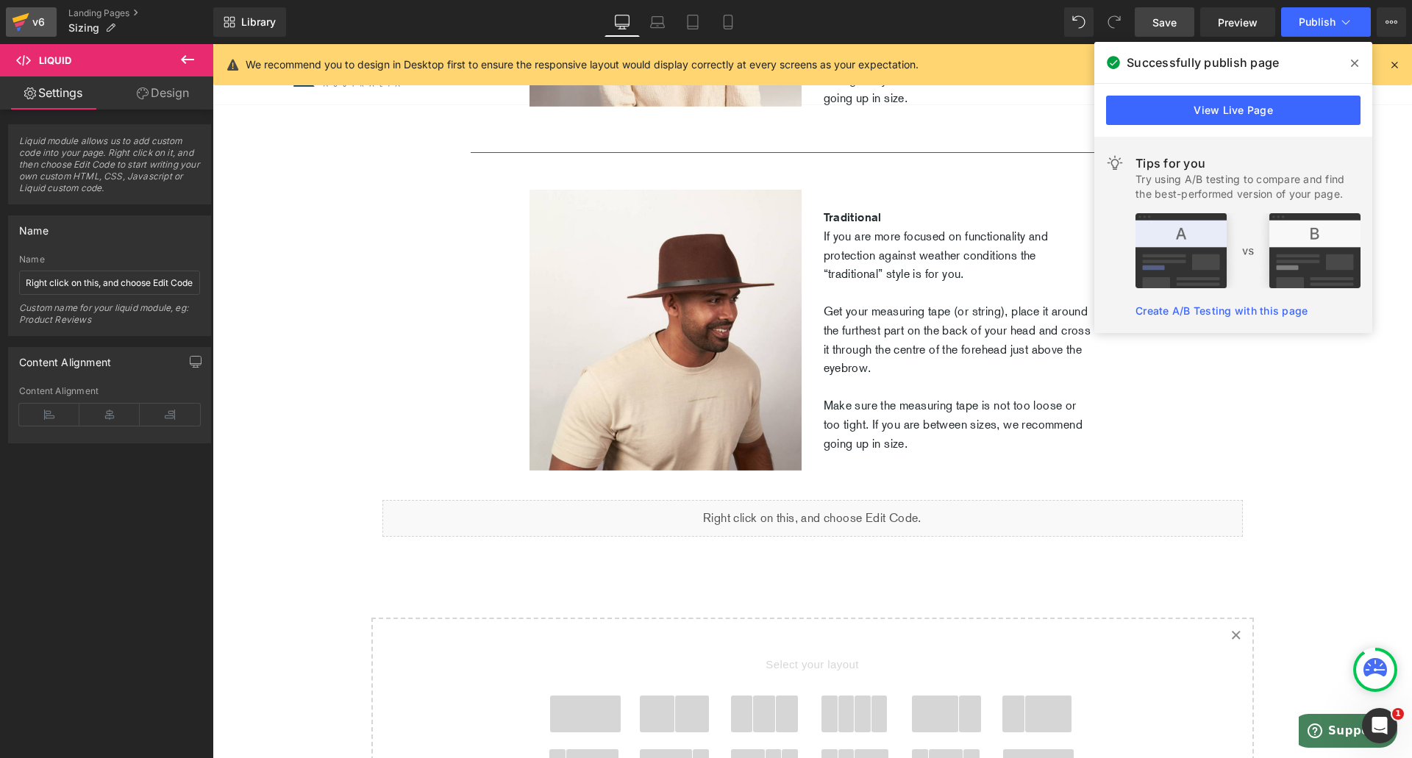
click at [46, 18] on div "v6" at bounding box center [38, 22] width 18 height 19
